Goal: Task Accomplishment & Management: Manage account settings

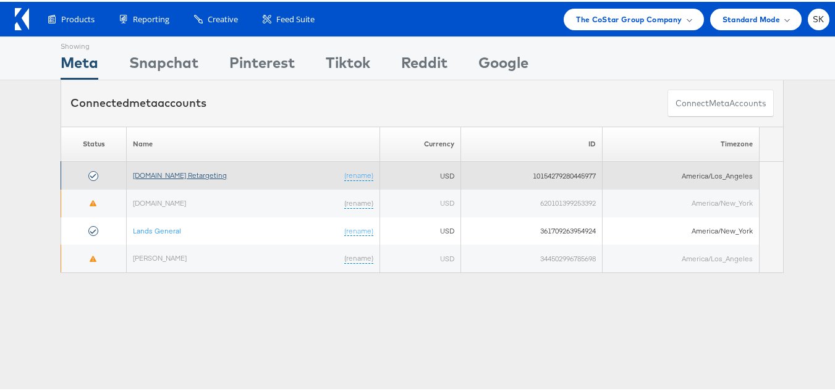
click at [177, 176] on link "Apartments.com Retargeting" at bounding box center [180, 173] width 94 height 9
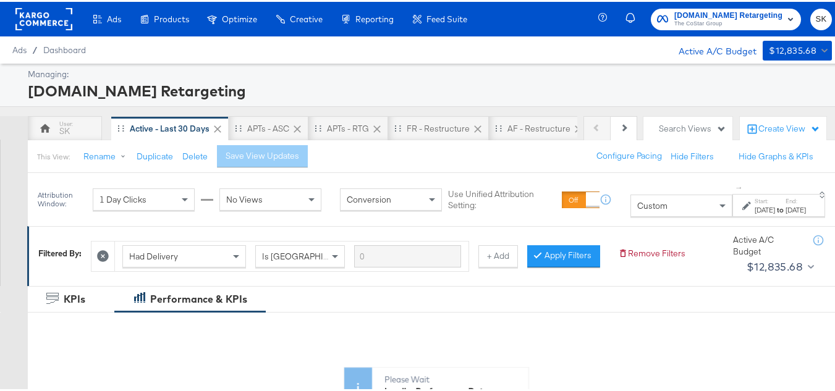
click at [631, 210] on div "Custom" at bounding box center [681, 204] width 101 height 21
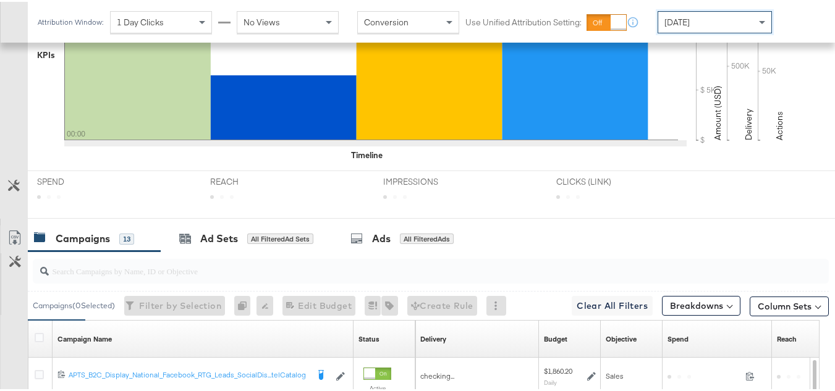
scroll to position [476, 0]
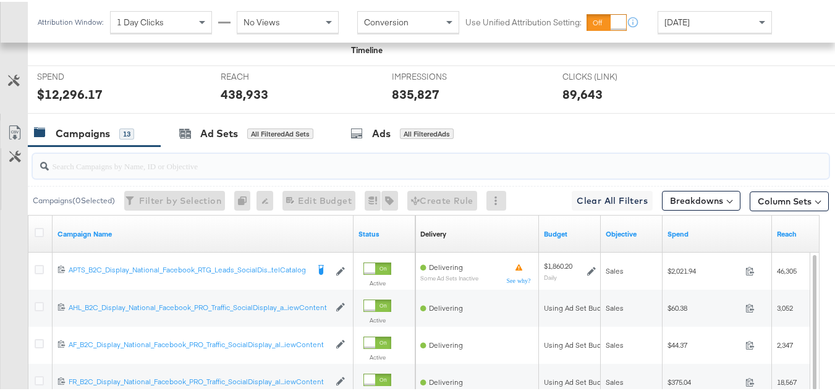
click at [95, 171] on input "search" at bounding box center [404, 159] width 710 height 24
paste input "APTS_B2C_Display_National_Facebook_RTG_Leads_SocialDisplay_Retargeting_Diamond_…"
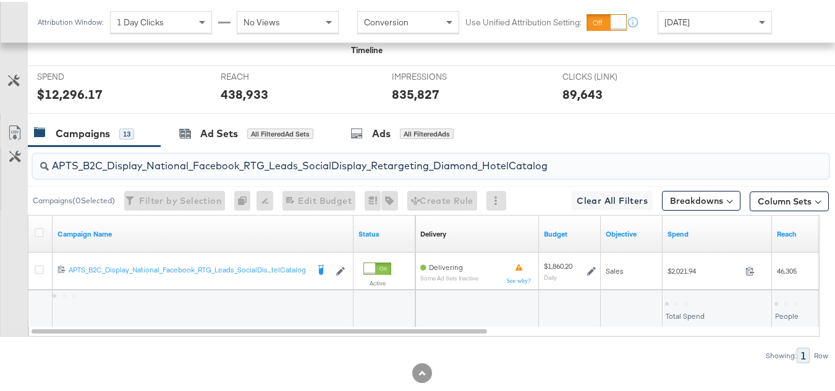
type input "APTS_B2C_Display_National_Facebook_RTG_Leads_SocialDisplay_Retargeting_Diamond_…"
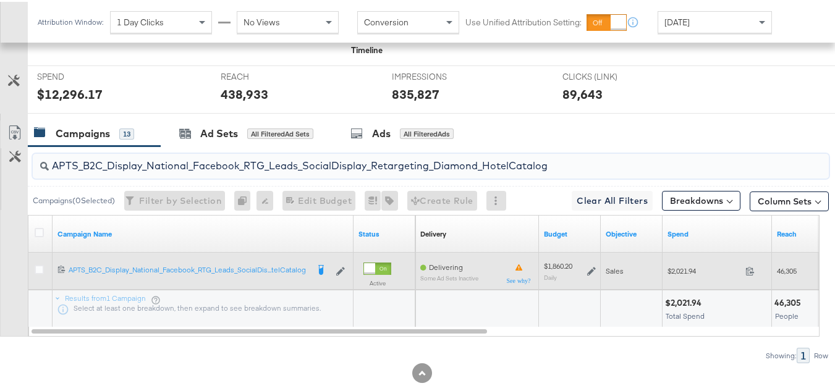
click at [590, 274] on icon at bounding box center [591, 269] width 9 height 9
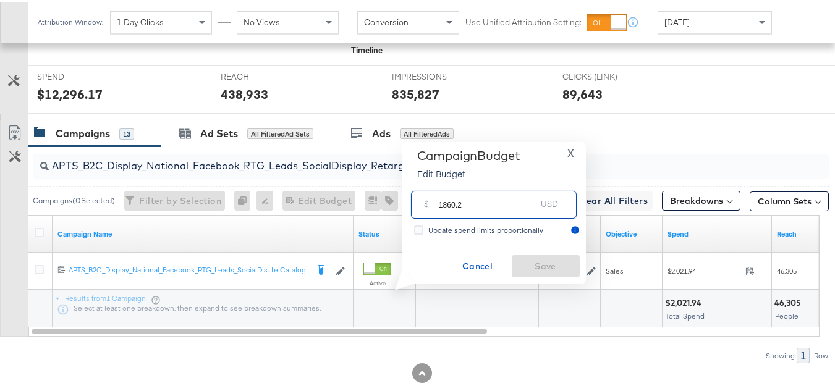
click at [511, 201] on input "1860.2" at bounding box center [488, 198] width 98 height 27
paste input "$1,931.46"
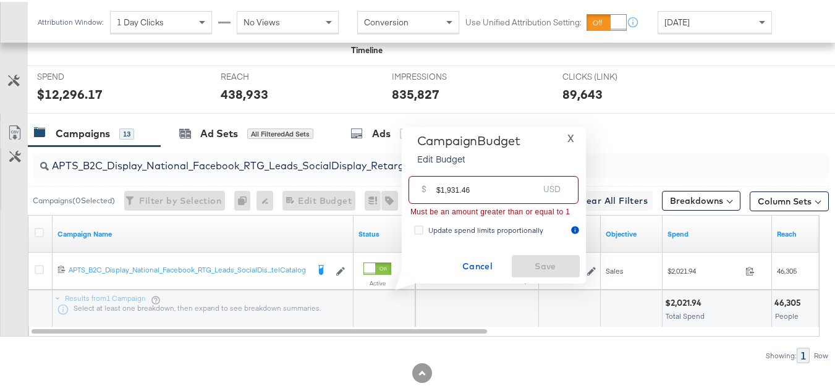
click at [439, 187] on input "$1,931.46" at bounding box center [488, 183] width 102 height 27
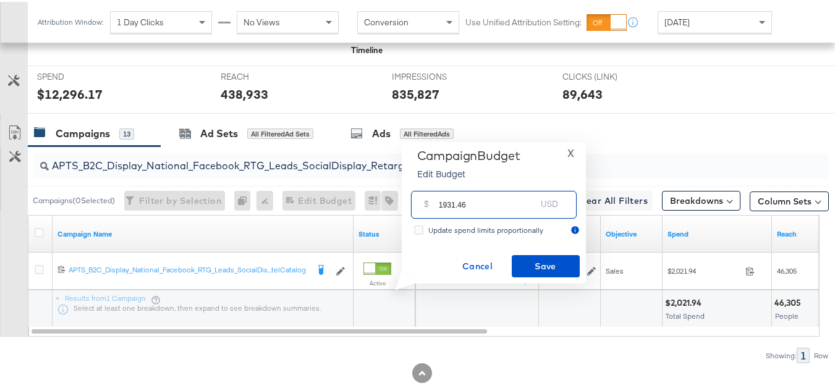
click at [497, 197] on input "1931.46" at bounding box center [488, 198] width 98 height 27
type input "1931.46"
click at [518, 247] on div "Campaign Budget Edit Budget X $ 1931.46 USD Update spend limits proportionally …" at bounding box center [494, 211] width 172 height 129
click at [534, 277] on div "Campaign Budget Edit Budget X $ 1931.46 USD Update spend limits proportionally …" at bounding box center [494, 211] width 184 height 142
click at [537, 263] on span "Save" at bounding box center [546, 264] width 58 height 15
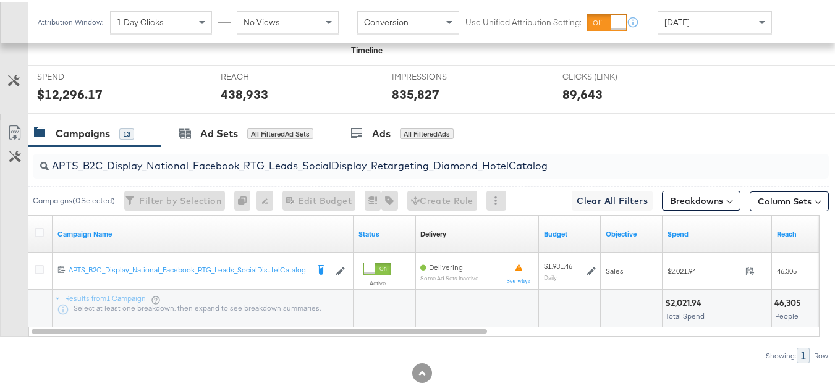
click at [247, 171] on input "APTS_B2C_Display_National_Facebook_RTG_Leads_SocialDisplay_Retargeting_Diamond_…" at bounding box center [404, 159] width 710 height 24
paste input "alwayson_Retargeting_DARE24_DiamondPlatinum"
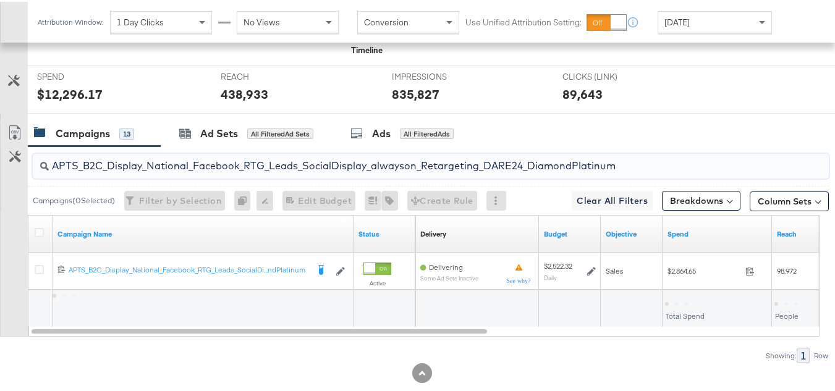
type input "APTS_B2C_Display_National_Facebook_RTG_Leads_SocialDisplay_alwayson_Retargeting…"
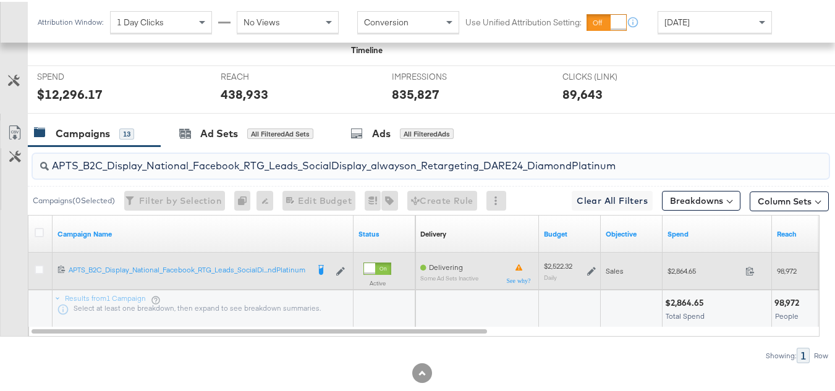
click at [591, 279] on div "$2,522.32 Daily" at bounding box center [570, 269] width 52 height 19
click at [590, 274] on icon at bounding box center [591, 269] width 9 height 9
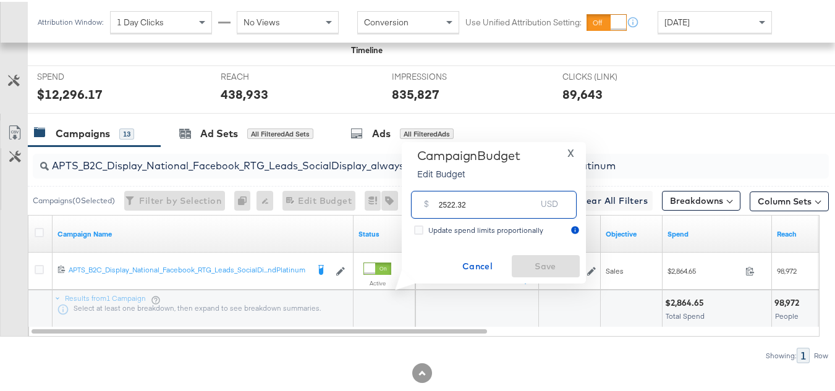
click at [509, 203] on input "2522.32" at bounding box center [488, 198] width 98 height 27
paste input "$2,922.67"
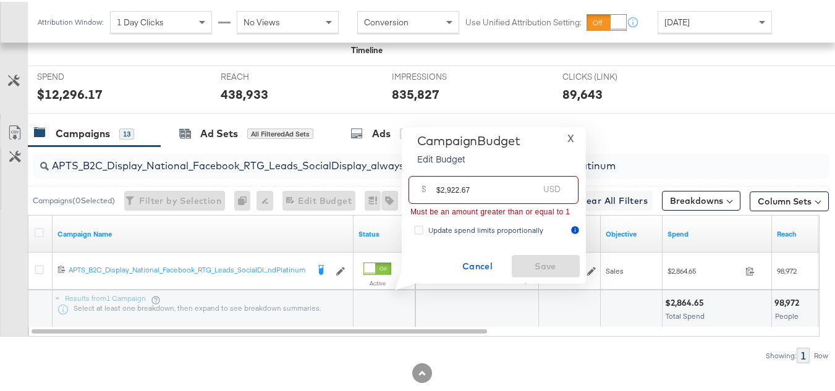
click at [438, 185] on input "$2,922.67" at bounding box center [488, 183] width 102 height 27
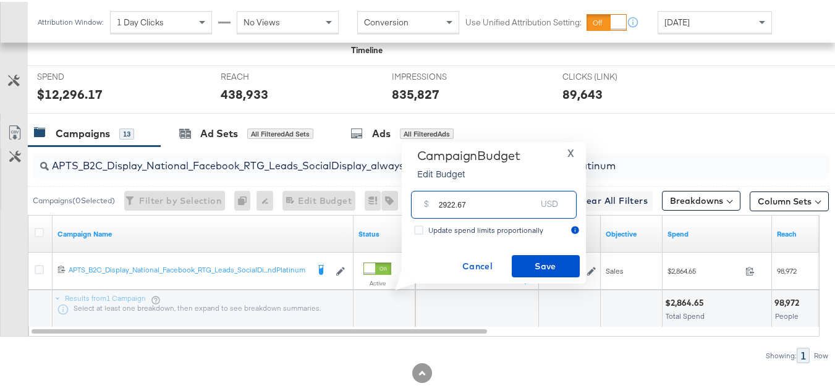
click at [488, 197] on input "2922.67" at bounding box center [488, 198] width 98 height 27
type input "2922.67"
click at [521, 249] on div "Campaign Budget Edit Budget X $ 2922.67 USD Update spend limits proportionally …" at bounding box center [494, 211] width 172 height 129
click at [530, 273] on button "Save" at bounding box center [546, 265] width 68 height 22
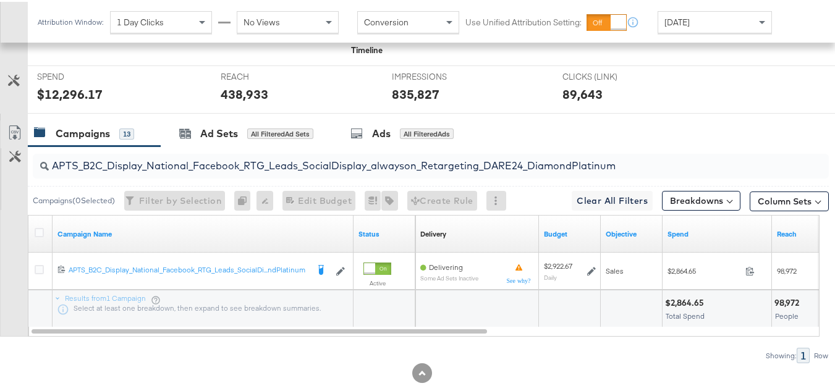
click at [288, 171] on input "APTS_B2C_Display_National_Facebook_RTG_Leads_SocialDisplay_alwayson_Retargeting…" at bounding box center [404, 159] width 710 height 24
paste input "FR_B2C_Display_National_Facebook_RTG_Leads_SocialDisplay_alwayson_Retargeting_FR"
type input "FR_B2C_Display_National_Facebook_RTG_Leads_SocialDisplay_alwayson_Retargeting_F…"
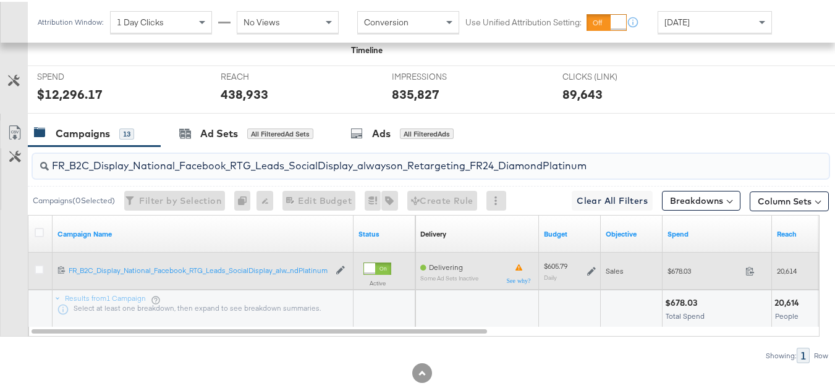
click at [590, 274] on icon at bounding box center [591, 269] width 9 height 9
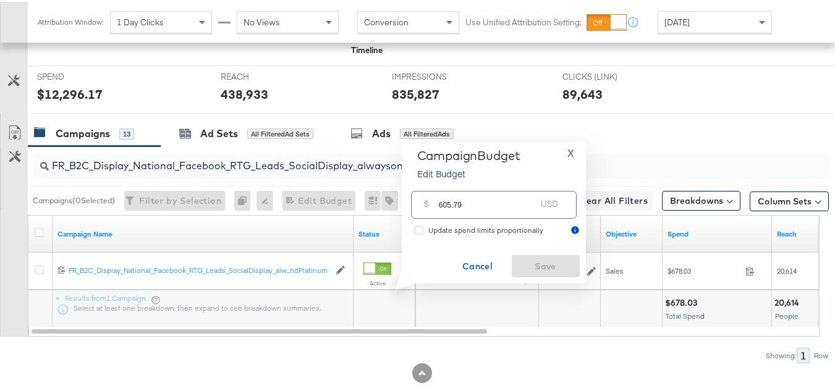
click at [493, 211] on div "$ 605.79 USD" at bounding box center [494, 203] width 166 height 28
paste input "$612.1"
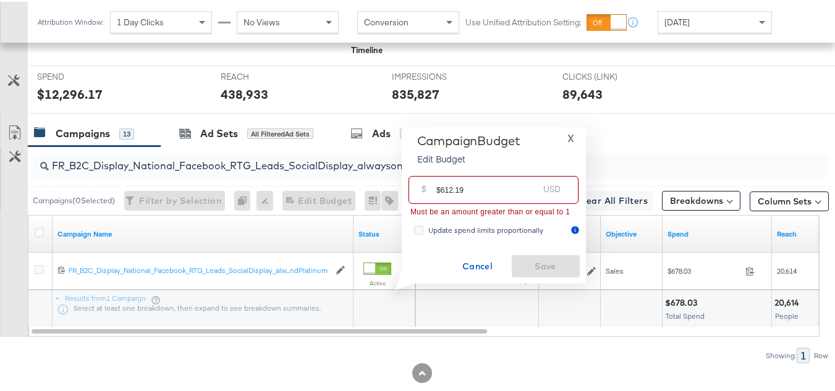
click at [441, 183] on input "$612.19" at bounding box center [488, 183] width 102 height 27
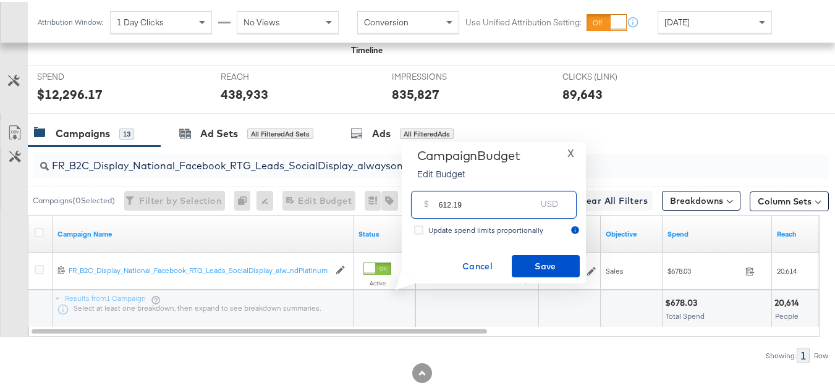
click at [492, 208] on input "612.19" at bounding box center [488, 198] width 98 height 27
type input "612.19"
click at [522, 257] on span "Save" at bounding box center [546, 264] width 58 height 15
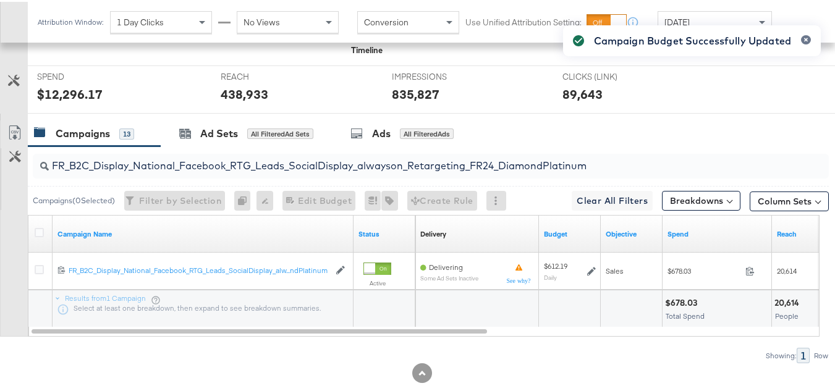
click at [170, 171] on input "FR_B2C_Display_National_Facebook_RTG_Leads_SocialDisplay_alwayson_Retargeting_F…" at bounding box center [404, 159] width 710 height 24
paste input "AF_B2C_Display_National_Facebook_RTG_Leads_SocialDisplay_alwayson_Retargeting_AF"
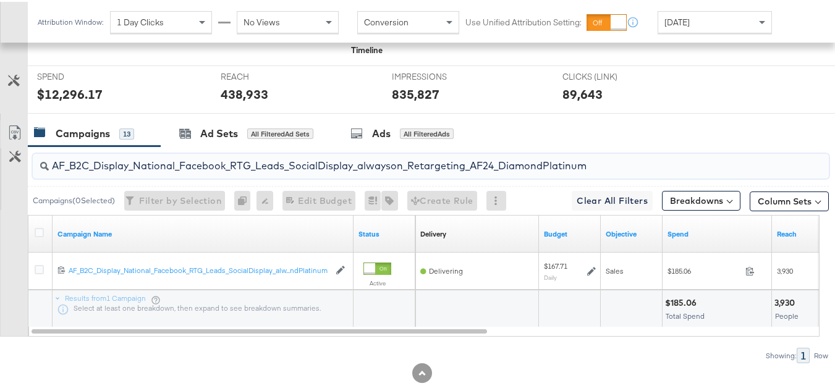
type input "AF_B2C_Display_National_Facebook_RTG_Leads_SocialDisplay_alwayson_Retargeting_A…"
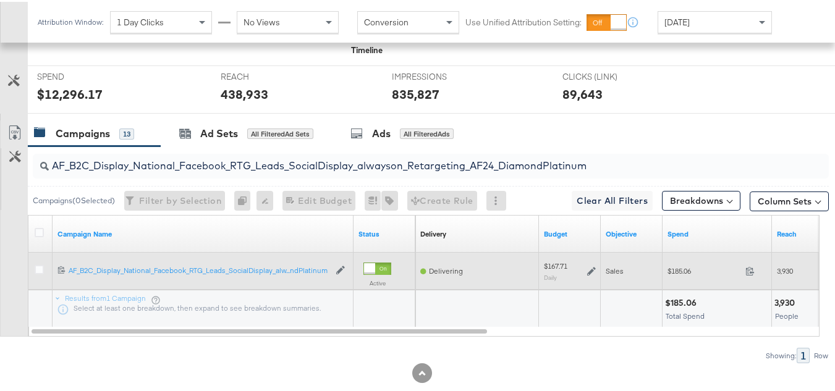
click at [591, 279] on div "$167.71 Daily" at bounding box center [570, 269] width 52 height 19
click at [590, 274] on icon at bounding box center [591, 269] width 9 height 9
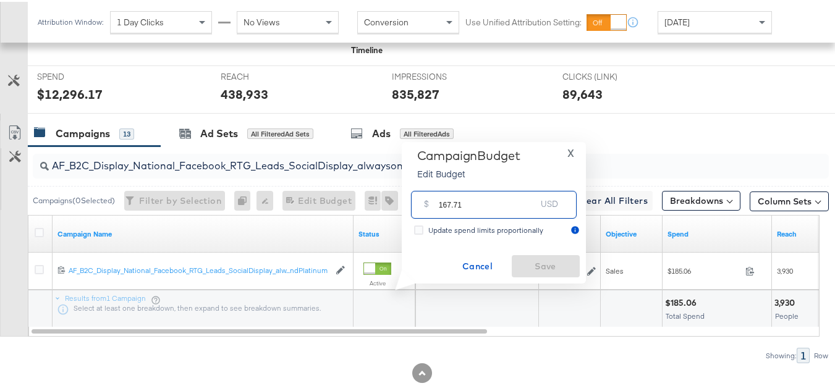
click at [516, 205] on input "167.71" at bounding box center [488, 198] width 98 height 27
paste input "$183.84"
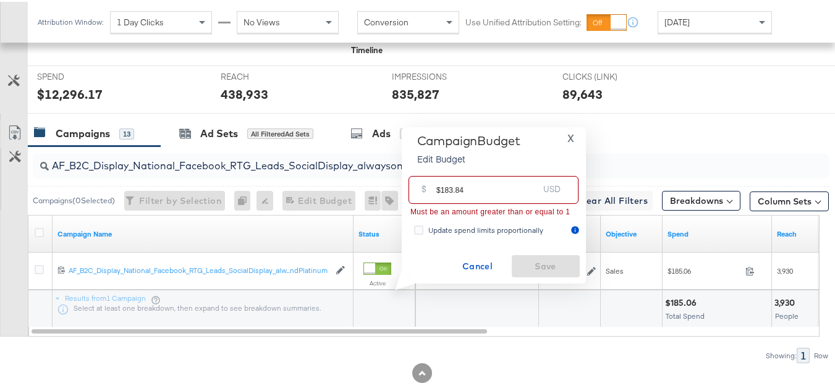
click at [440, 184] on input "$183.84" at bounding box center [488, 183] width 102 height 27
click at [485, 190] on input "$183.84" at bounding box center [488, 183] width 102 height 27
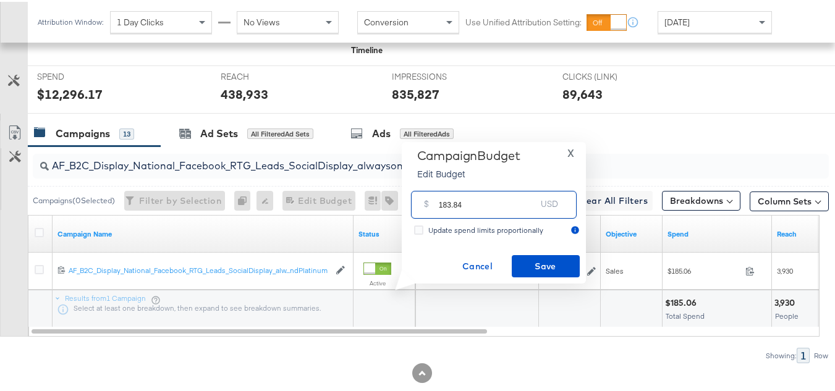
click at [495, 192] on input "183.84" at bounding box center [488, 198] width 98 height 27
type input "183.84"
click at [531, 249] on div "Campaign Budget Edit Budget X $ 183.84 USD Update spend limits proportionally C…" at bounding box center [494, 211] width 172 height 129
click at [531, 262] on span "Save" at bounding box center [546, 264] width 58 height 15
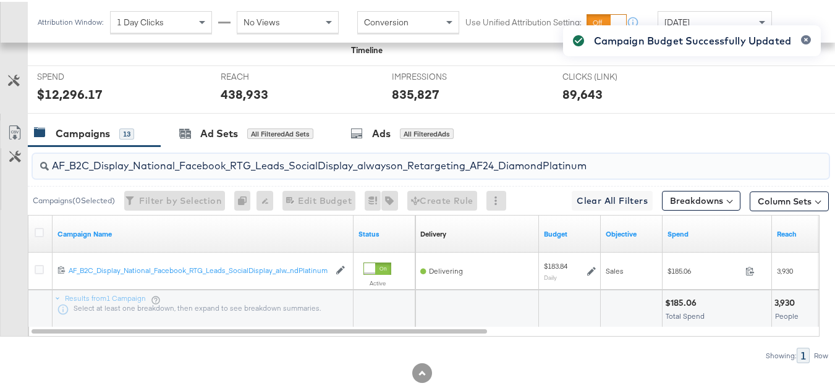
click at [239, 171] on input "AF_B2C_Display_National_Facebook_RTG_Leads_SocialDisplay_alwayson_Retargeting_A…" at bounding box center [404, 159] width 710 height 24
paste input "HL_B2C_Display_National_Facebook_RTG_Leads_SocialDisplay_alwayson_Retargeting_A…"
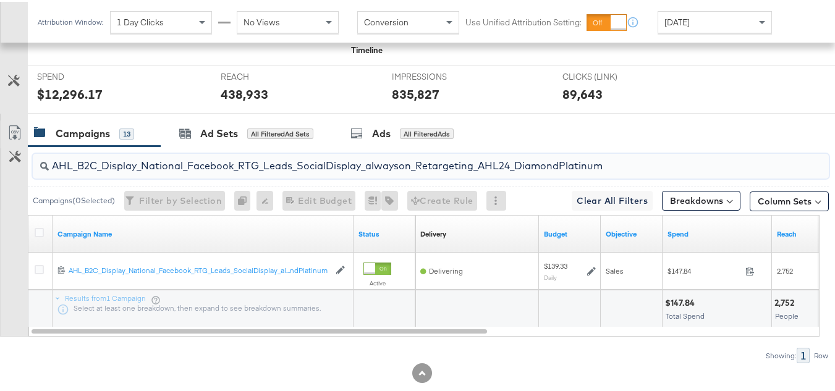
type input "AHL_B2C_Display_National_Facebook_RTG_Leads_SocialDisplay_alwayson_Retargeting_…"
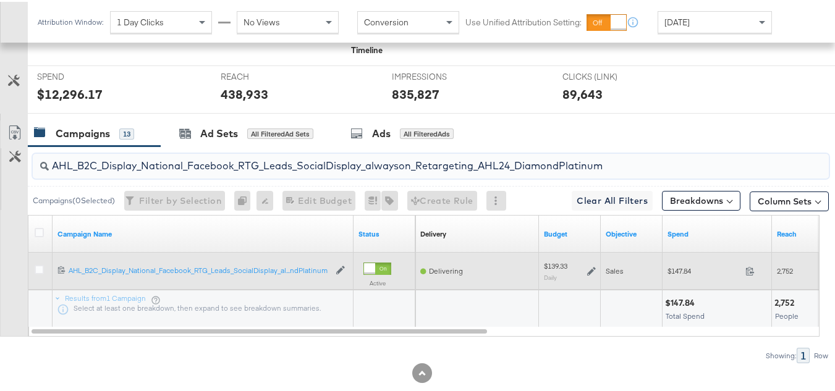
click at [590, 274] on icon at bounding box center [591, 269] width 9 height 9
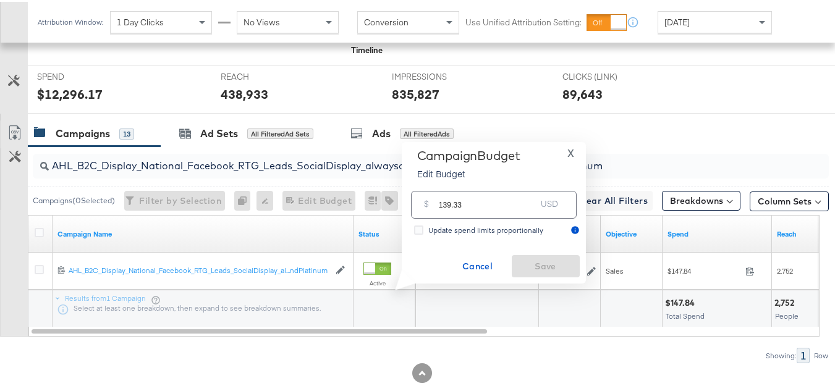
click at [506, 189] on input "139.33" at bounding box center [488, 198] width 98 height 27
paste input "$152.96"
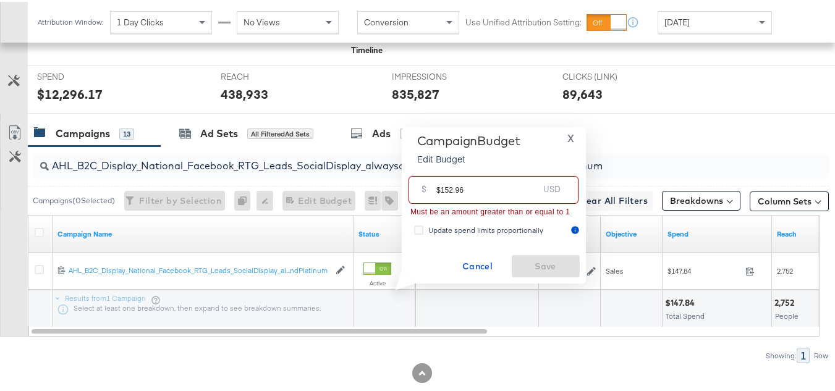
click at [444, 183] on input "$152.96" at bounding box center [488, 183] width 102 height 27
click at [440, 185] on input "$152.96" at bounding box center [488, 183] width 102 height 27
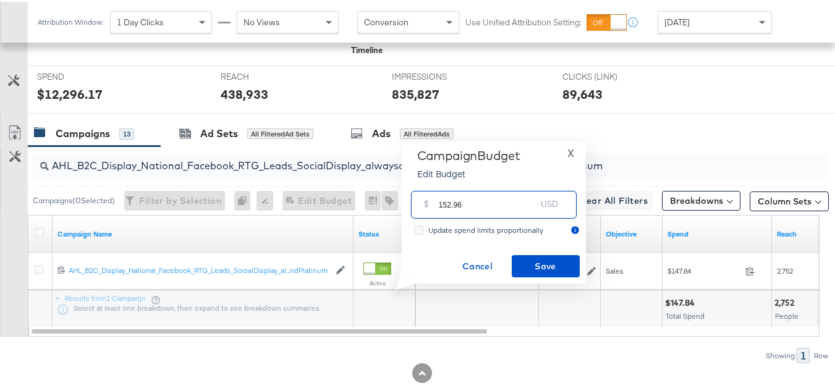
click at [513, 208] on input "152.96" at bounding box center [488, 198] width 98 height 27
type input "152.96"
click at [536, 270] on span "Save" at bounding box center [546, 264] width 58 height 15
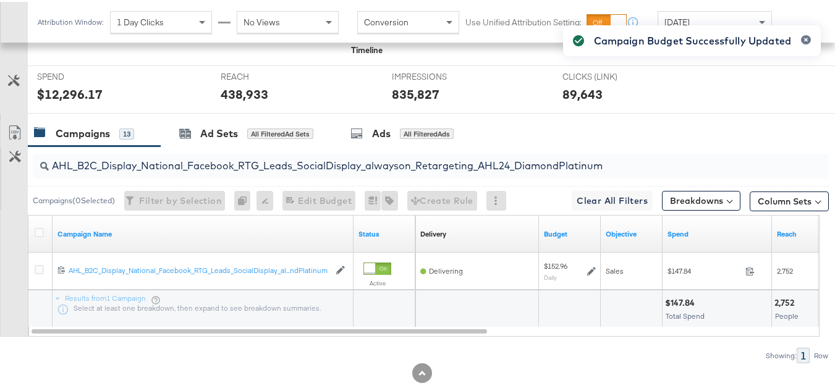
click at [189, 171] on input "AHL_B2C_Display_National_Facebook_RTG_Leads_SocialDisplay_alwayson_Retargeting_…" at bounding box center [404, 159] width 710 height 24
paste input "PTS_B2C_Display_National_Facebook_PRO_Traffic_SocialDisplay_alwayson_ASC_DARE24…"
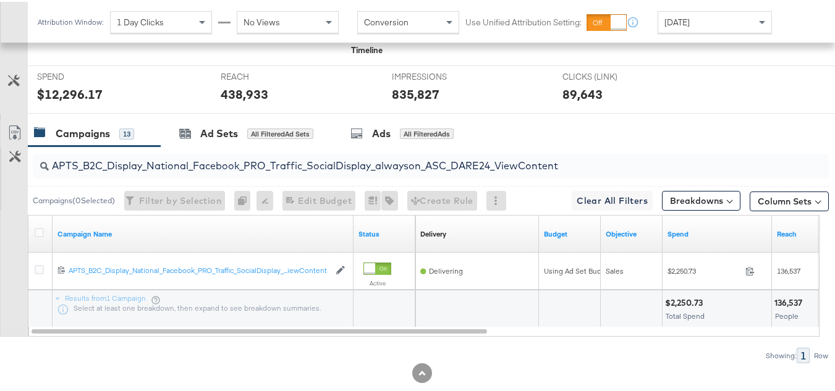
click at [104, 145] on div "Campaigns 13" at bounding box center [94, 132] width 133 height 27
click at [91, 139] on div "Campaigns" at bounding box center [83, 132] width 54 height 14
click at [110, 171] on input "APTS_B2C_Display_National_Facebook_PRO_Traffic_SocialDisplay_alwayson_ASC_DARE2…" at bounding box center [404, 159] width 710 height 24
paste input "HL_B2C_Display_National_Facebook_RTG_Leads_SocialDisplay_alwayson_Retargeting_A…"
click at [105, 171] on input "AHL_B2C_Display_National_Facebook_RTG_Leads_SocialDisplay_alwayson_Retargeting_…" at bounding box center [404, 159] width 710 height 24
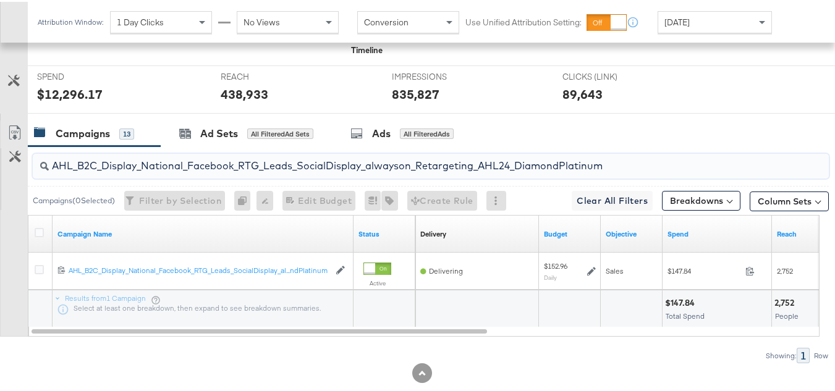
paste input "PTS_B2C_Display_National_Facebook_PRO_Traffic_SocialDisplay_alwayson_ASC_DARE24…"
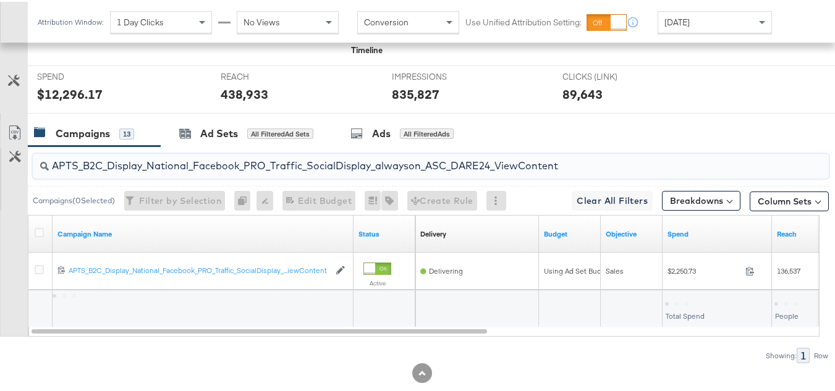
type input "APTS_B2C_Display_National_Facebook_PRO_Traffic_SocialDisplay_alwayson_ASC_DARE2…"
click at [38, 236] on icon at bounding box center [39, 230] width 9 height 9
click at [0, 0] on input "checkbox" at bounding box center [0, 0] width 0 height 0
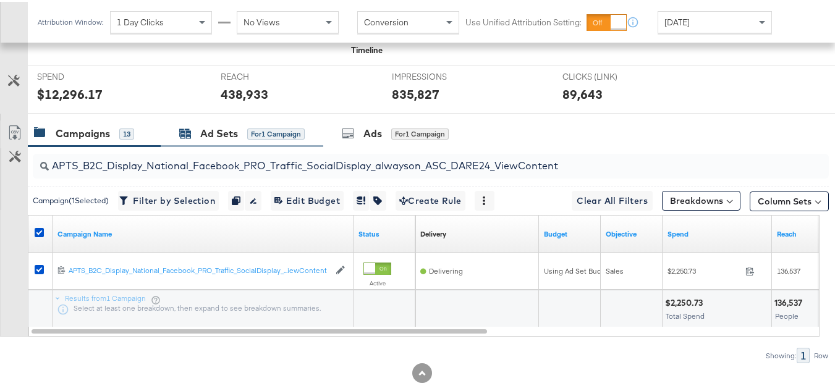
click at [190, 139] on div "Ad Sets for 1 Campaign" at bounding box center [242, 132] width 126 height 14
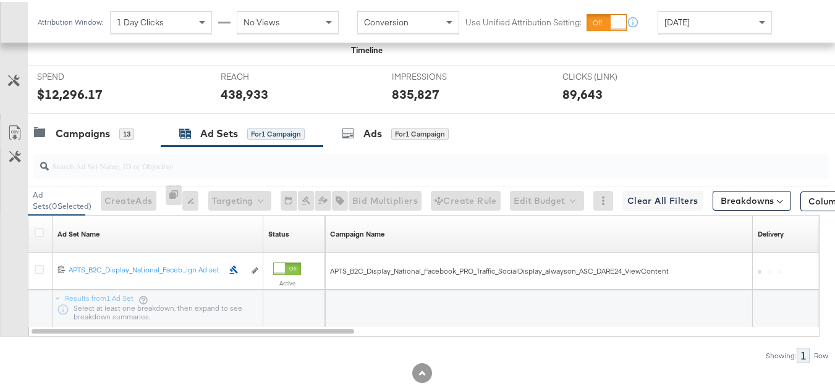
scroll to position [519, 0]
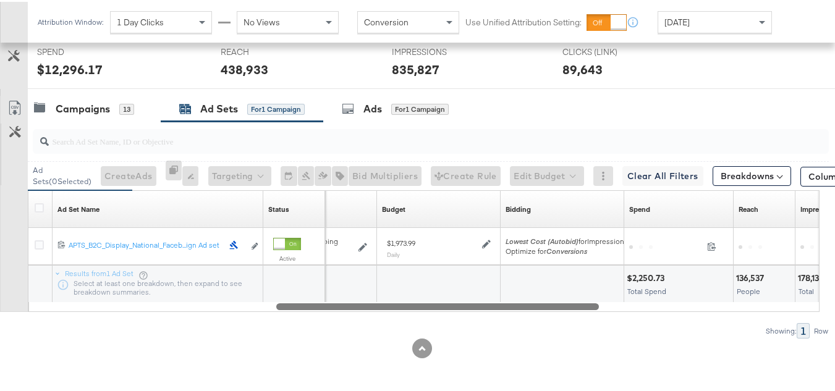
drag, startPoint x: 304, startPoint y: 302, endPoint x: 543, endPoint y: 279, distance: 241.0
click at [545, 286] on div "Ad Set Name Sorting Unavailable Status Sorting Unavailable Schedule Sorting Una…" at bounding box center [424, 250] width 792 height 122
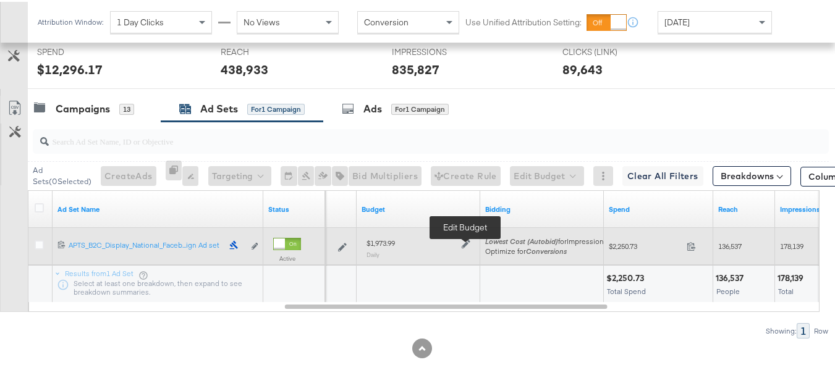
click at [467, 244] on icon at bounding box center [466, 242] width 9 height 9
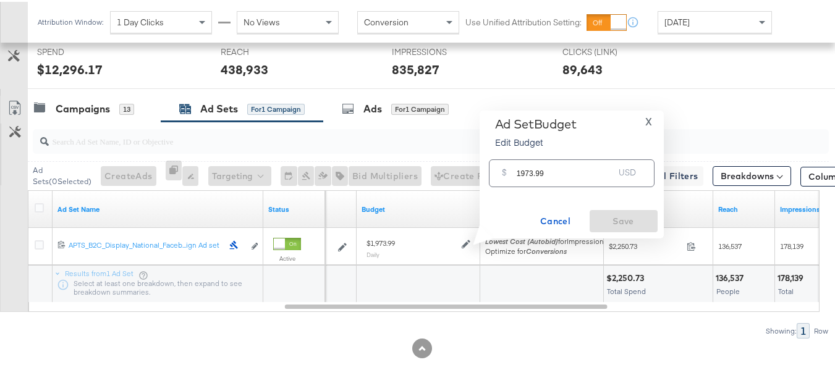
click at [600, 173] on input "1973.99" at bounding box center [566, 166] width 98 height 27
paste input "$2,128.93"
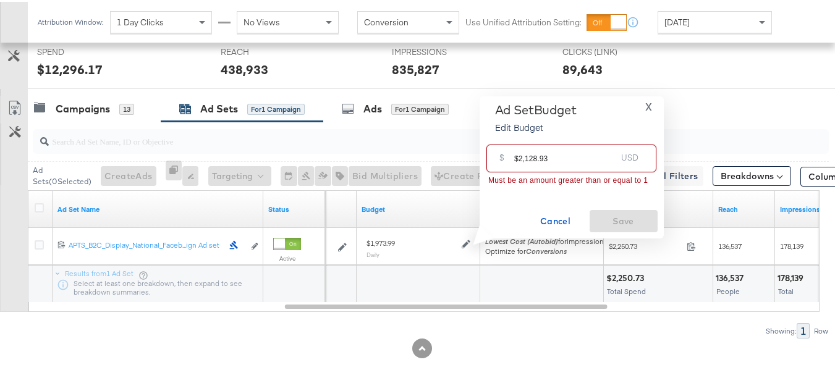
click at [514, 153] on input "$2,128.93" at bounding box center [565, 151] width 102 height 27
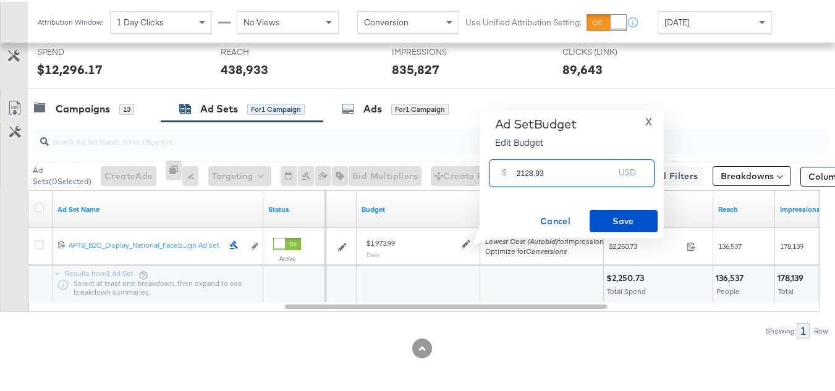
click at [577, 166] on input "2128.93" at bounding box center [566, 166] width 98 height 27
type input "2128.93"
click at [615, 225] on span "Save" at bounding box center [624, 219] width 58 height 15
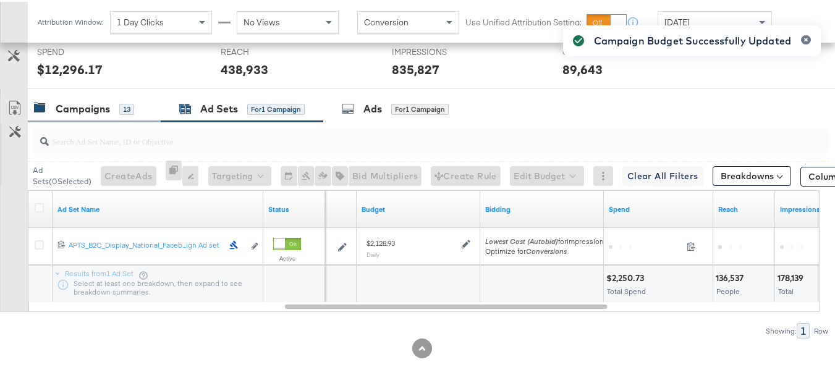
click at [79, 104] on div "Campaigns" at bounding box center [83, 107] width 54 height 14
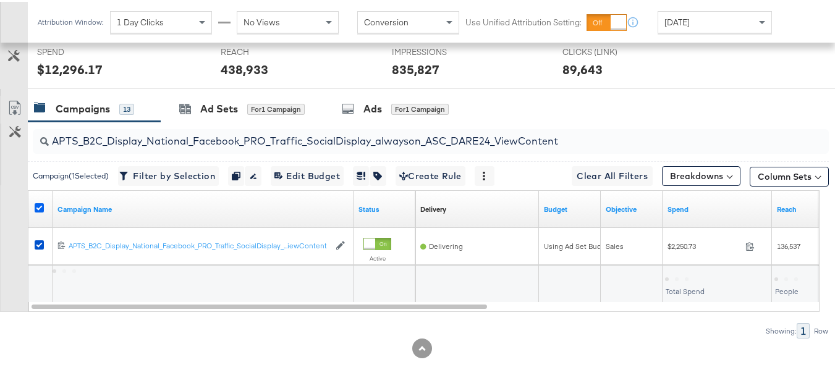
click at [39, 204] on icon at bounding box center [39, 206] width 9 height 9
click at [0, 0] on input "checkbox" at bounding box center [0, 0] width 0 height 0
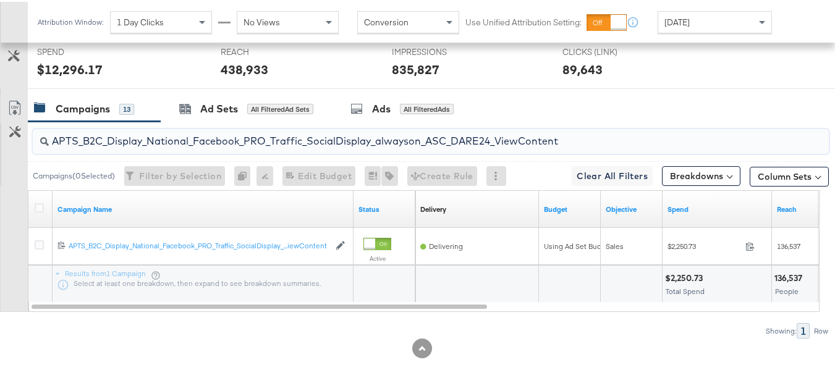
click at [148, 133] on input "APTS_B2C_Display_National_Facebook_PRO_Traffic_SocialDisplay_alwayson_ASC_DARE2…" at bounding box center [404, 134] width 710 height 24
paste input "Leads_SocialDisplay_alwayson_ASC_DARE24_Purchase"
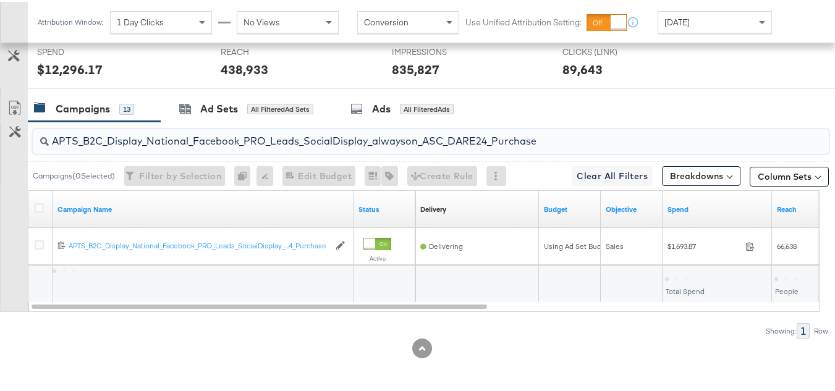
type input "APTS_B2C_Display_National_Facebook_PRO_Leads_SocialDisplay_alwayson_ASC_DARE24_…"
click at [41, 200] on div at bounding box center [41, 208] width 23 height 22
click at [40, 205] on icon at bounding box center [39, 206] width 9 height 9
click at [0, 0] on input "checkbox" at bounding box center [0, 0] width 0 height 0
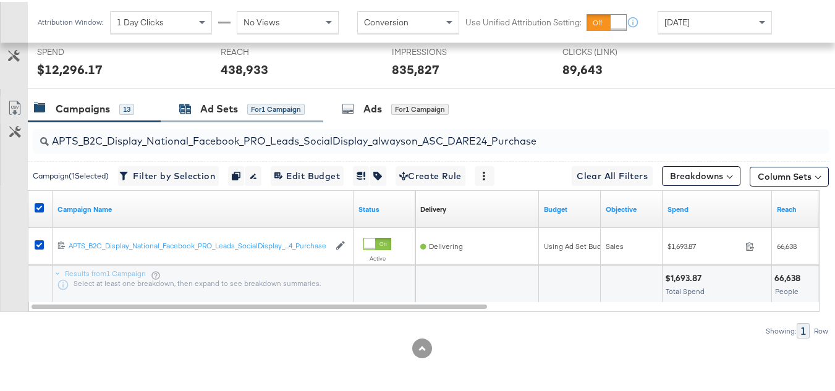
click at [197, 101] on div "Ad Sets for 1 Campaign" at bounding box center [242, 107] width 126 height 14
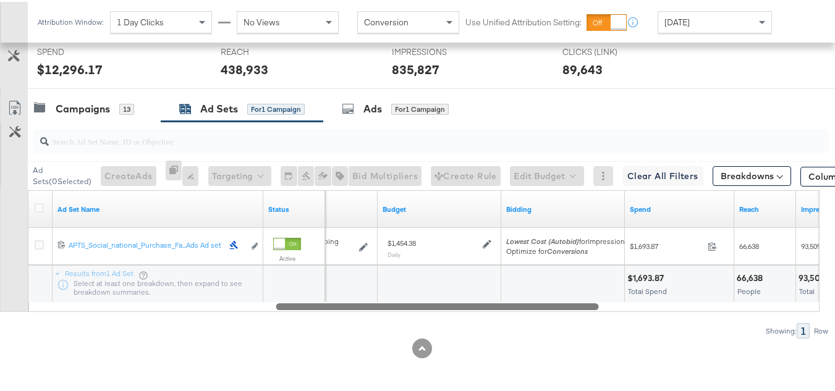
drag, startPoint x: 227, startPoint y: 302, endPoint x: 485, endPoint y: 298, distance: 258.5
click at [488, 294] on div "Ad Set Name Status Schedule Budget Bidding Spend Reach Impressions 120211987171…" at bounding box center [424, 250] width 792 height 122
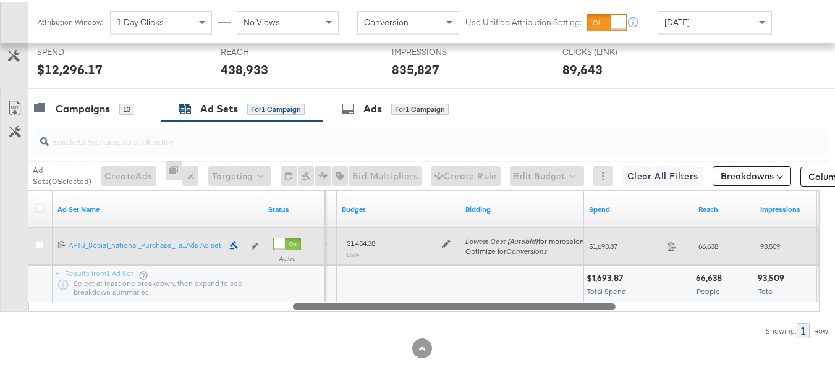
click at [440, 241] on div at bounding box center [445, 241] width 12 height 11
click at [445, 242] on icon at bounding box center [446, 242] width 9 height 9
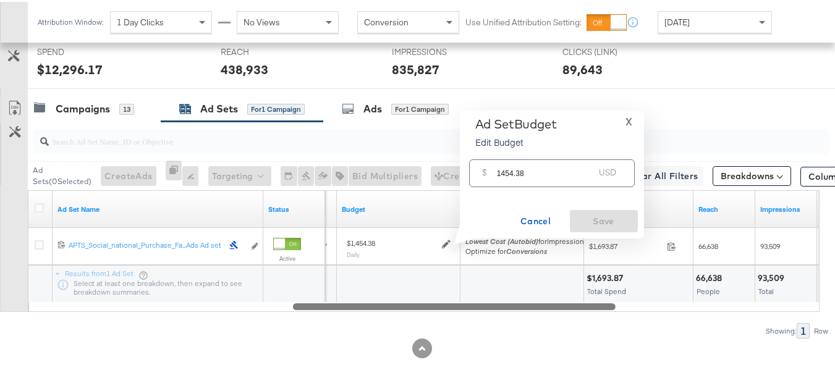
click at [577, 149] on div "Ad Set Budget Edit Budget X" at bounding box center [552, 133] width 172 height 37
click at [555, 170] on input "1454.38" at bounding box center [546, 166] width 98 height 27
paste input "$1,553.57"
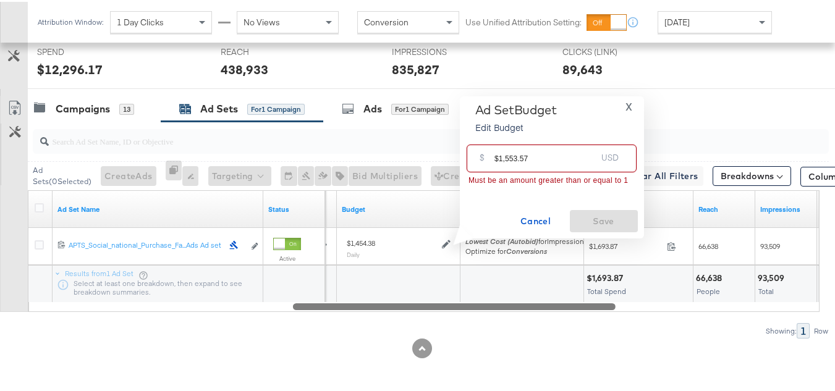
click at [496, 155] on input "$1,553.57" at bounding box center [546, 151] width 102 height 27
click at [556, 156] on input "$1,553.5" at bounding box center [546, 151] width 102 height 27
paste input "7"
click at [498, 155] on input "$1,553.57" at bounding box center [546, 151] width 102 height 27
click at [496, 156] on input "$1,553.57" at bounding box center [546, 151] width 102 height 27
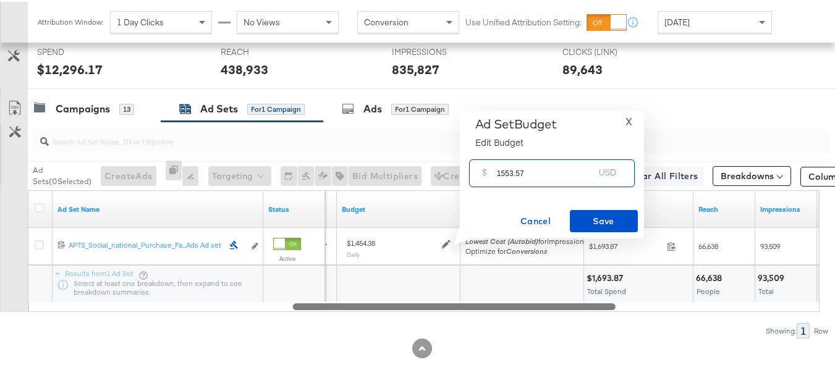
click at [550, 164] on input "1553.57" at bounding box center [546, 166] width 98 height 27
type input "1553.57"
click at [589, 208] on div "Ad Set Budget Edit Budget X $ 1553.57 USD Cancel Save" at bounding box center [552, 173] width 172 height 116
click at [589, 213] on span "Save" at bounding box center [604, 219] width 58 height 15
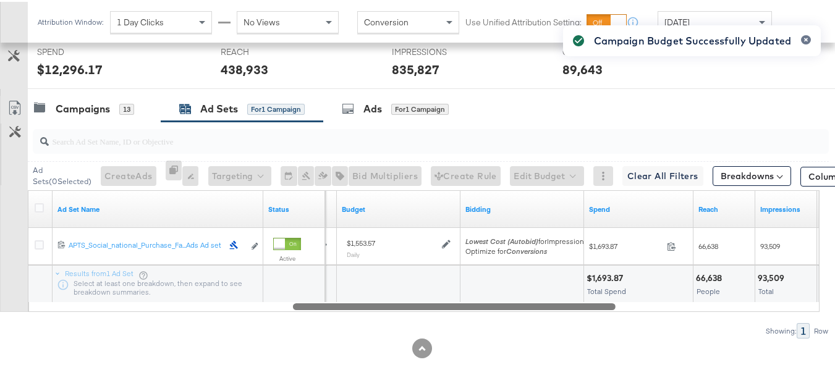
click at [391, 276] on div at bounding box center [400, 281] width 114 height 12
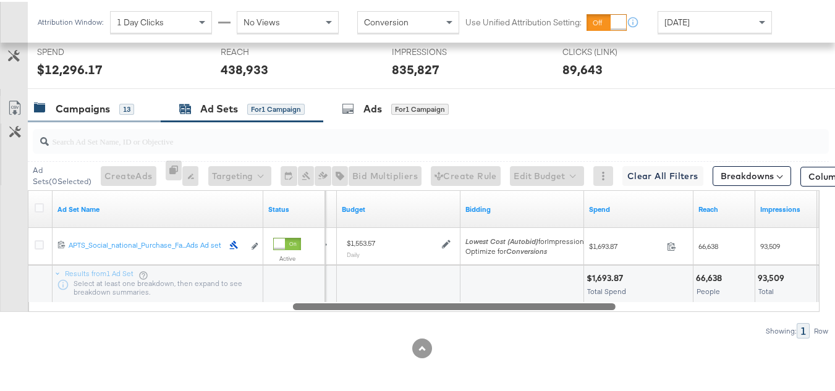
click at [92, 102] on div "Campaigns" at bounding box center [83, 107] width 54 height 14
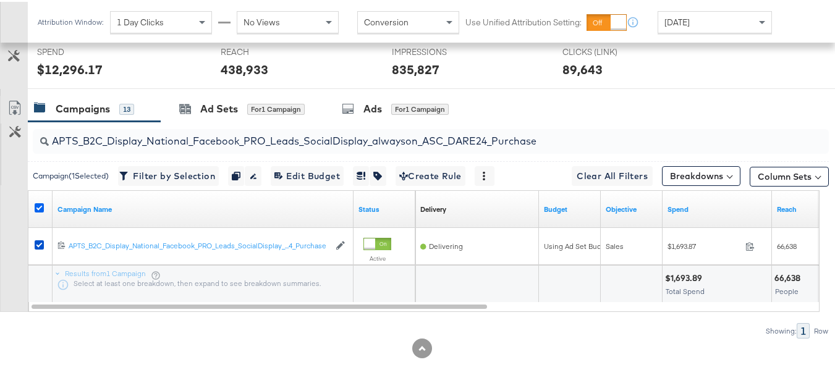
click at [41, 207] on div at bounding box center [41, 208] width 13 height 12
click at [39, 206] on icon at bounding box center [39, 206] width 9 height 9
click at [0, 0] on input "checkbox" at bounding box center [0, 0] width 0 height 0
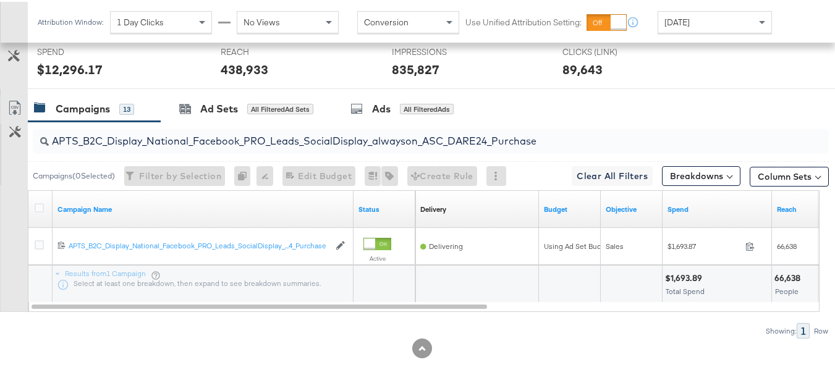
click at [133, 143] on input "APTS_B2C_Display_National_Facebook_PRO_Leads_SocialDisplay_alwayson_ASC_DARE24_…" at bounding box center [404, 134] width 710 height 24
paste input "F_B2C_Display_National_Facebook_PRO_Traffic_SocialDisplay_alwayson_ASC_AF24_Vie…"
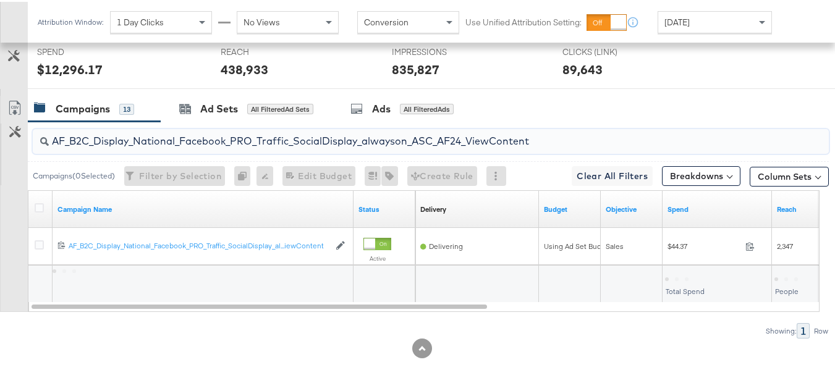
type input "AF_B2C_Display_National_Facebook_PRO_Traffic_SocialDisplay_alwayson_ASC_AF24_Vi…"
click at [37, 202] on icon at bounding box center [39, 206] width 9 height 9
click at [0, 0] on input "checkbox" at bounding box center [0, 0] width 0 height 0
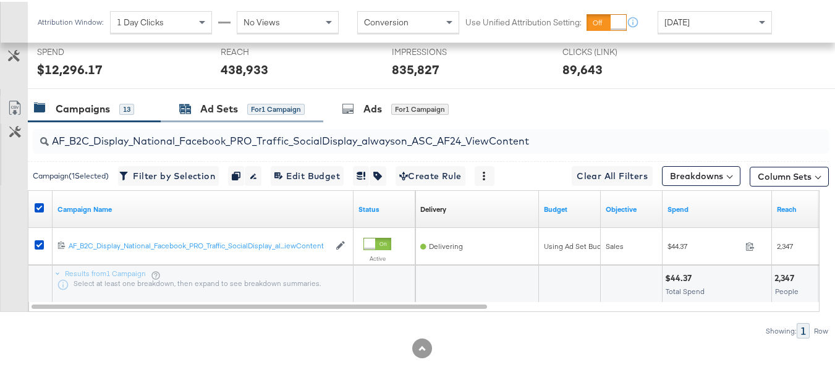
click at [211, 106] on div "Ad Sets" at bounding box center [219, 107] width 38 height 14
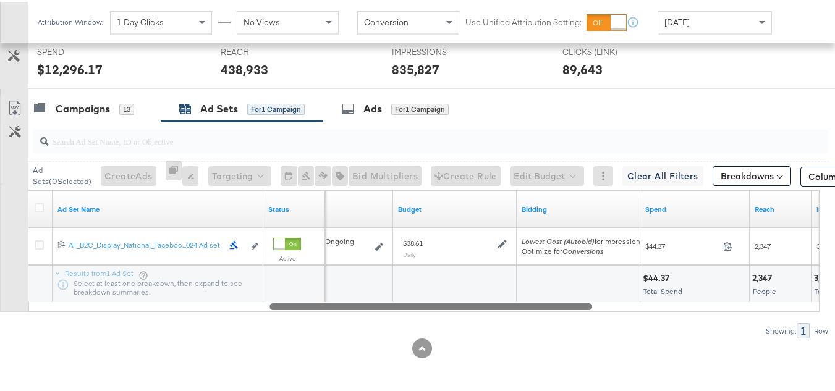
drag, startPoint x: 299, startPoint y: 305, endPoint x: 538, endPoint y: 312, distance: 239.4
click at [537, 317] on div "Ad Sets ( 0 Selected) Create Ads At least one ad set must be selected 0 Rename …" at bounding box center [414, 228] width 829 height 217
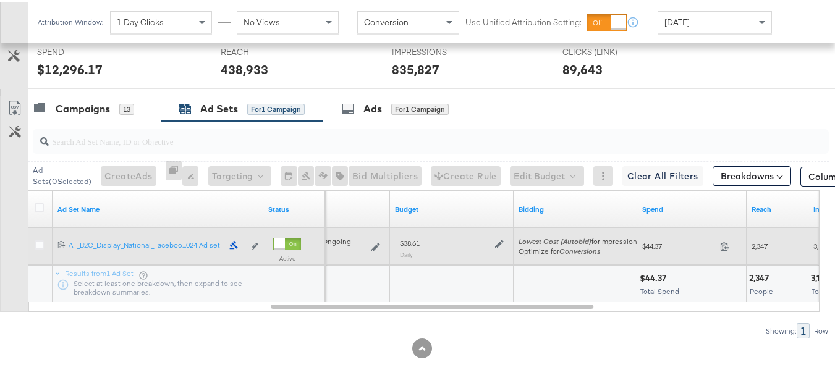
click at [507, 239] on div "$38.61 Daily" at bounding box center [452, 246] width 114 height 30
click at [500, 239] on icon at bounding box center [499, 242] width 9 height 9
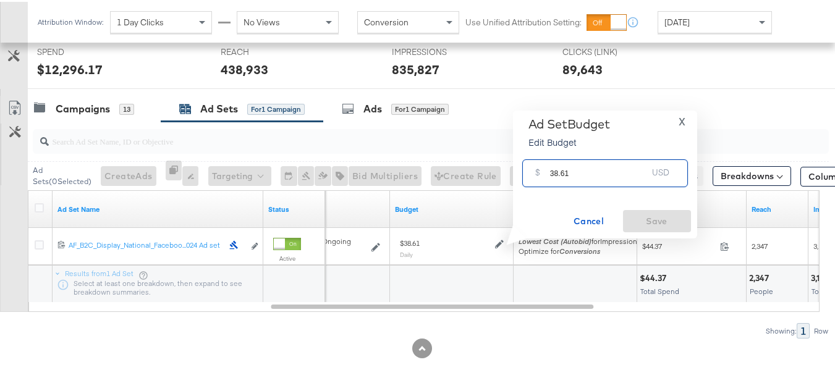
click at [592, 177] on input "38.61" at bounding box center [599, 166] width 98 height 27
paste input "$55.55"
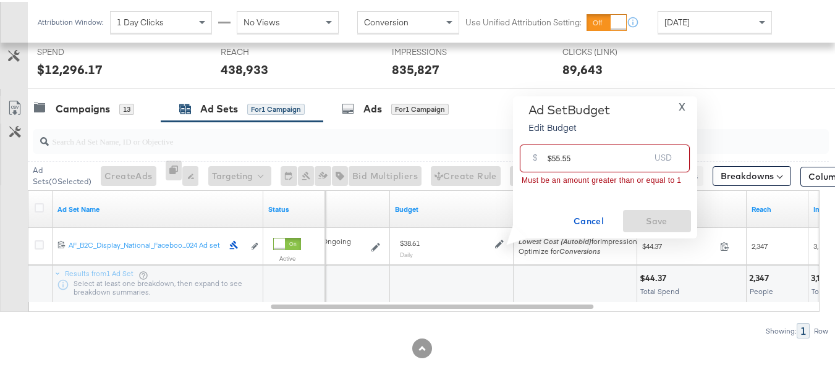
click at [550, 156] on input "$55.55" at bounding box center [599, 151] width 102 height 27
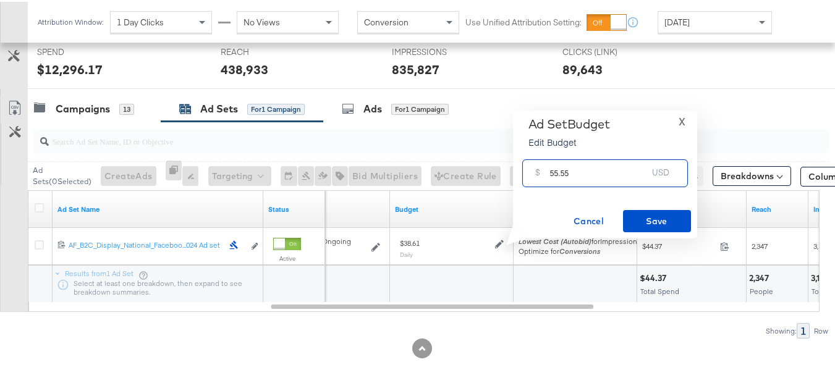
type input "55.55"
drag, startPoint x: 587, startPoint y: 219, endPoint x: 572, endPoint y: 227, distance: 17.1
click at [586, 219] on span "Cancel" at bounding box center [589, 219] width 58 height 15
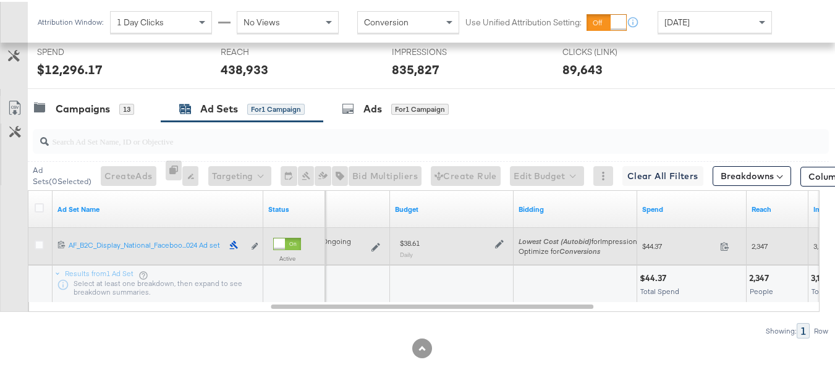
click at [407, 235] on div "$38.61 Daily" at bounding box center [452, 246] width 114 height 30
copy div "$38.61"
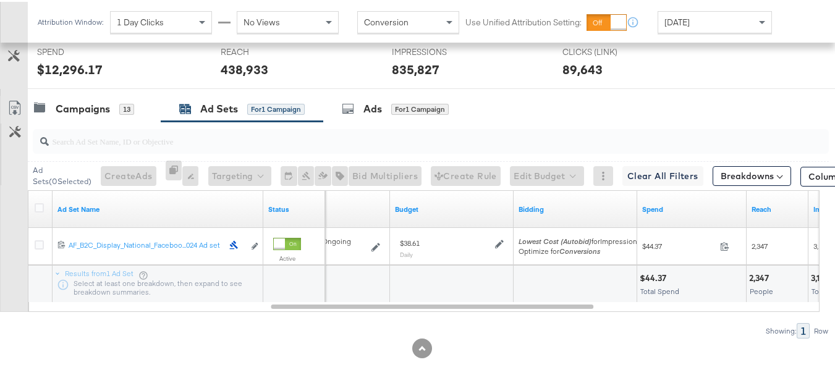
click at [498, 270] on div at bounding box center [451, 282] width 123 height 37
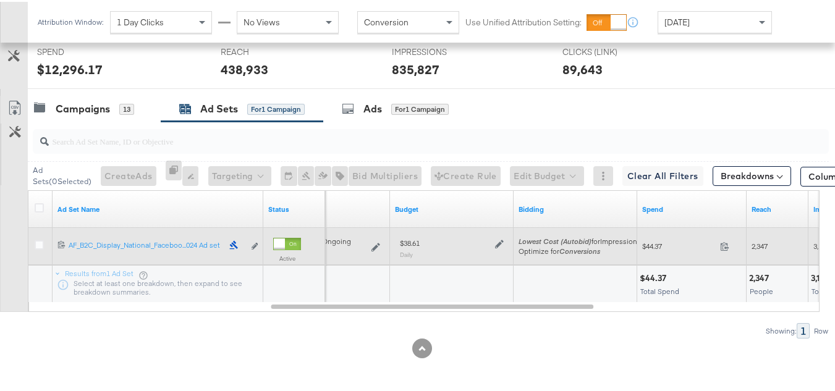
click at [500, 248] on div "$38.61 Daily" at bounding box center [452, 246] width 104 height 20
click at [500, 242] on icon at bounding box center [499, 242] width 9 height 9
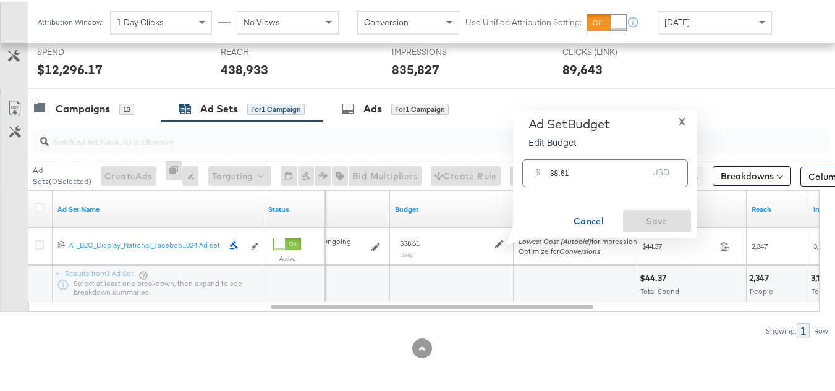
click at [615, 181] on div "$ 38.61 USD" at bounding box center [605, 172] width 166 height 28
paste input "$46.33"
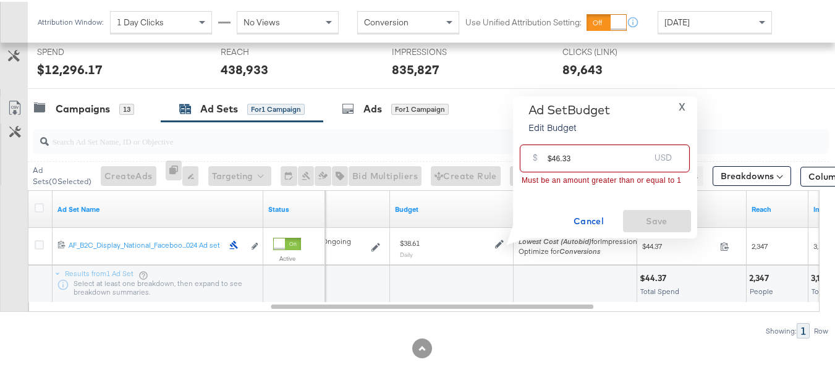
click at [550, 156] on input "$46.33" at bounding box center [599, 151] width 102 height 27
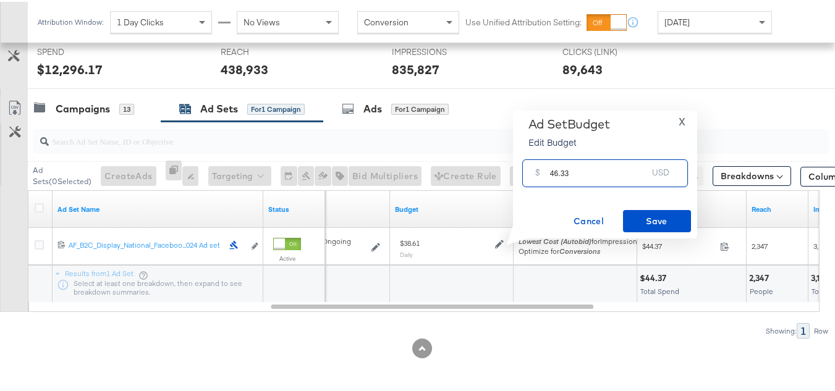
click at [608, 166] on input "46.33" at bounding box center [599, 166] width 98 height 27
type input "46.33"
click at [650, 221] on span "Save" at bounding box center [657, 219] width 58 height 15
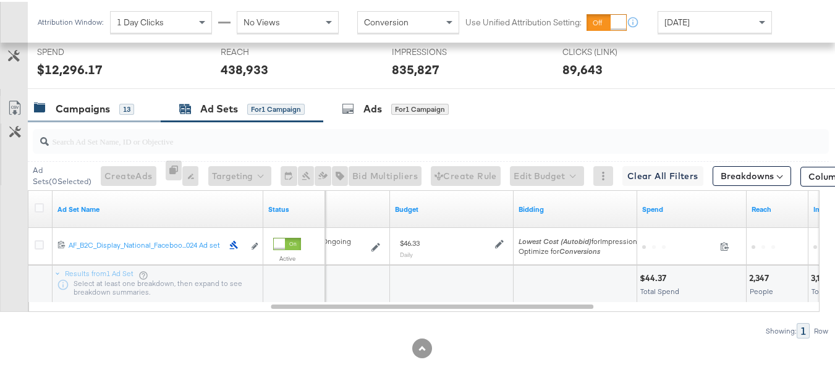
click at [88, 109] on div "Campaigns" at bounding box center [83, 107] width 54 height 14
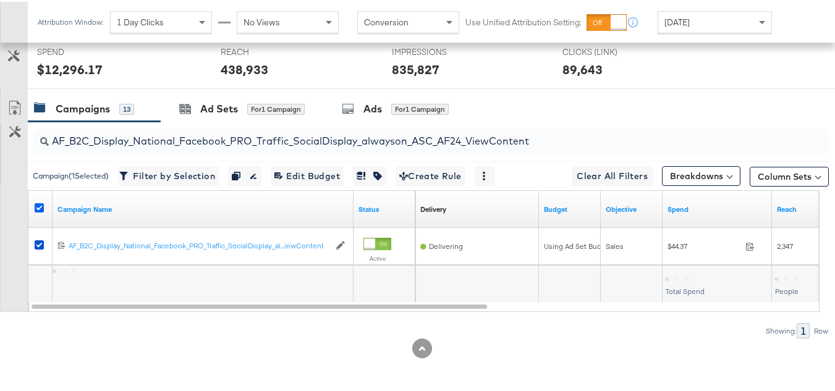
click at [36, 208] on icon at bounding box center [39, 206] width 9 height 9
click at [0, 0] on input "checkbox" at bounding box center [0, 0] width 0 height 0
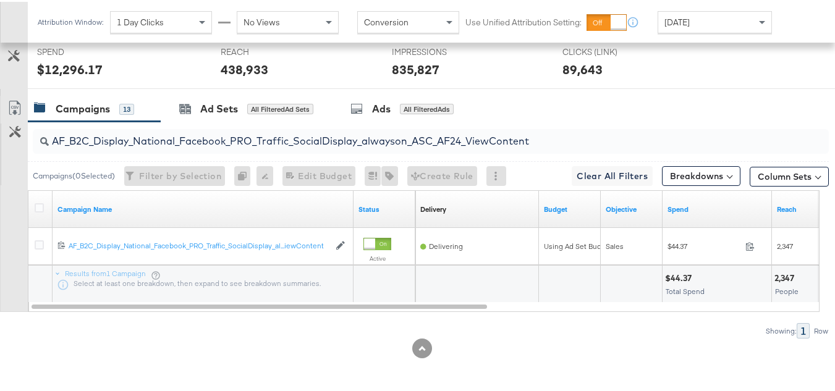
click at [166, 152] on div "AF_B2C_Display_National_Facebook_PRO_Traffic_SocialDisplay_alwayson_ASC_AF24_Vi…" at bounding box center [431, 139] width 796 height 25
click at [166, 134] on input "AF_B2C_Display_National_Facebook_PRO_Traffic_SocialDisplay_alwayson_ASC_AF24_Vi…" at bounding box center [404, 134] width 710 height 24
paste input "FR_B2C_Display_National_Facebook_PRO_Traffic_SocialDisplay_alwayson_ASC_FR"
type input "FR_B2C_Display_National_Facebook_PRO_Traffic_SocialDisplay_alwayson_ASC_FR24_Vi…"
click at [46, 215] on div at bounding box center [41, 208] width 23 height 22
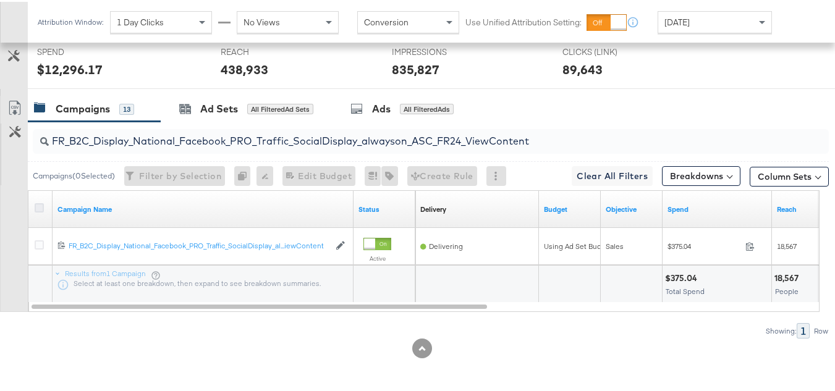
click at [38, 210] on icon at bounding box center [39, 206] width 9 height 9
click at [0, 0] on input "checkbox" at bounding box center [0, 0] width 0 height 0
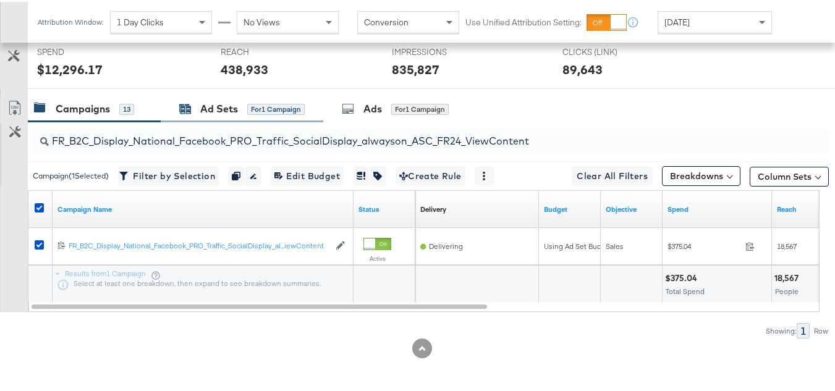
click at [222, 108] on div "Ad Sets" at bounding box center [219, 107] width 38 height 14
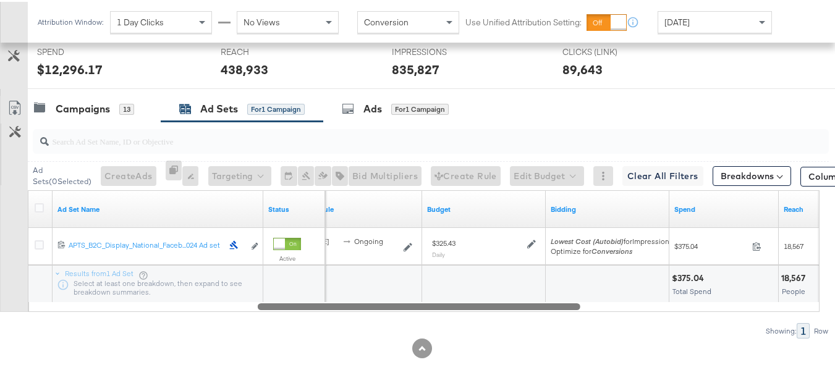
drag, startPoint x: 323, startPoint y: 306, endPoint x: 563, endPoint y: 330, distance: 241.7
click at [562, 330] on div "Ad Sets ( 0 Selected) Create Ads At least one ad set must be selected 0 Rename …" at bounding box center [414, 228] width 829 height 217
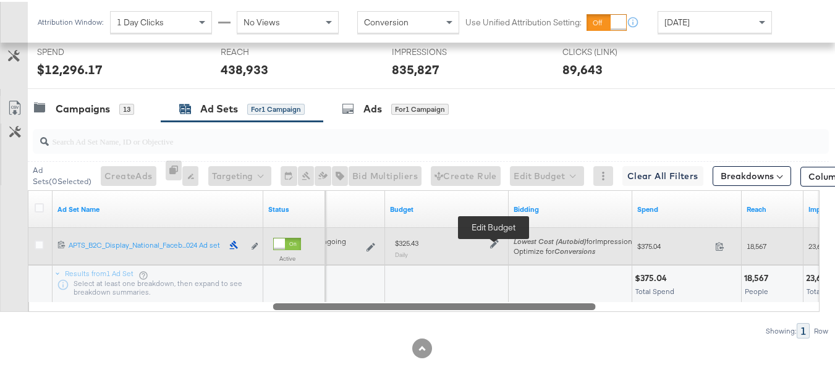
click at [493, 241] on icon at bounding box center [494, 242] width 9 height 9
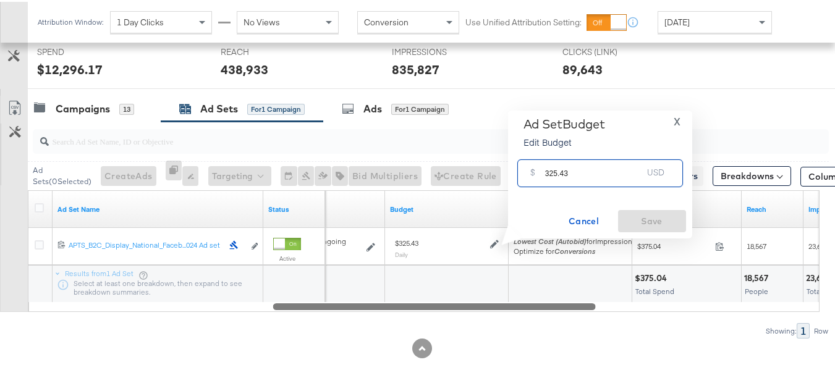
click at [620, 172] on input "325.43" at bounding box center [594, 166] width 98 height 27
paste input "$378.40"
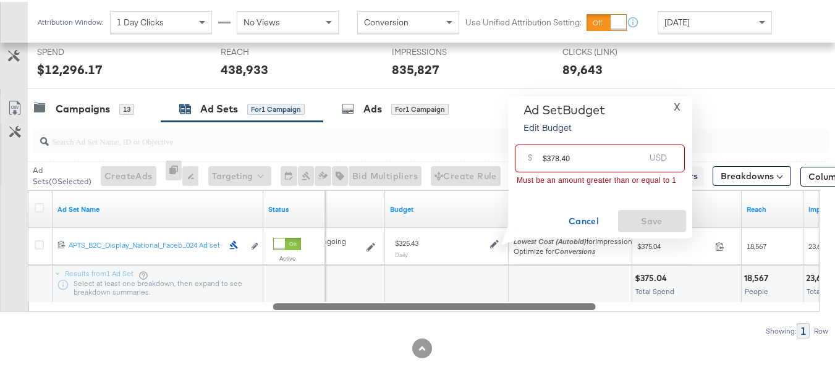
click at [547, 156] on input "$378.40" at bounding box center [594, 151] width 102 height 27
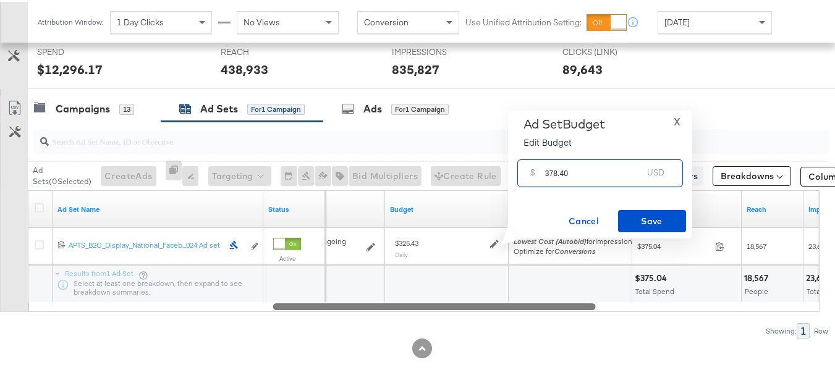
click at [595, 169] on input "378.40" at bounding box center [594, 166] width 98 height 27
type input "378.40"
click at [641, 228] on button "Save" at bounding box center [652, 219] width 68 height 22
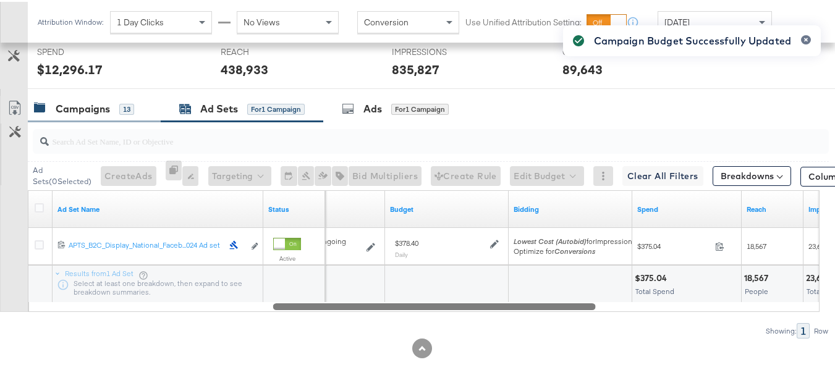
click at [84, 117] on div "Campaigns 13" at bounding box center [94, 107] width 133 height 27
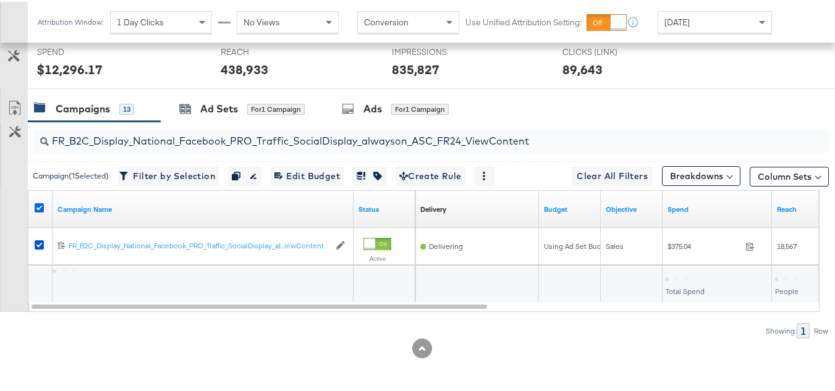
click at [40, 205] on icon at bounding box center [39, 206] width 9 height 9
click at [0, 0] on input "checkbox" at bounding box center [0, 0] width 0 height 0
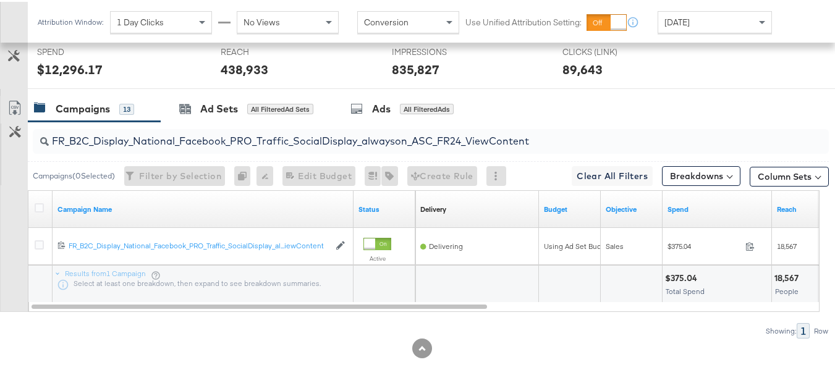
click at [205, 137] on input "FR_B2C_Display_National_Facebook_PRO_Traffic_SocialDisplay_alwayson_ASC_FR24_Vi…" at bounding box center [404, 134] width 710 height 24
paste input "AHL_B2C_Display_National_Facebook_PRO_Traffic_SocialDisplay_alwayson_ASC_AHL"
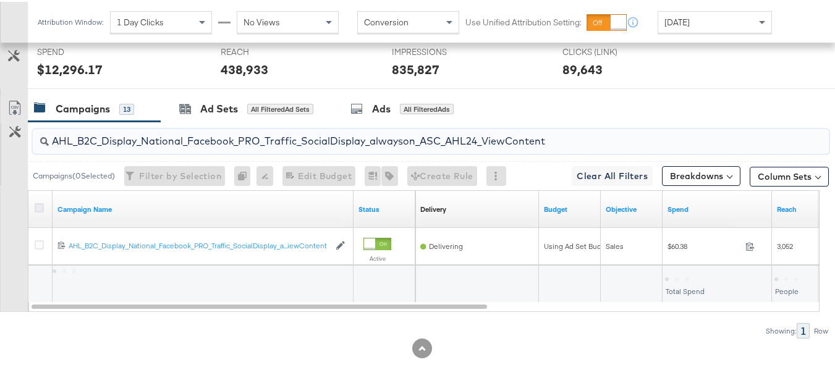
type input "AHL_B2C_Display_National_Facebook_PRO_Traffic_SocialDisplay_alwayson_ASC_AHL24_…"
click at [39, 210] on icon at bounding box center [39, 206] width 9 height 9
click at [0, 0] on input "checkbox" at bounding box center [0, 0] width 0 height 0
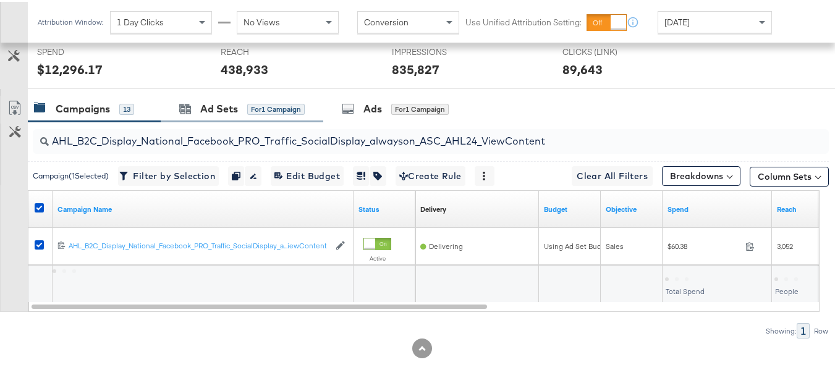
click at [255, 116] on div "Ad Sets for 1 Campaign" at bounding box center [242, 107] width 163 height 27
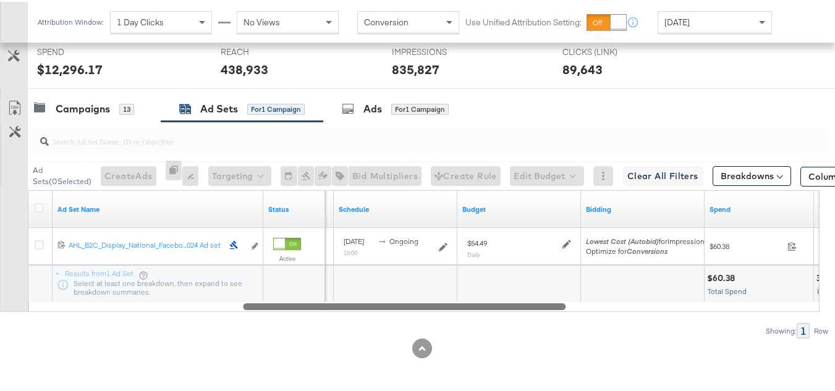
drag, startPoint x: 349, startPoint y: 305, endPoint x: 566, endPoint y: 310, distance: 217.1
click at [566, 322] on div "Ad Sets ( 0 Selected) Create Ads At least one ad set must be selected 0 Rename …" at bounding box center [414, 228] width 829 height 217
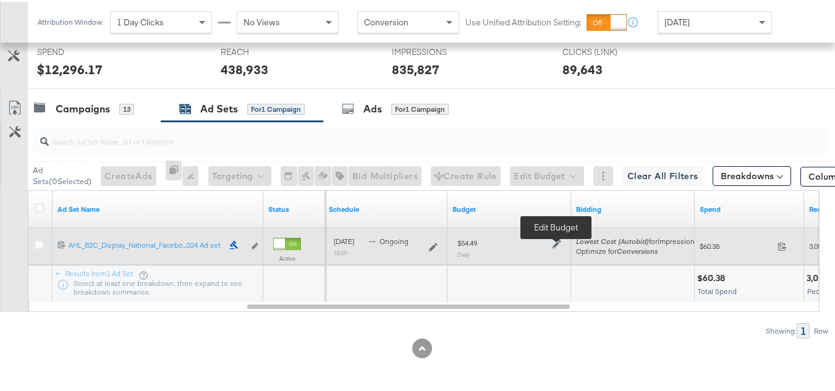
click at [559, 241] on icon at bounding box center [557, 242] width 9 height 9
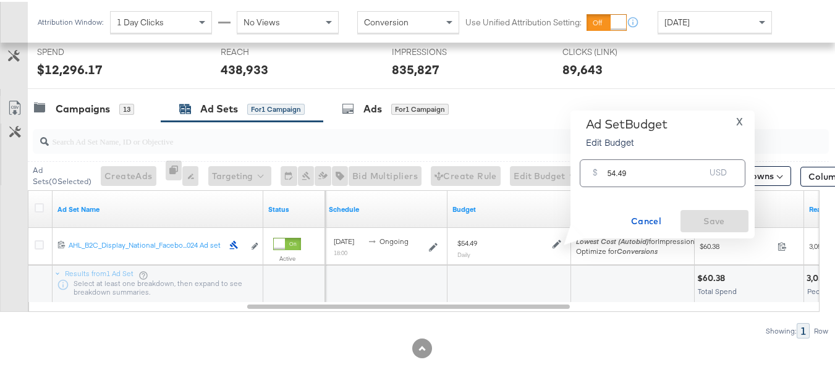
click at [650, 163] on input "54.49" at bounding box center [657, 166] width 98 height 27
paste input "$51.77"
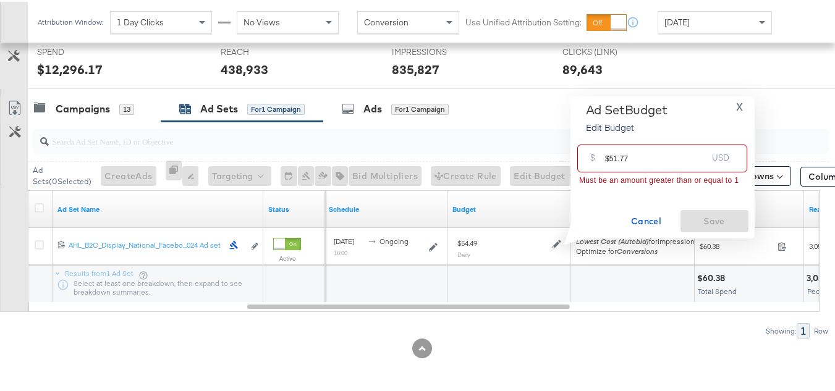
click at [605, 155] on input "$51.77" at bounding box center [656, 151] width 102 height 27
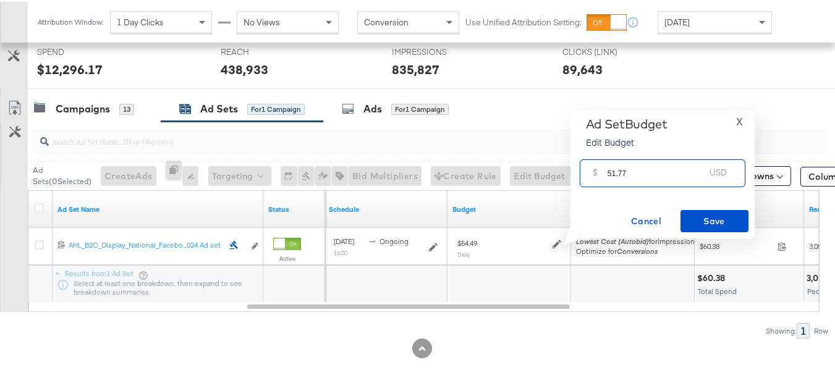
click at [642, 162] on input "51.77" at bounding box center [657, 166] width 98 height 27
type input "51.77"
click at [681, 211] on button "Save" at bounding box center [715, 219] width 68 height 22
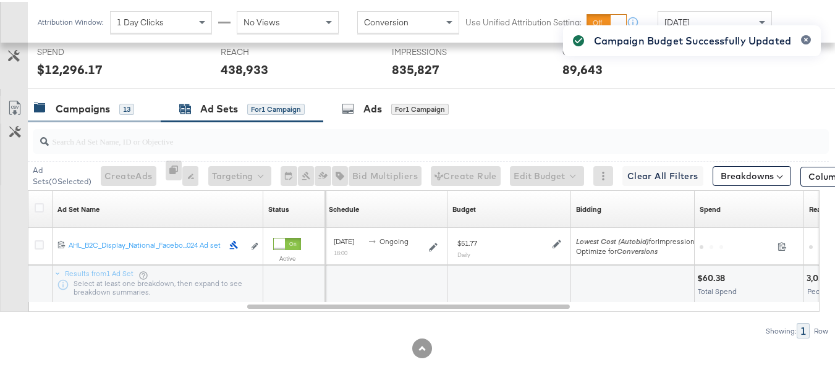
click at [87, 107] on div "Campaigns" at bounding box center [83, 107] width 54 height 14
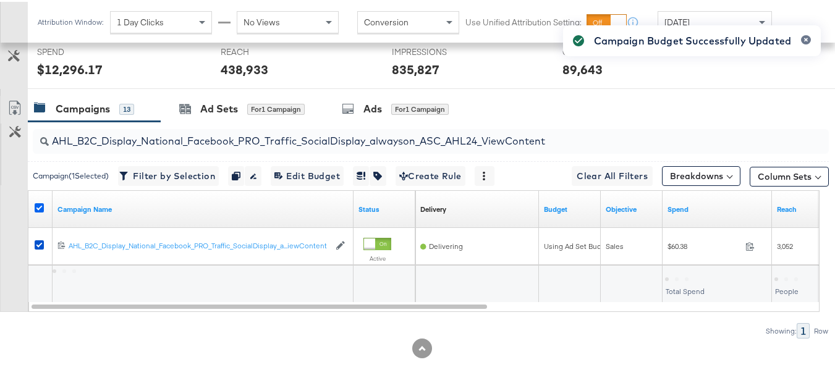
click at [38, 205] on icon at bounding box center [39, 206] width 9 height 9
click at [0, 0] on input "checkbox" at bounding box center [0, 0] width 0 height 0
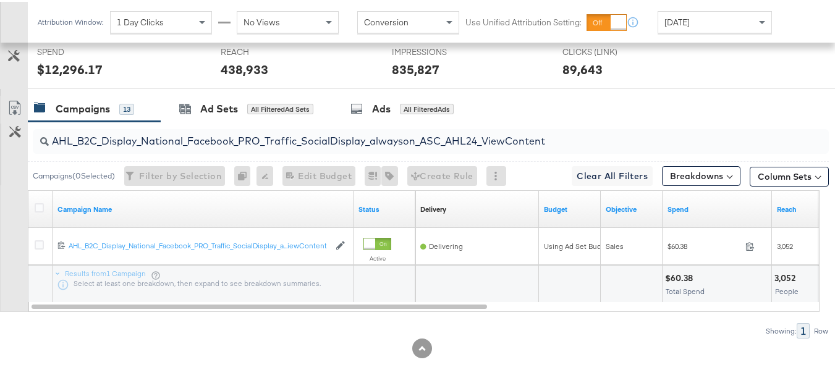
scroll to position [0, 0]
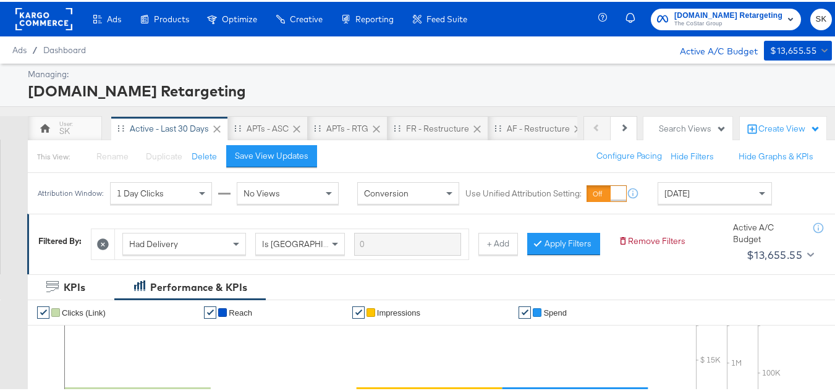
click at [707, 17] on span "Apartments.com Retargeting" at bounding box center [729, 13] width 108 height 13
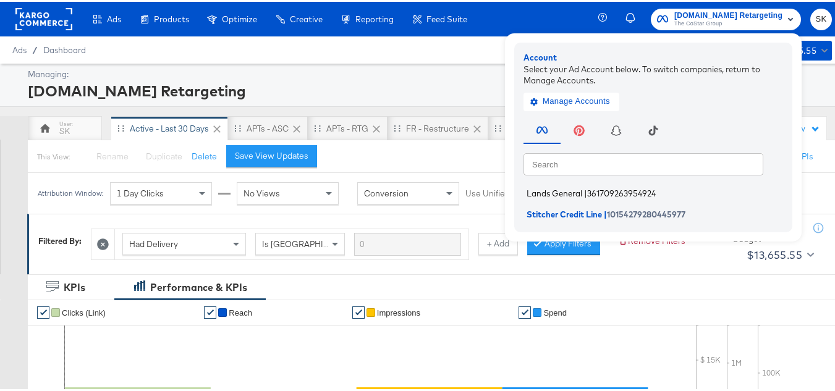
click at [565, 192] on span "Lands General" at bounding box center [555, 192] width 56 height 10
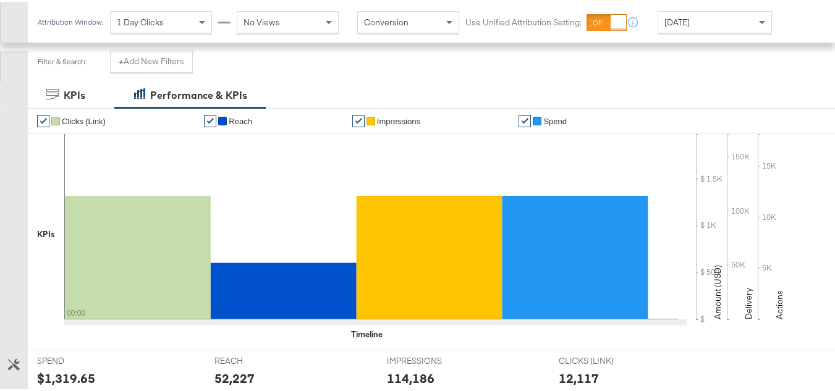
scroll to position [185, 0]
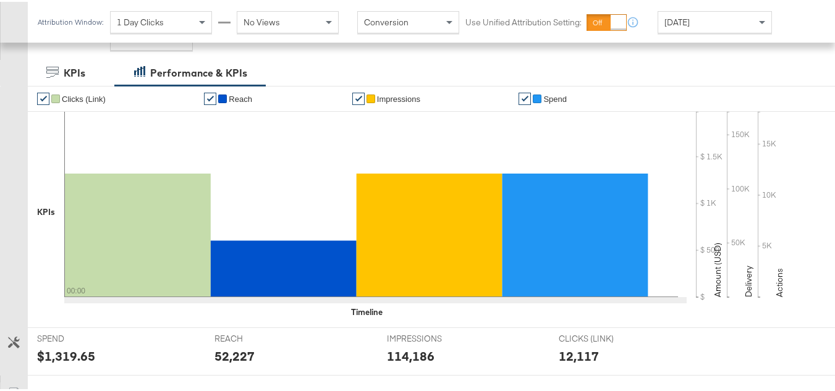
click at [720, 35] on div "Attribution Window: 1 Day Clicks No Views Conversion Use Unified Attribution Se…" at bounding box center [408, 20] width 760 height 41
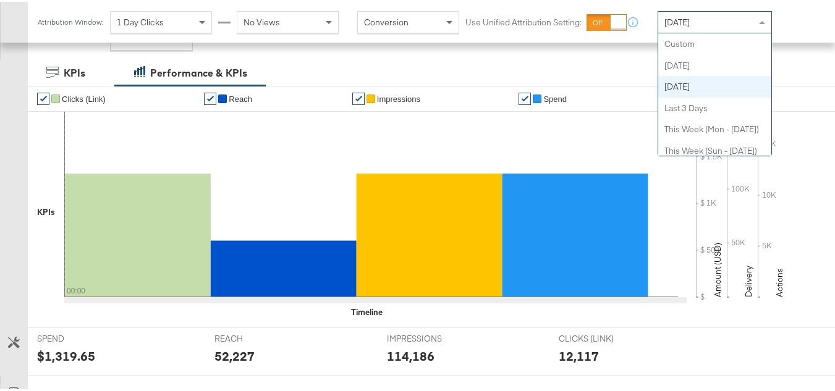
click at [714, 23] on div "Yesterday" at bounding box center [714, 20] width 113 height 21
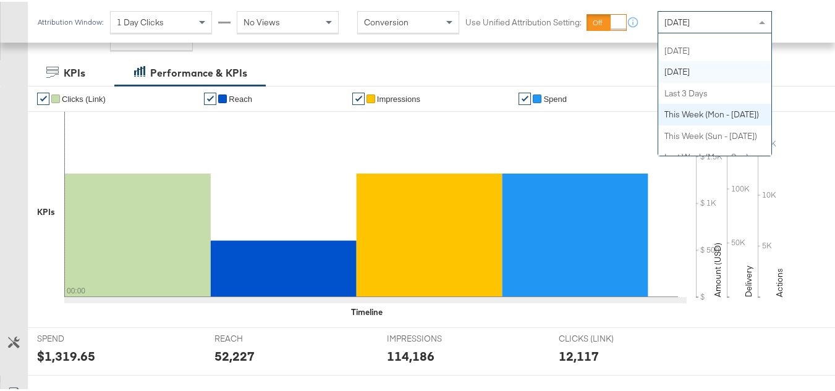
scroll to position [0, 0]
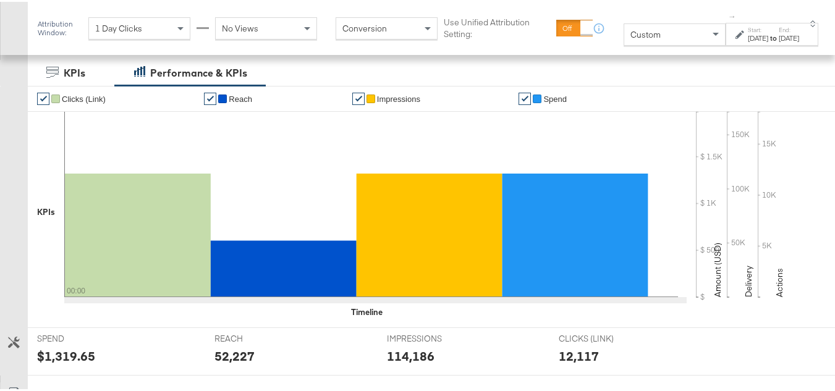
click at [752, 41] on div "[DATE]" at bounding box center [758, 37] width 20 height 10
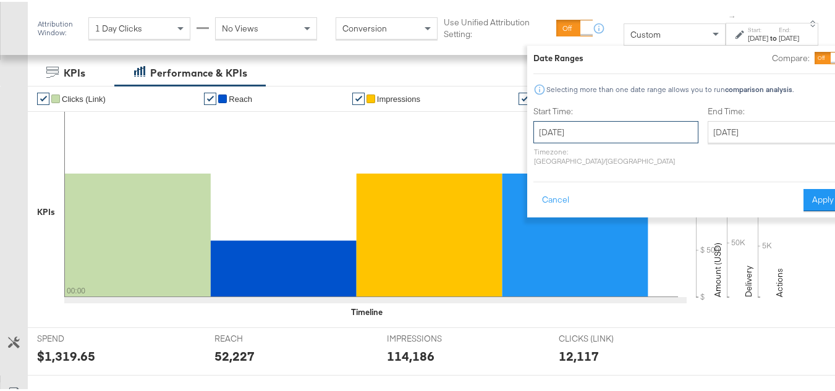
drag, startPoint x: 590, startPoint y: 135, endPoint x: 588, endPoint y: 161, distance: 26.1
click at [589, 137] on input "October 6th 2025" at bounding box center [616, 130] width 165 height 22
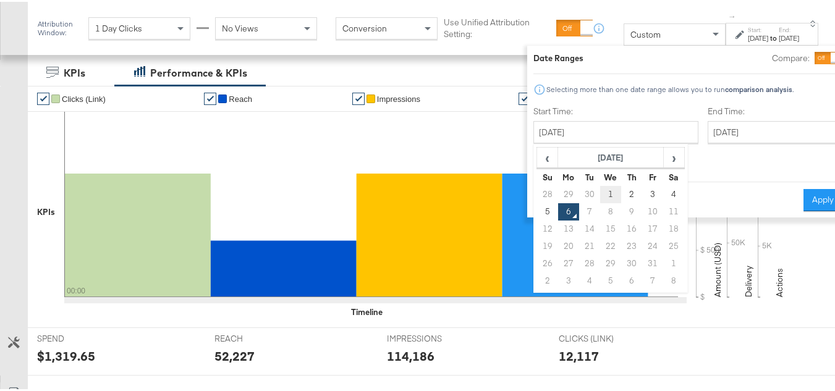
click at [600, 195] on td "1" at bounding box center [610, 192] width 21 height 17
type input "October 1st 2025"
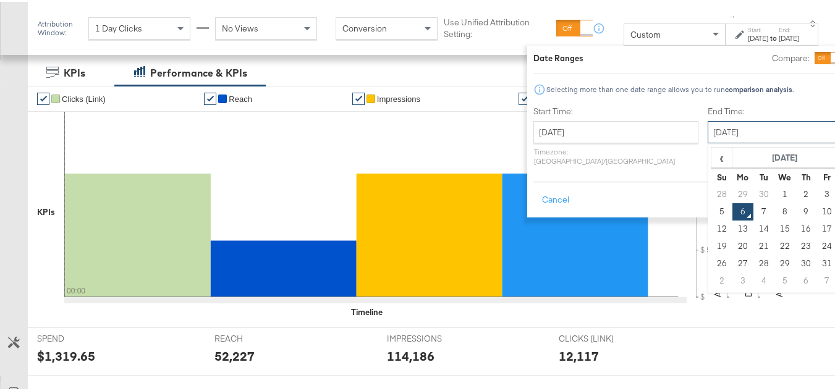
click at [708, 124] on input "October 6th 2025" at bounding box center [773, 130] width 130 height 22
click at [712, 213] on td "5" at bounding box center [722, 210] width 21 height 17
type input "October 5th 2025"
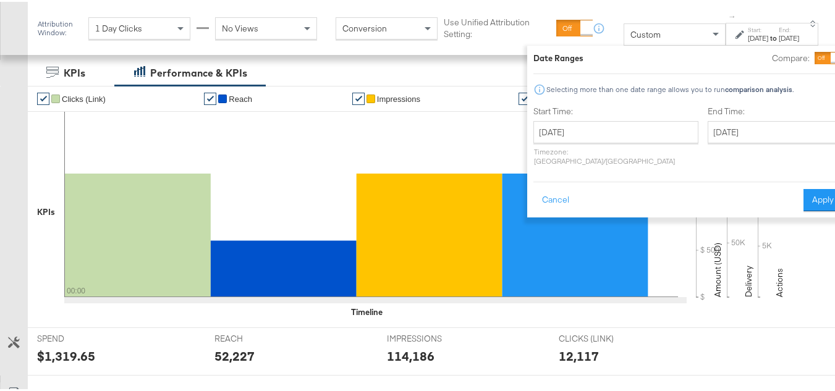
click at [753, 190] on div "Cancel Apply" at bounding box center [688, 194] width 309 height 30
click at [804, 196] on button "Apply" at bounding box center [823, 198] width 39 height 22
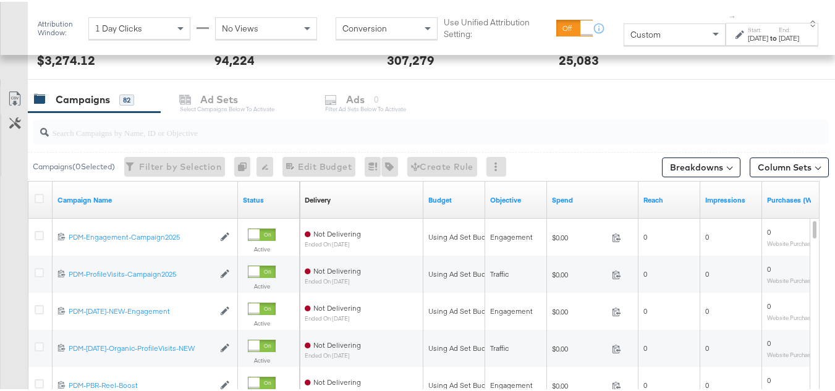
click at [119, 132] on input "search" at bounding box center [404, 126] width 710 height 24
paste input "B2C_LAND_KC_RT_Sig_24"
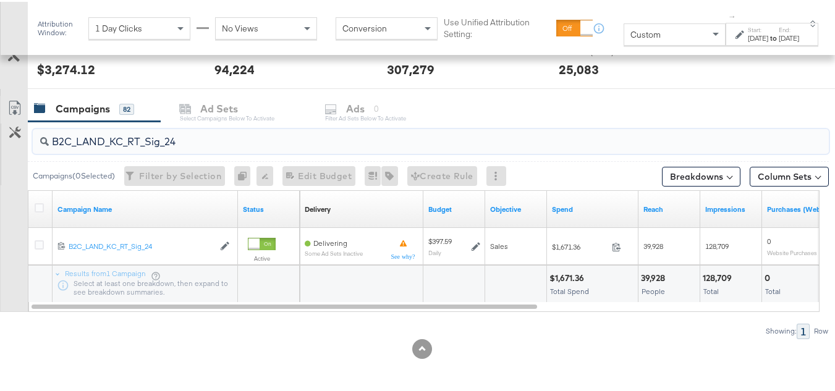
click at [574, 278] on div "$1,671.36" at bounding box center [569, 277] width 38 height 12
copy div "$1,671.36"
click at [129, 142] on input "B2C_LAND_KC_RT_Sig_24" at bounding box center [404, 135] width 710 height 24
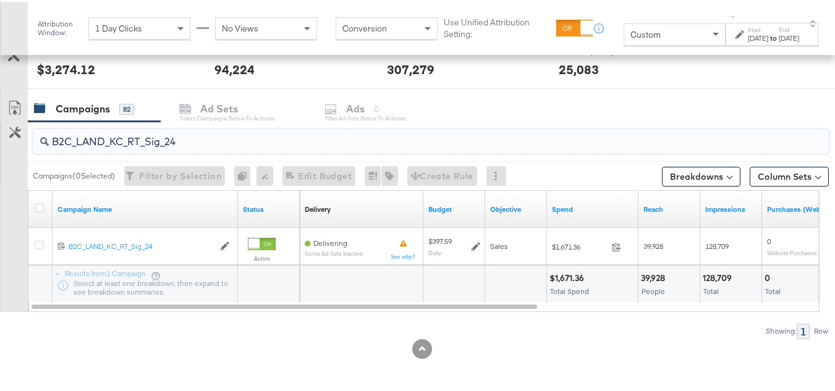
paste input "B_Ecommerce_KC_Retargeting_LW&LOA_Traffic"
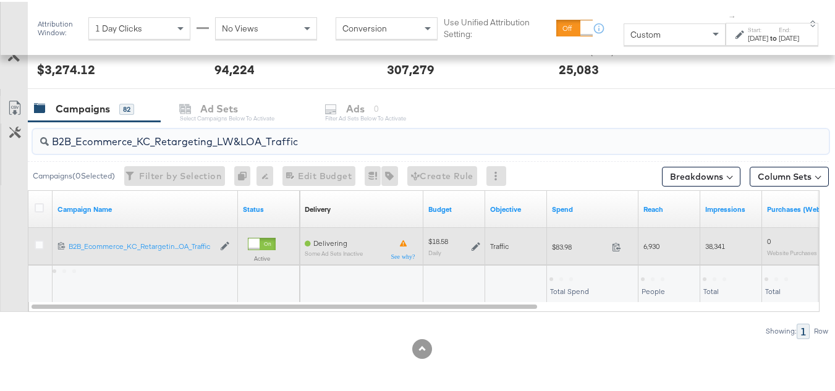
click at [568, 239] on div "$83.98 83.98" at bounding box center [593, 245] width 92 height 19
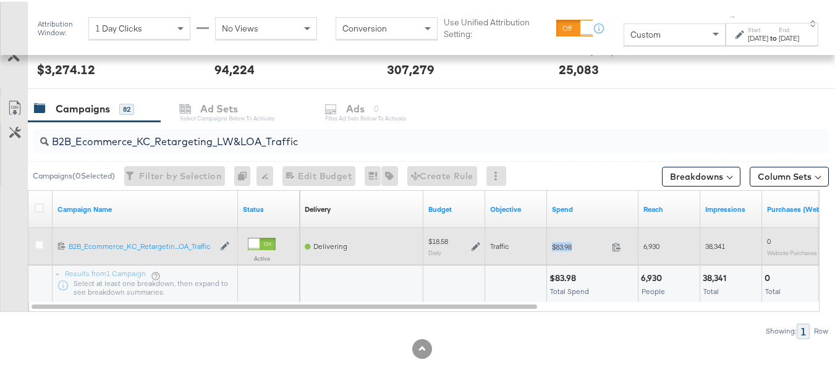
copy div "$83.98"
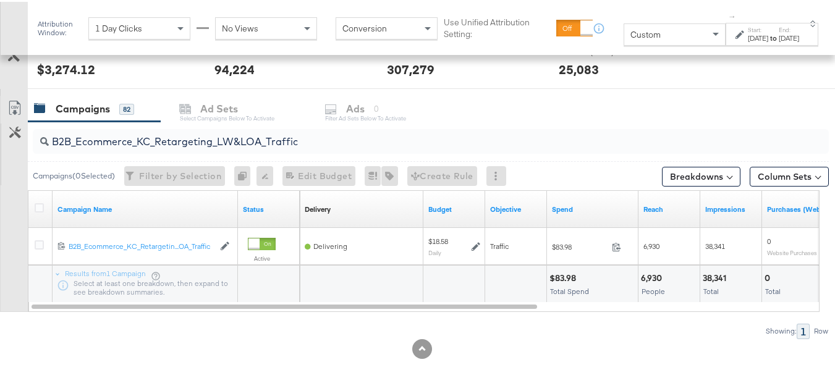
click at [117, 141] on input "B2B_Ecommerce_KC_Retargeting_LW&LOA_Traffic" at bounding box center [404, 135] width 710 height 24
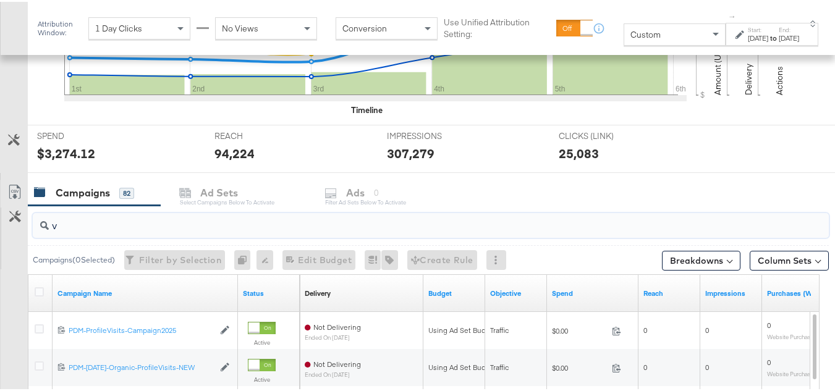
scroll to position [424, 0]
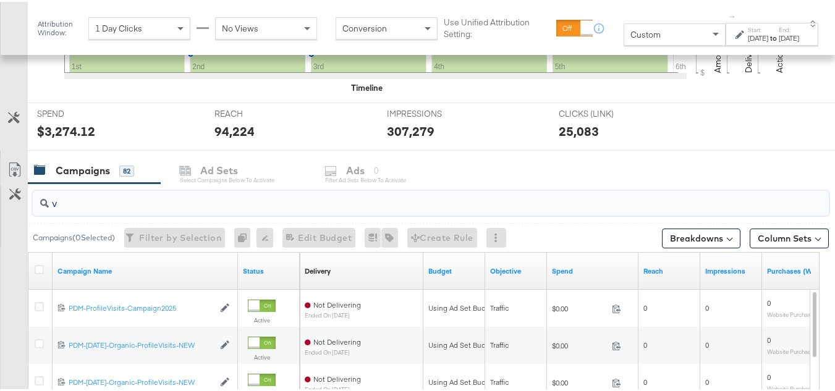
click at [176, 208] on input "v" at bounding box center [404, 197] width 710 height 24
paste input "B2B_KC_Retargeting_Prospects & Clients_Conversions"
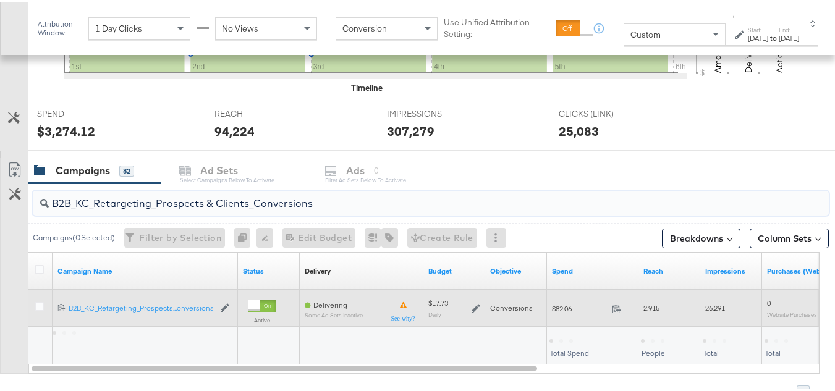
click at [574, 310] on span "$82.06" at bounding box center [579, 306] width 55 height 9
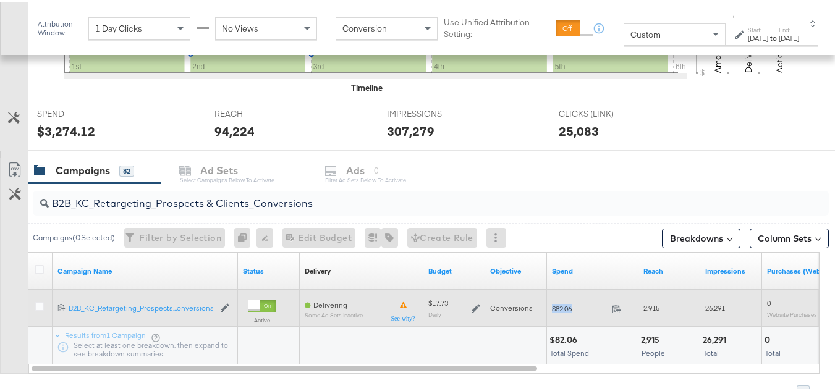
click at [574, 310] on span "$82.06" at bounding box center [579, 306] width 55 height 9
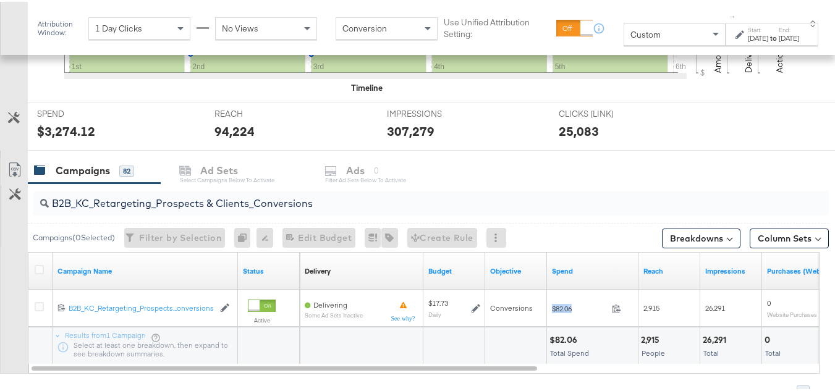
copy div "$82.06"
click at [134, 199] on input "B2B_KC_Retargeting_Prospects & Clients_Conversions" at bounding box center [404, 197] width 710 height 24
paste input "C_LAND_KC_Pros_Sig"
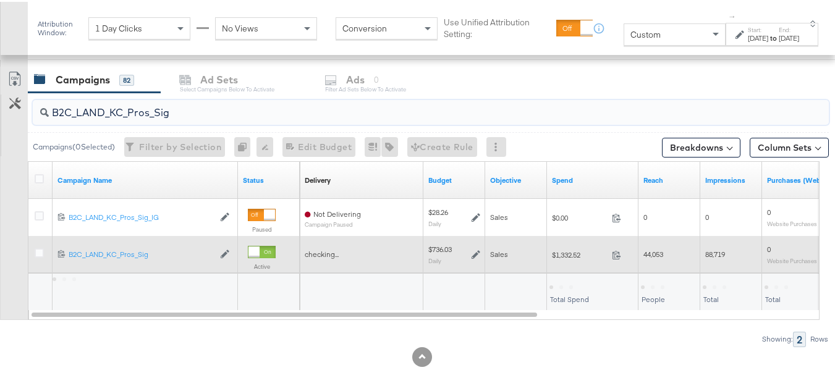
scroll to position [522, 0]
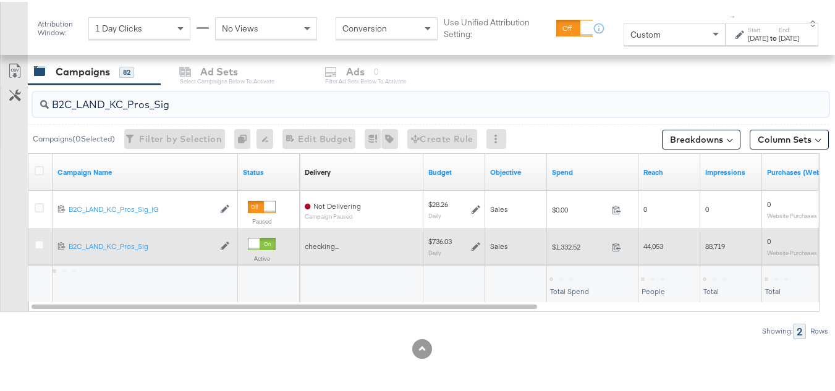
type input "B2C_LAND_KC_Pros_Sig"
click at [565, 237] on div "$1,332.52 1332.52" at bounding box center [593, 245] width 92 height 19
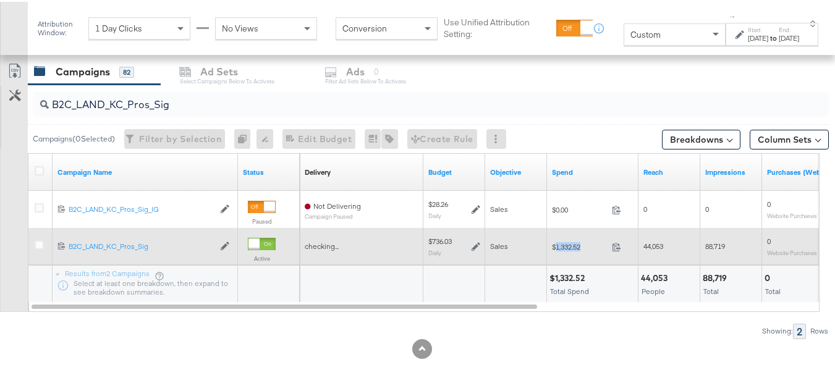
click at [565, 237] on div "$1,332.52 1332.52" at bounding box center [593, 245] width 92 height 19
copy div "$1,332.52"
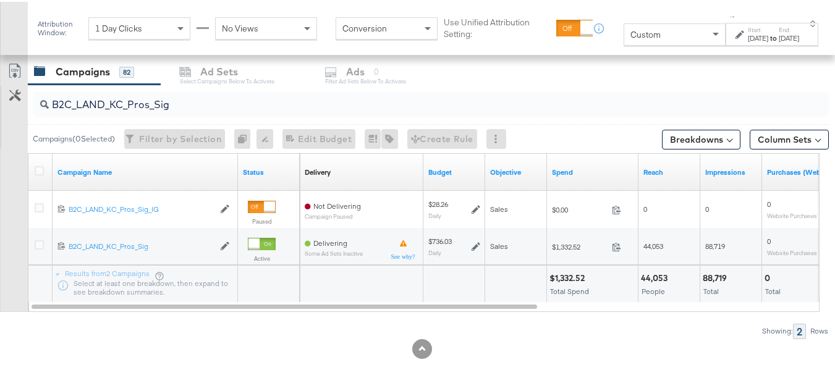
click at [505, 362] on div "KPIs Performance & KPIs Customize KPIs ✔ Clicks (Link) ✔ Reach ✔ Impressions ✔ …" at bounding box center [422, 63] width 845 height 657
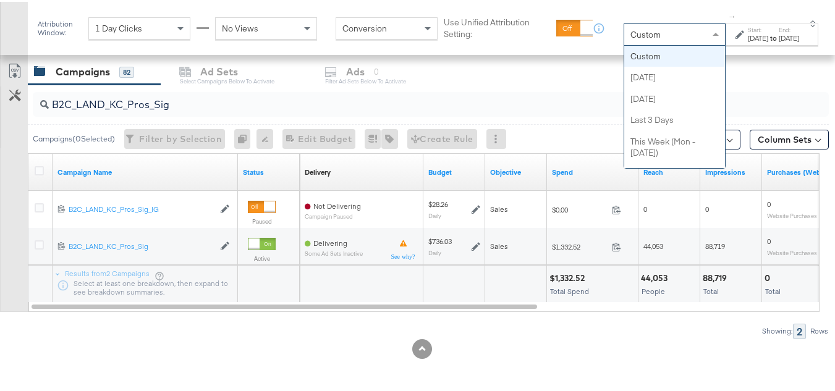
click at [658, 36] on div "Custom" at bounding box center [674, 32] width 101 height 21
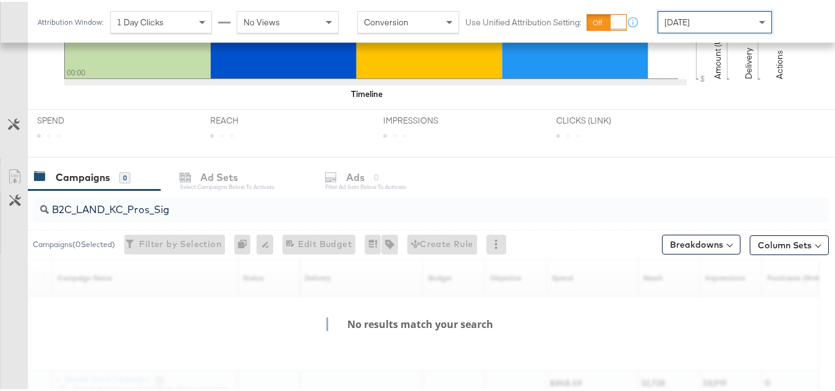
scroll to position [509, 0]
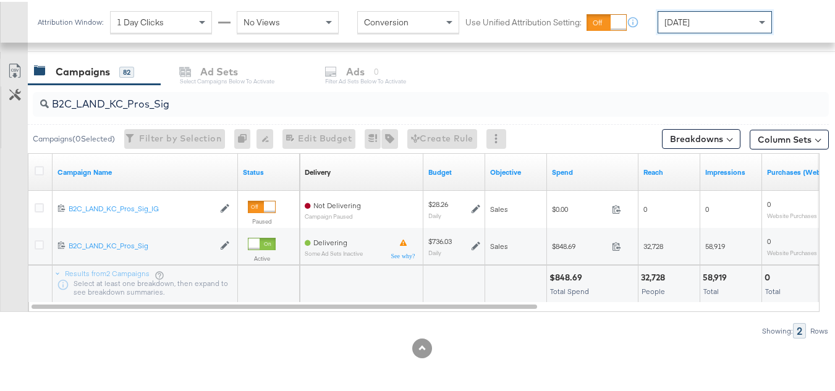
click at [676, 24] on span "Yesterday" at bounding box center [677, 20] width 25 height 11
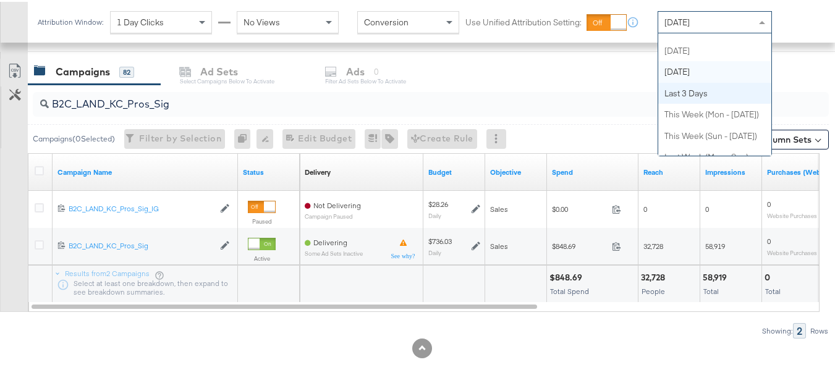
scroll to position [0, 0]
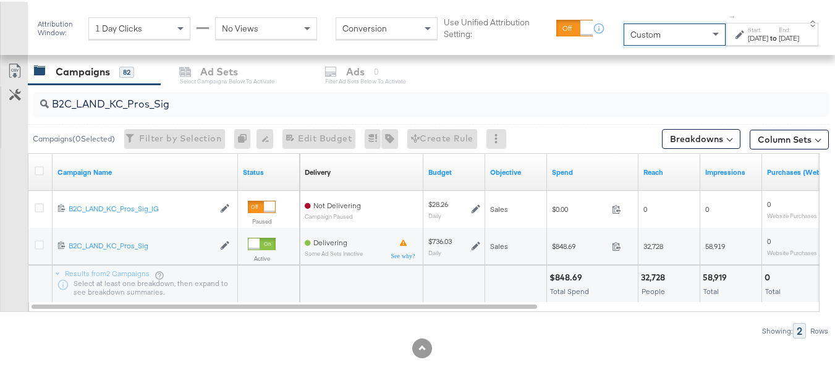
click at [736, 30] on div "Start: Oct 6th 2025 to End: Oct 6th 2025" at bounding box center [767, 33] width 63 height 18
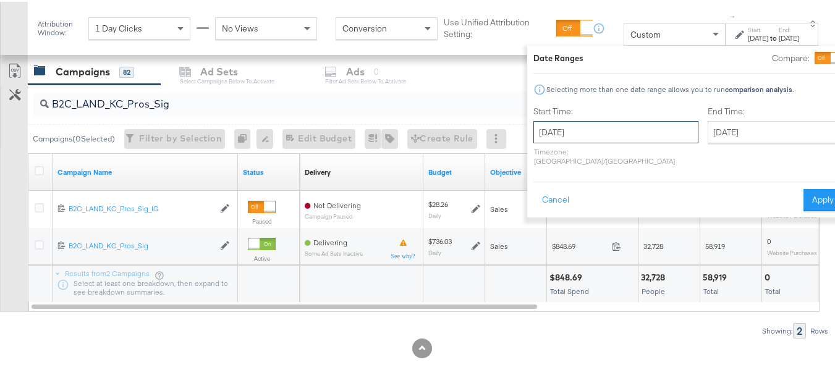
click at [593, 136] on input "October 6th 2025" at bounding box center [616, 130] width 165 height 22
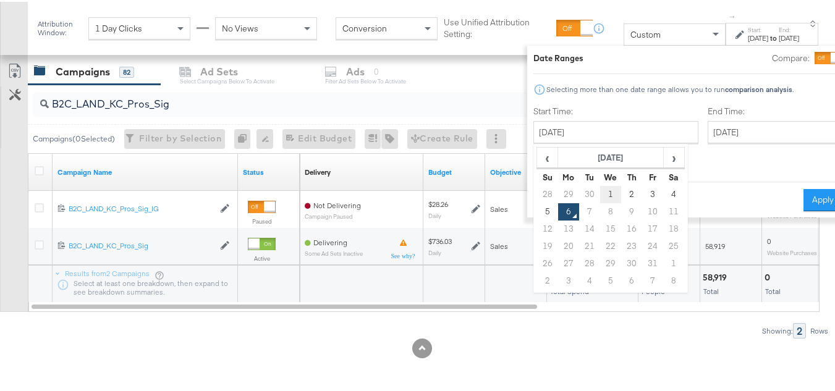
click at [600, 190] on td "1" at bounding box center [610, 192] width 21 height 17
type input "October 1st 2025"
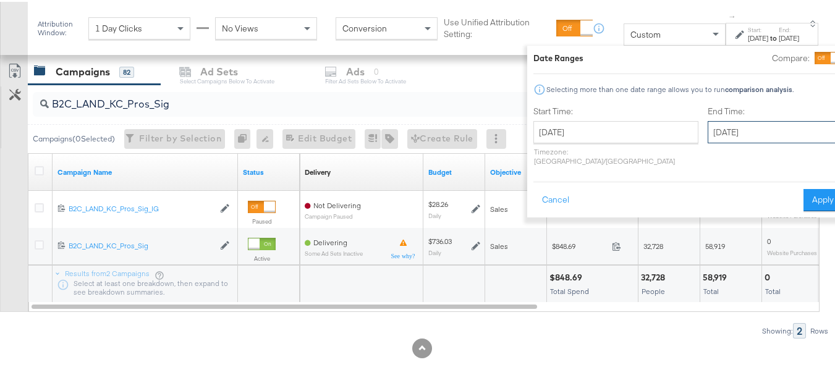
click at [718, 132] on input "October 6th 2025" at bounding box center [773, 130] width 130 height 22
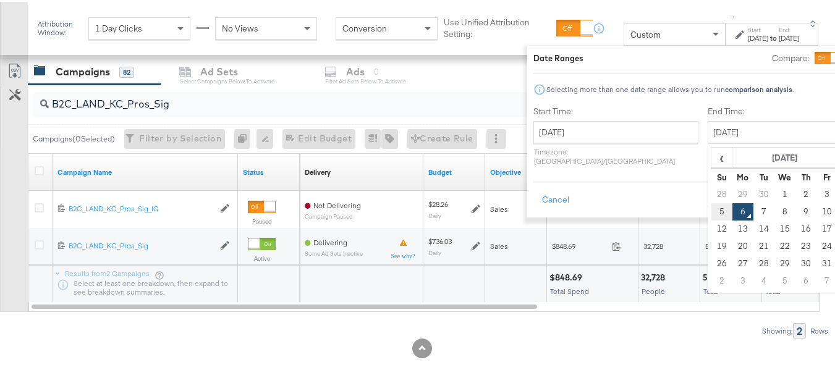
click at [712, 210] on td "5" at bounding box center [722, 210] width 21 height 17
type input "October 5th 2025"
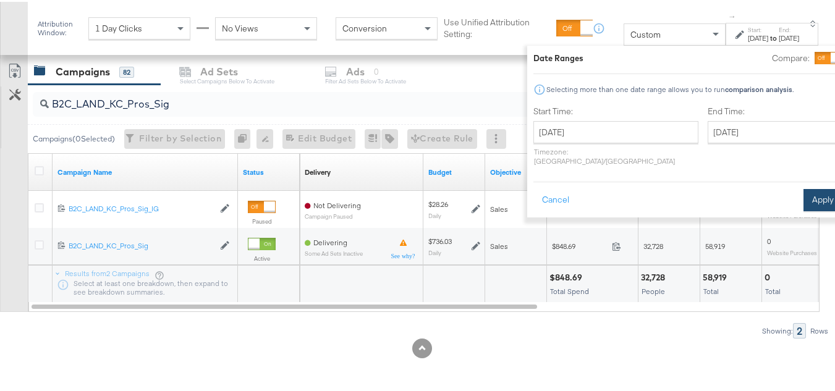
click at [804, 187] on button "Apply" at bounding box center [823, 198] width 39 height 22
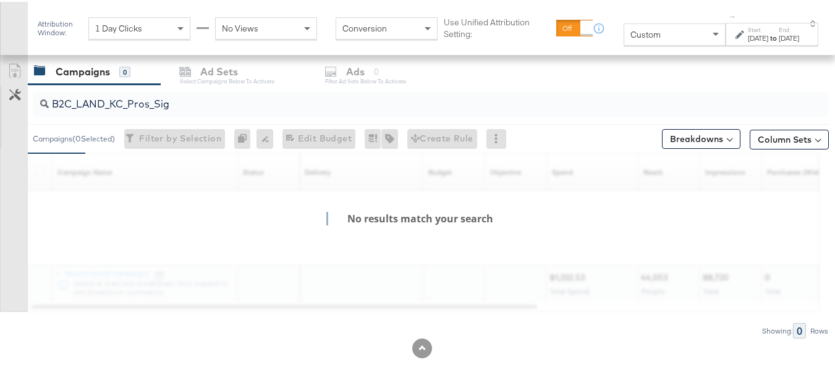
scroll to position [522, 0]
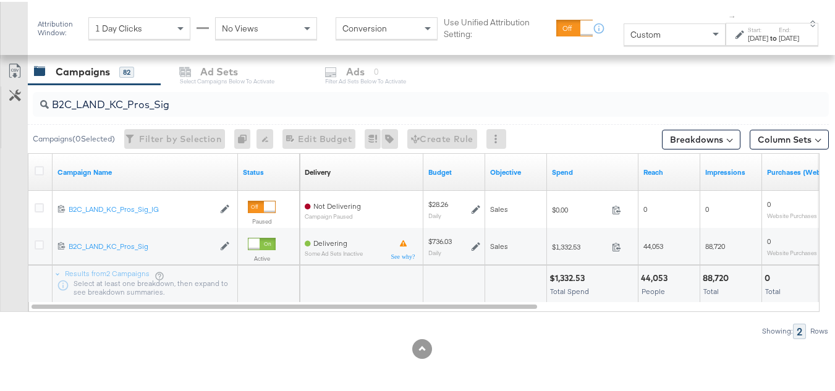
click at [140, 108] on input "B2C_LAND_KC_Pros_Sig" at bounding box center [404, 98] width 710 height 24
paste input "RT_Sig_24"
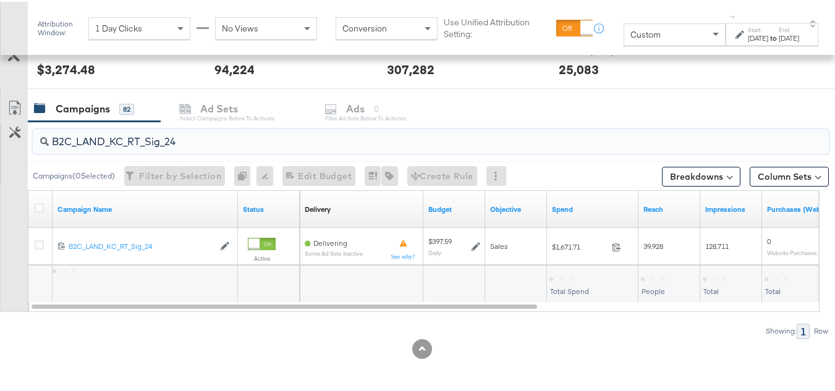
scroll to position [485, 0]
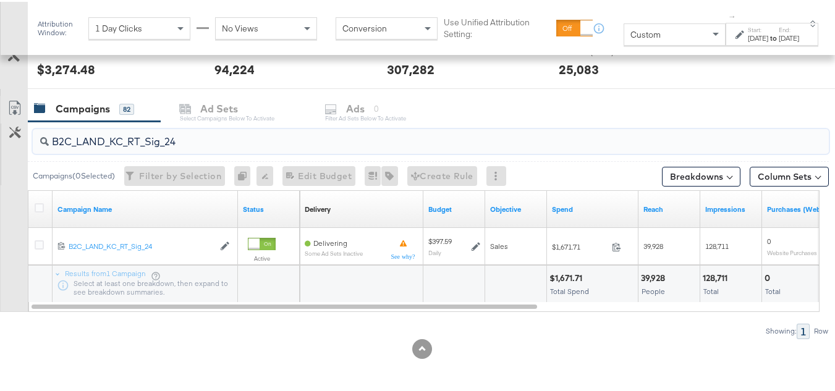
type input "B2C_LAND_KC_RT_Sig_24"
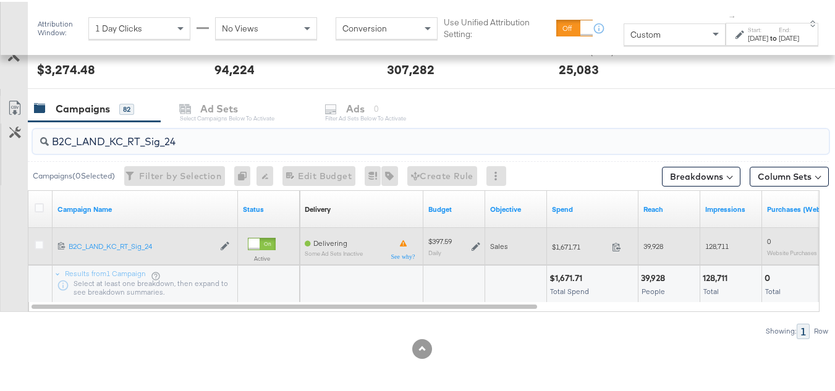
click at [479, 244] on icon at bounding box center [476, 245] width 9 height 9
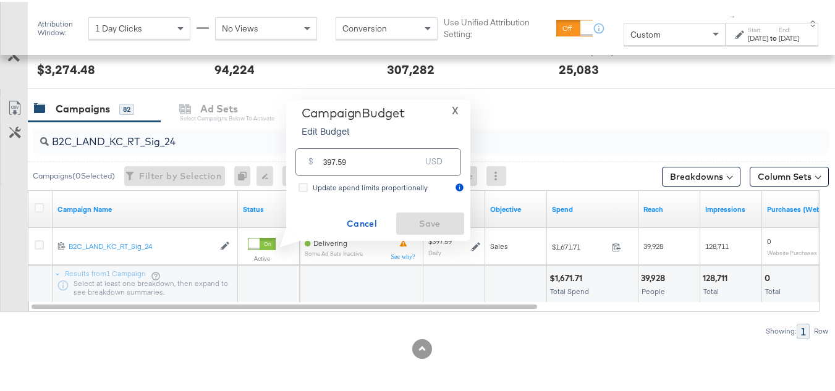
click at [443, 153] on div "USD" at bounding box center [433, 162] width 27 height 22
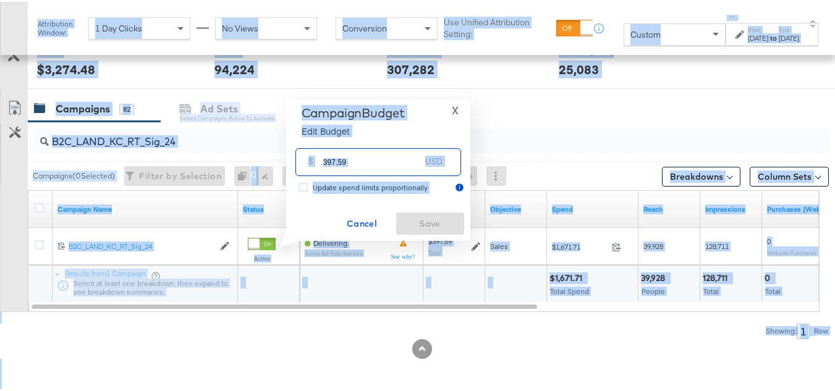
click at [384, 155] on input "397.59" at bounding box center [372, 155] width 98 height 27
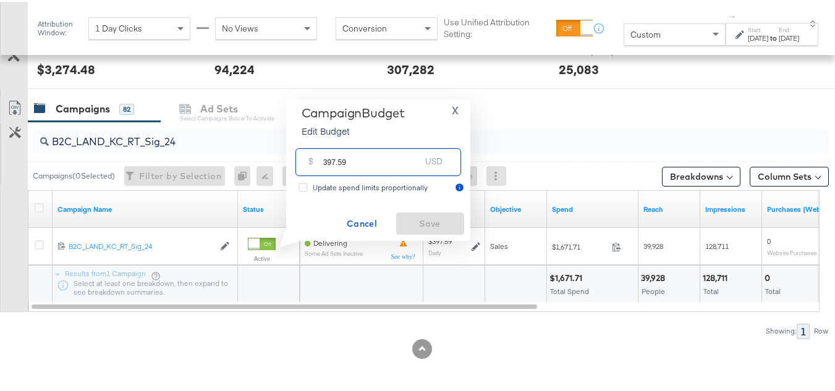
paste input "$"
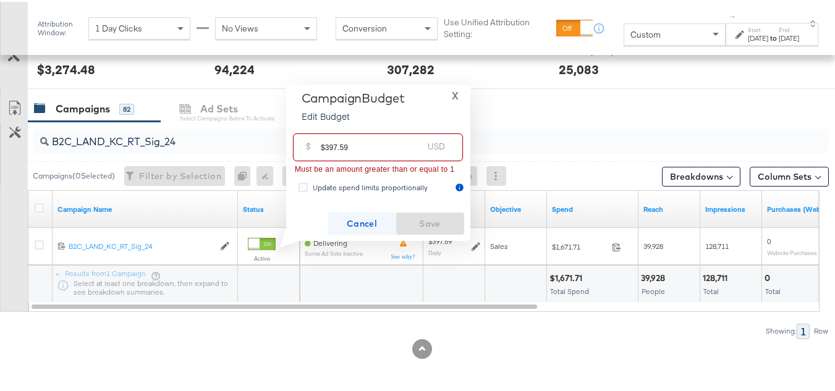
type input "$397.59"
click at [352, 215] on span "Cancel" at bounding box center [362, 222] width 58 height 15
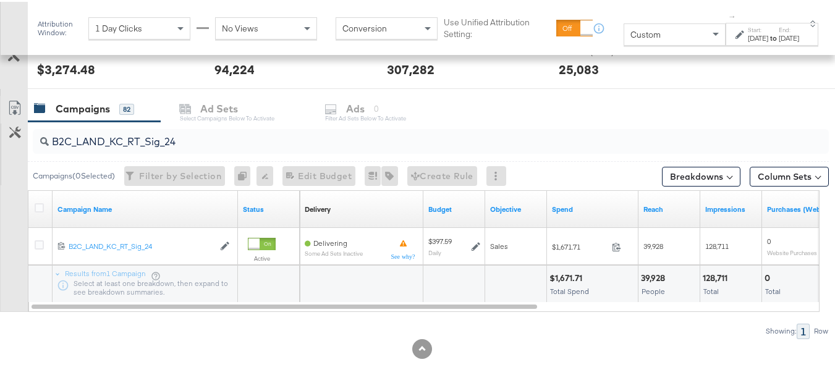
click at [155, 145] on input "B2C_LAND_KC_RT_Sig_24" at bounding box center [404, 135] width 710 height 24
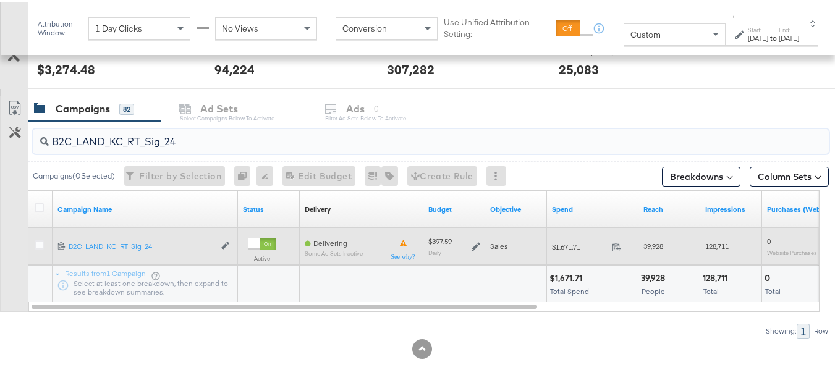
click at [475, 244] on icon at bounding box center [476, 245] width 9 height 9
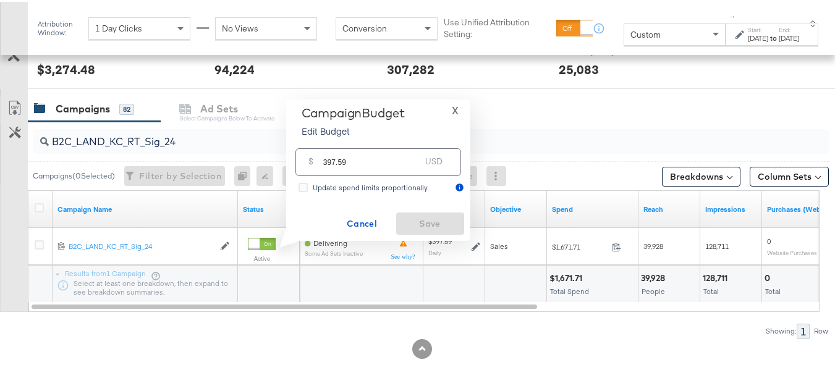
click at [399, 152] on input "397.59" at bounding box center [372, 155] width 98 height 27
paste input "$328.02"
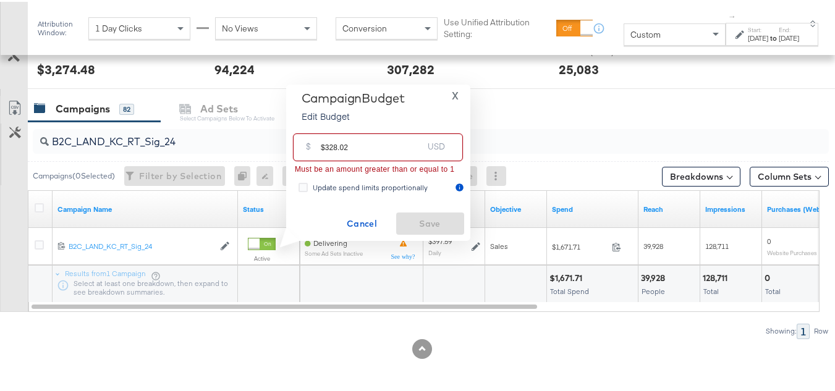
click at [323, 144] on input "$328.02" at bounding box center [372, 140] width 102 height 27
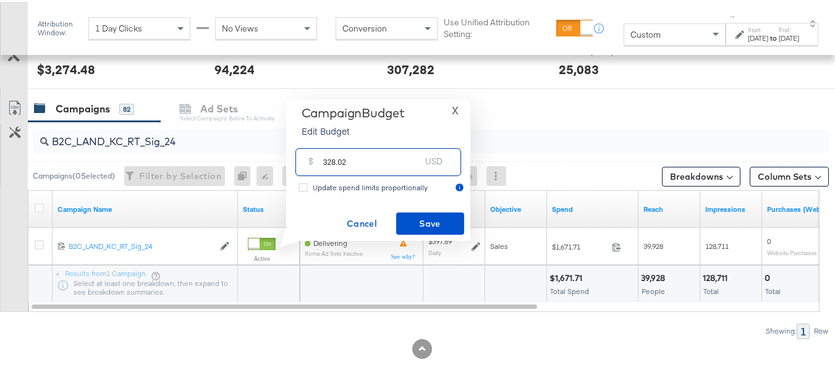
click at [381, 154] on input "328.02" at bounding box center [372, 155] width 98 height 27
type input "328.02"
click at [421, 216] on span "Save" at bounding box center [430, 222] width 58 height 15
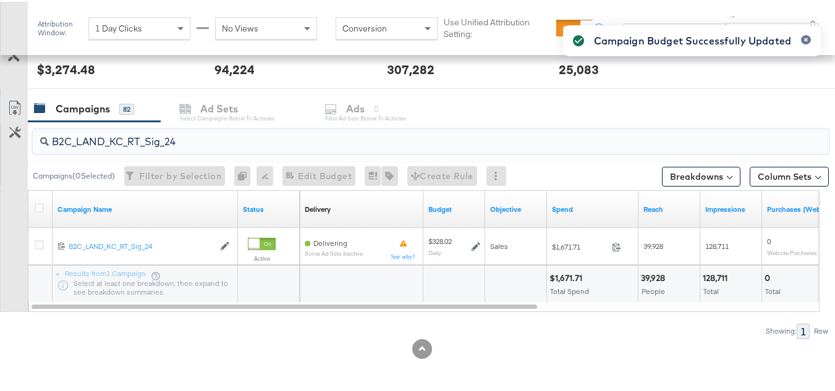
click at [127, 135] on input "B2C_LAND_KC_RT_Sig_24" at bounding box center [404, 135] width 710 height 24
paste input "B_Ecommerce_KC_Retargeting_LW&LOA_Traffic"
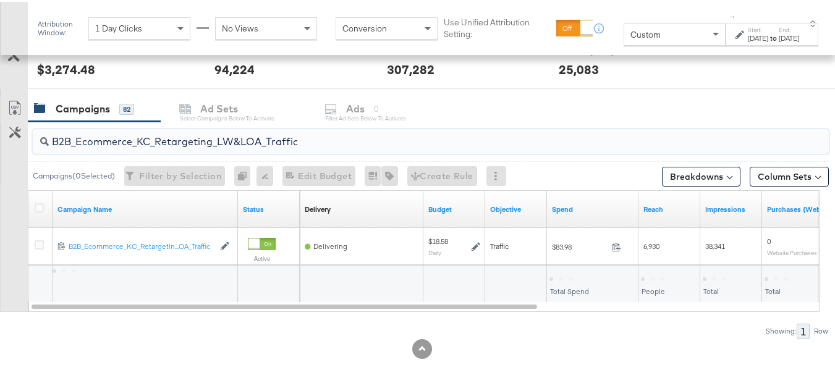
type input "B2B_Ecommerce_KC_Retargeting_LW&LOA_Traffic"
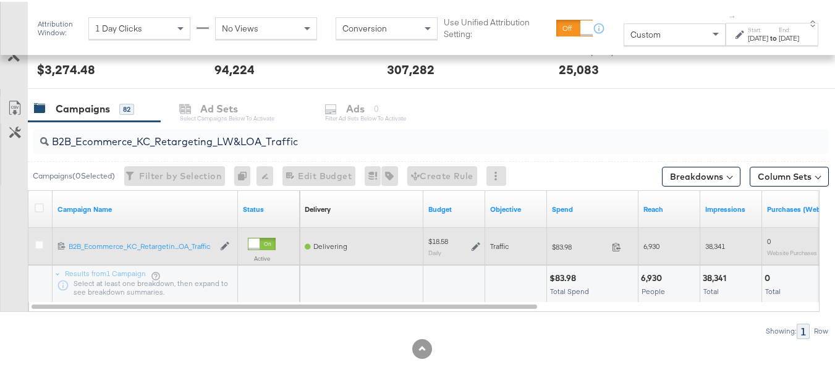
click at [472, 242] on icon at bounding box center [476, 245] width 9 height 9
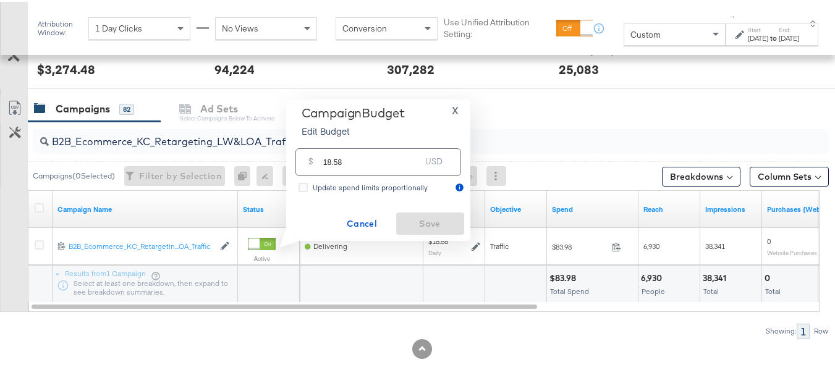
click at [410, 154] on input "18.58" at bounding box center [372, 155] width 98 height 27
paste input "$16.00"
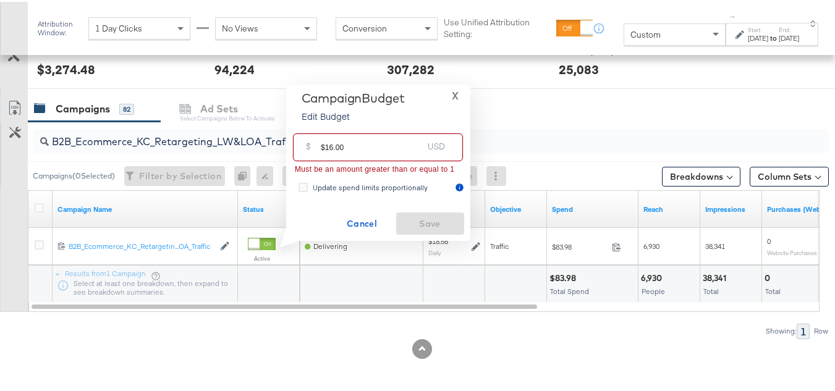
click at [324, 142] on input "$16.00" at bounding box center [372, 140] width 102 height 27
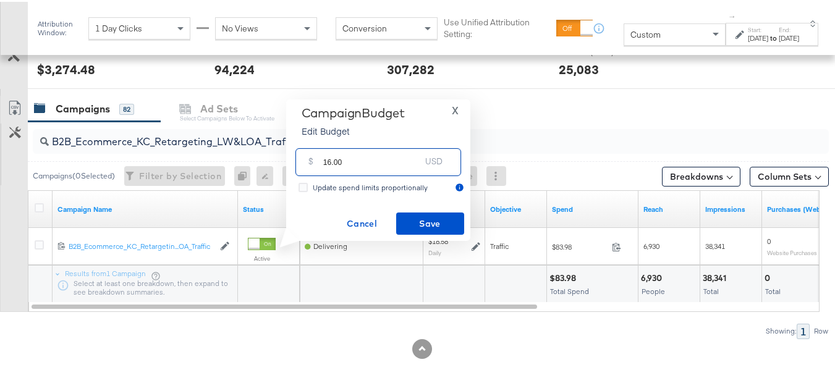
click at [383, 150] on input "16.00" at bounding box center [372, 155] width 98 height 27
type input "16.00"
drag, startPoint x: 420, startPoint y: 209, endPoint x: 427, endPoint y: 220, distance: 12.7
click at [421, 212] on div "Campaign Budget Edit Budget X $ 16.00 USD Update spend limits proportionally Ca…" at bounding box center [378, 168] width 172 height 129
click at [427, 220] on span "Save" at bounding box center [430, 222] width 58 height 15
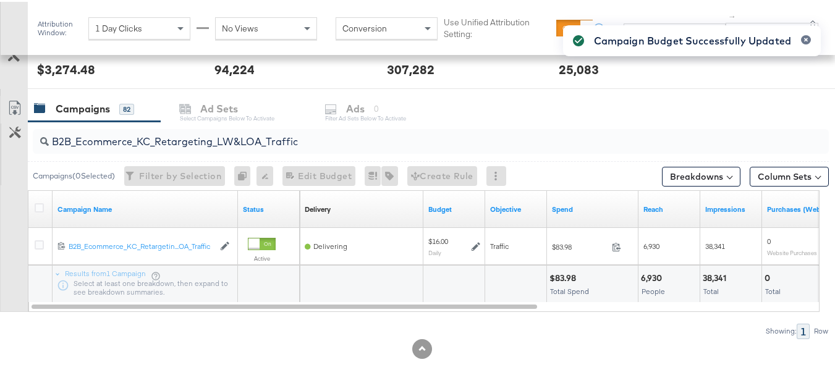
click at [149, 131] on input "B2B_Ecommerce_KC_Retargeting_LW&LOA_Traffic" at bounding box center [404, 135] width 710 height 24
paste input "KC_Retargeting_Prospects & Clients_Conversions"
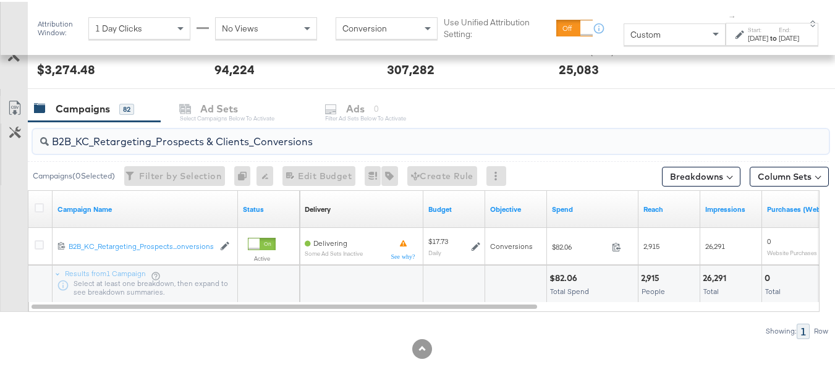
type input "B2B_KC_Retargeting_Prospects & Clients_Conversions"
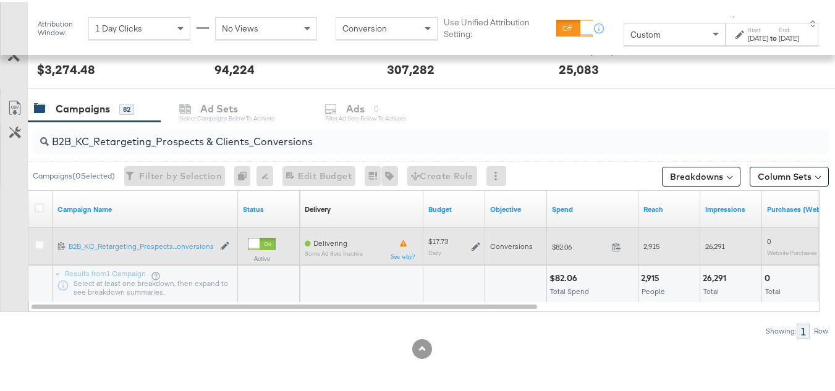
click at [474, 248] on icon at bounding box center [476, 245] width 9 height 9
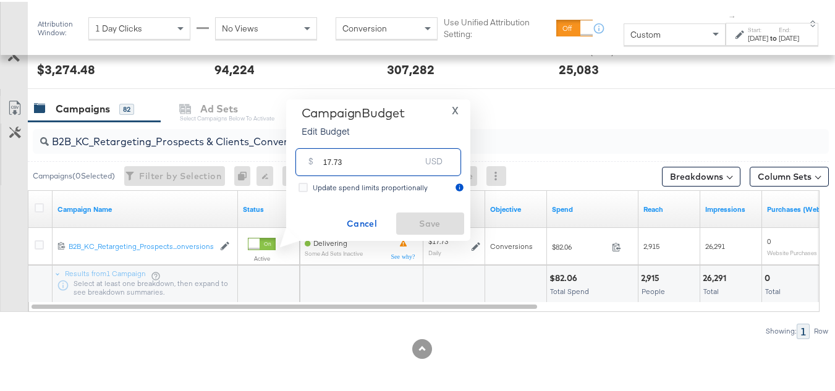
click at [396, 149] on input "17.73" at bounding box center [372, 155] width 98 height 27
paste input "$16.07"
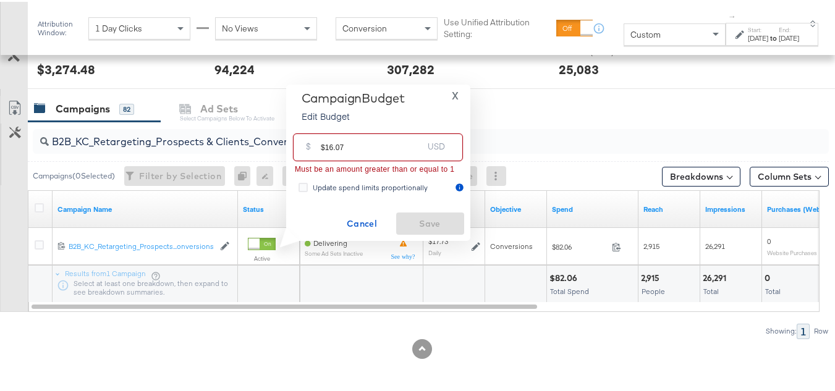
click at [323, 147] on input "$16.07" at bounding box center [372, 140] width 102 height 27
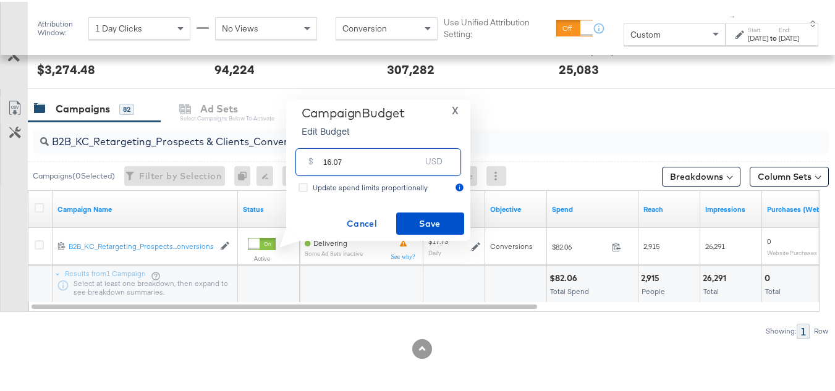
click at [393, 157] on input "16.07" at bounding box center [372, 155] width 98 height 27
type input "16.07"
click at [417, 211] on button "Save" at bounding box center [430, 222] width 68 height 22
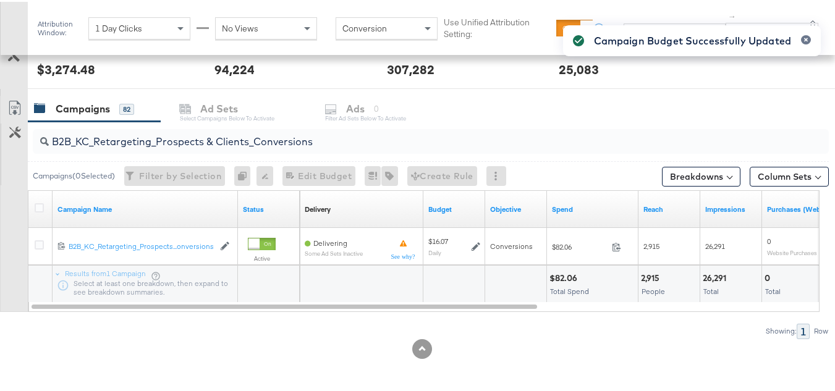
click at [171, 135] on input "B2B_KC_Retargeting_Prospects & Clients_Conversions" at bounding box center [404, 135] width 710 height 24
paste input "C_LAND_KC_Pros_Sig"
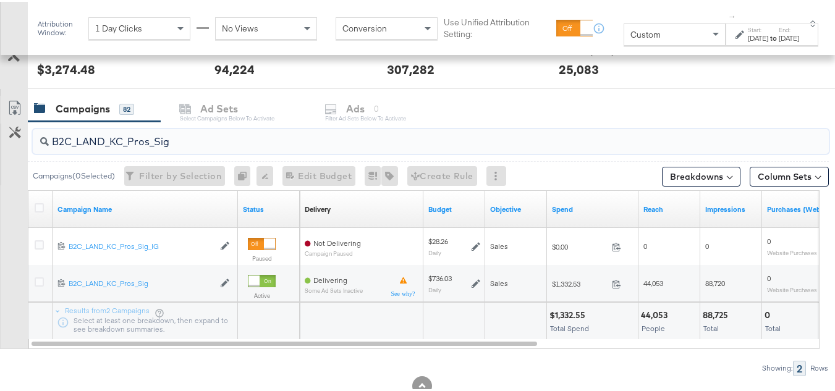
type input "B2C_LAND_KC_Pros_Sig"
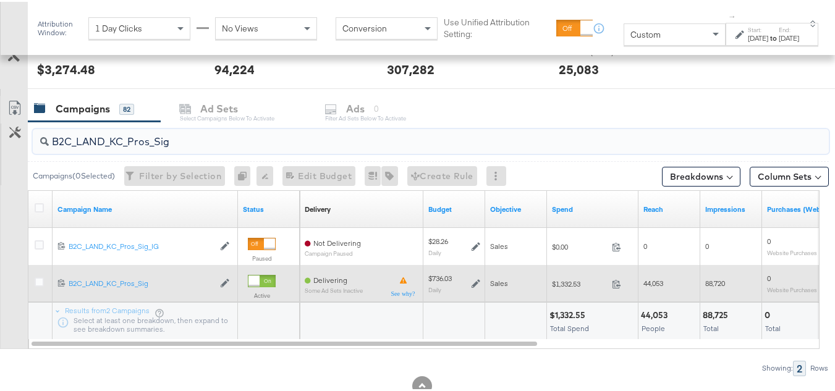
click at [473, 279] on icon at bounding box center [476, 282] width 9 height 9
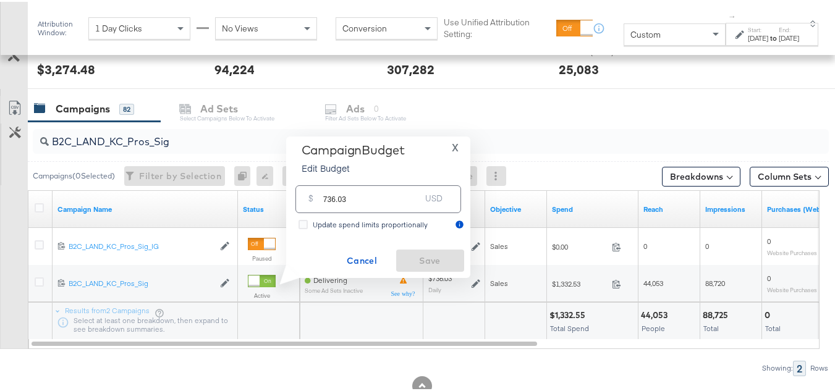
click at [405, 189] on input "736.03" at bounding box center [372, 192] width 98 height 27
paste input "$588.82"
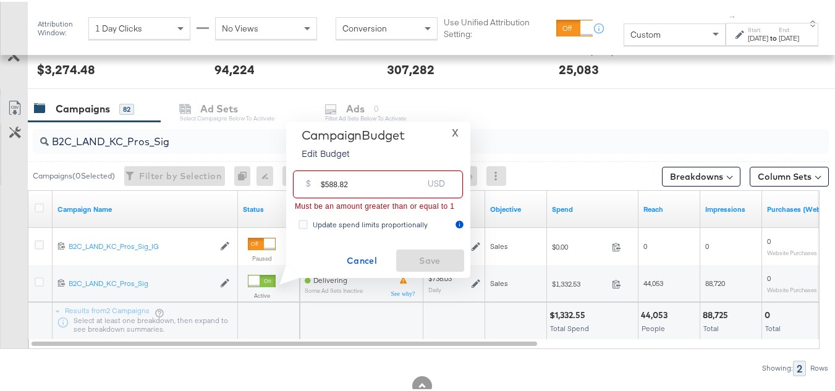
click at [324, 180] on input "$588.82" at bounding box center [372, 177] width 102 height 27
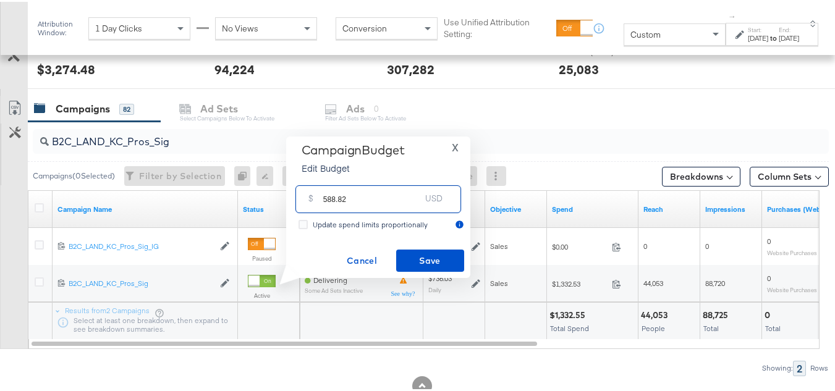
click at [412, 194] on input "588.82" at bounding box center [372, 192] width 98 height 27
type input "588.82"
click at [432, 271] on div "Campaign Budget Edit Budget X $ 588.82 USD Update spend limits proportionally C…" at bounding box center [378, 206] width 184 height 142
click at [435, 260] on span "Save" at bounding box center [430, 259] width 58 height 15
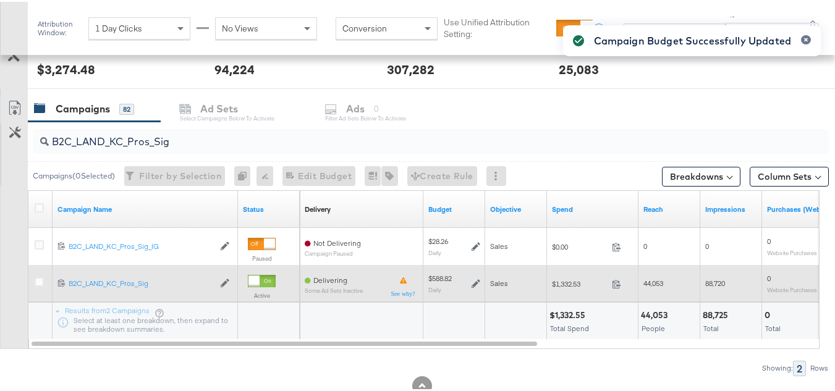
click at [45, 276] on div at bounding box center [41, 282] width 13 height 12
click at [44, 278] on div at bounding box center [41, 282] width 13 height 12
click at [42, 279] on icon at bounding box center [39, 280] width 9 height 9
click at [0, 0] on input "checkbox" at bounding box center [0, 0] width 0 height 0
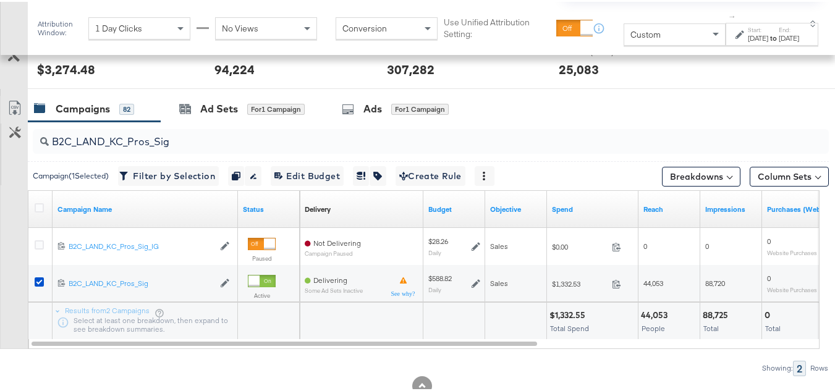
click at [201, 129] on input "B2C_LAND_KC_Pros_Sig" at bounding box center [404, 135] width 710 height 24
click at [207, 99] on div "Ad Sets for 1 Campaign" at bounding box center [242, 107] width 163 height 27
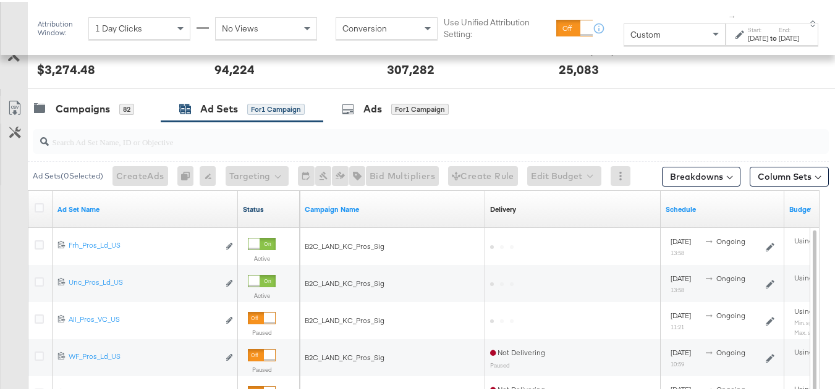
click at [256, 210] on link "Status" at bounding box center [269, 208] width 52 height 10
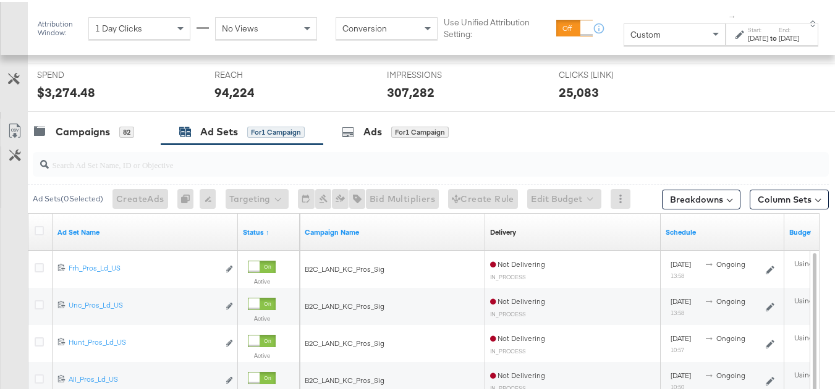
scroll to position [399, 0]
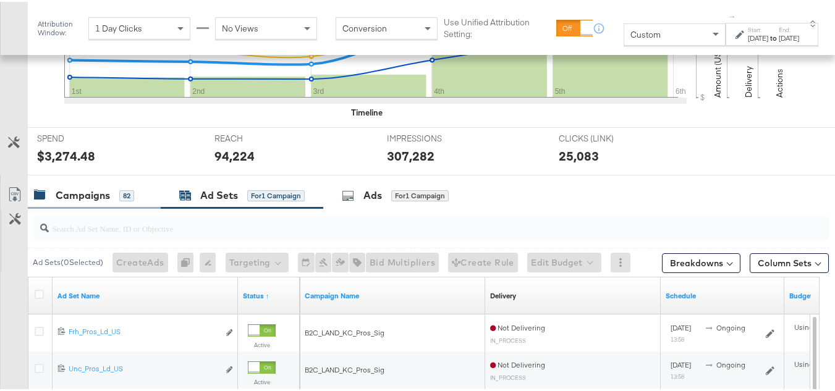
click at [88, 192] on div "Campaigns" at bounding box center [83, 194] width 54 height 14
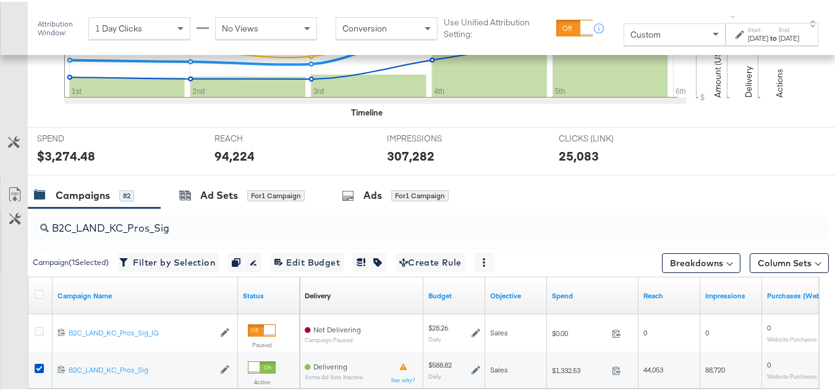
click at [37, 287] on div at bounding box center [41, 294] width 23 height 22
click at [39, 292] on icon at bounding box center [39, 292] width 9 height 9
click at [0, 0] on input "checkbox" at bounding box center [0, 0] width 0 height 0
click at [39, 292] on icon at bounding box center [39, 292] width 9 height 9
click at [0, 0] on input "checkbox" at bounding box center [0, 0] width 0 height 0
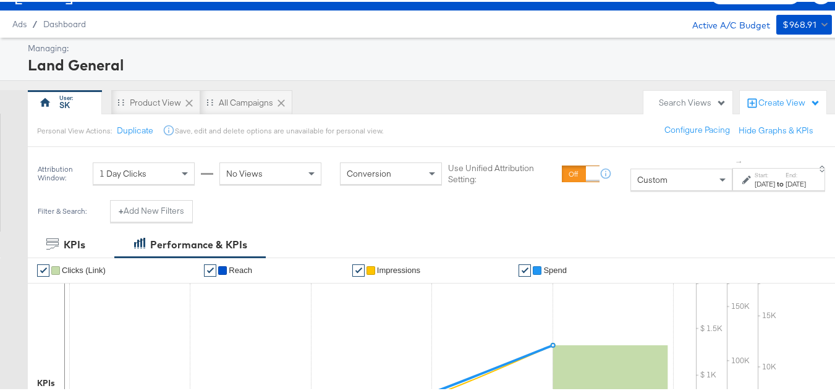
scroll to position [0, 0]
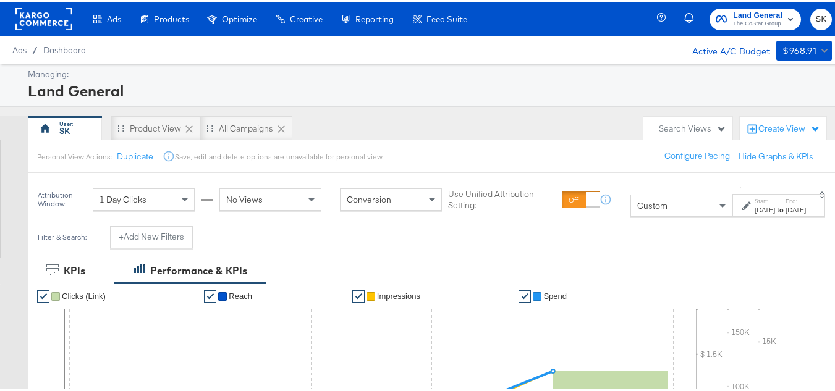
click at [52, 25] on rect at bounding box center [43, 17] width 57 height 22
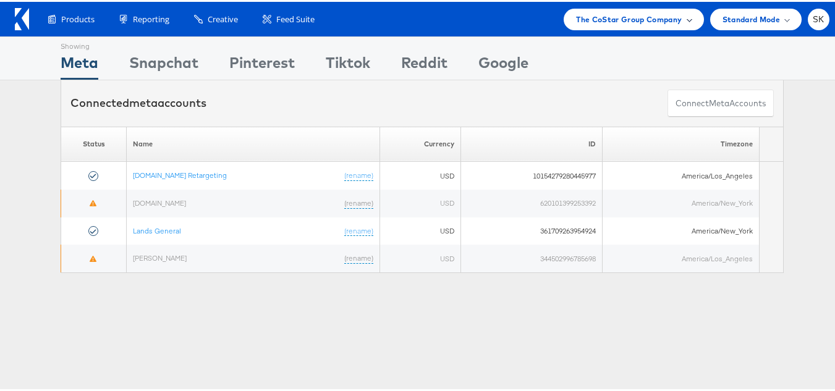
click at [607, 16] on span "The CoStar Group Company" at bounding box center [629, 17] width 106 height 13
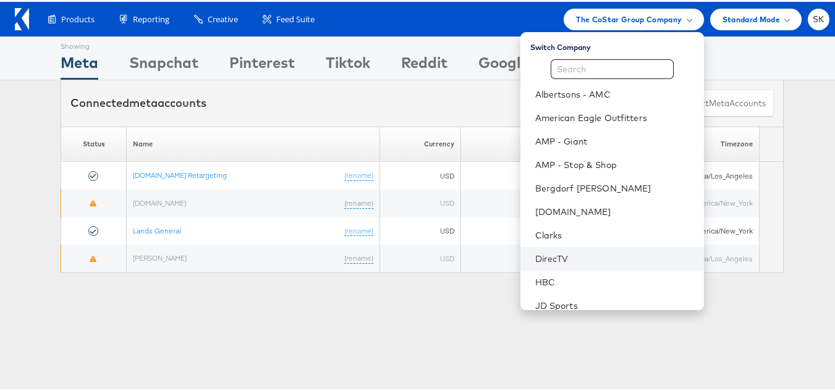
click at [544, 258] on link "DirecTV" at bounding box center [614, 257] width 159 height 12
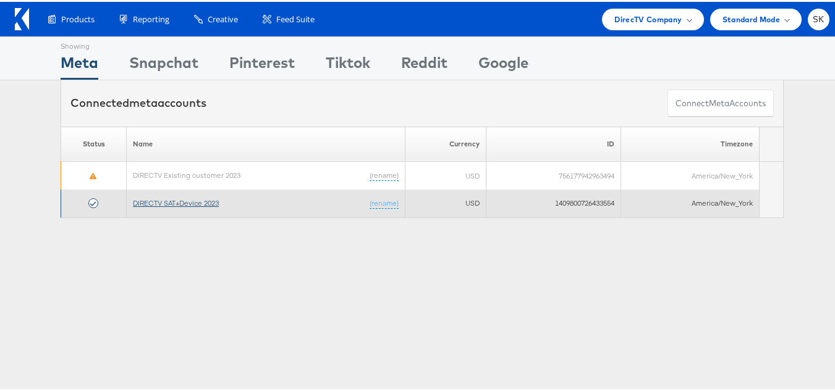
click at [172, 205] on link "DIRECTV SAT+Device 2023" at bounding box center [176, 201] width 86 height 9
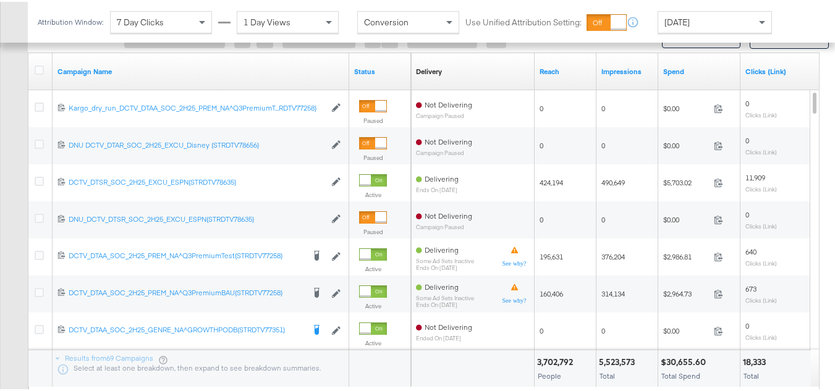
scroll to position [495, 0]
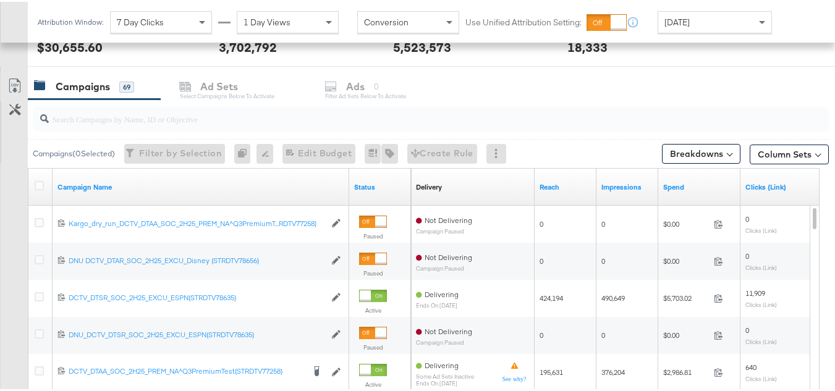
click at [109, 115] on input "search" at bounding box center [404, 112] width 710 height 24
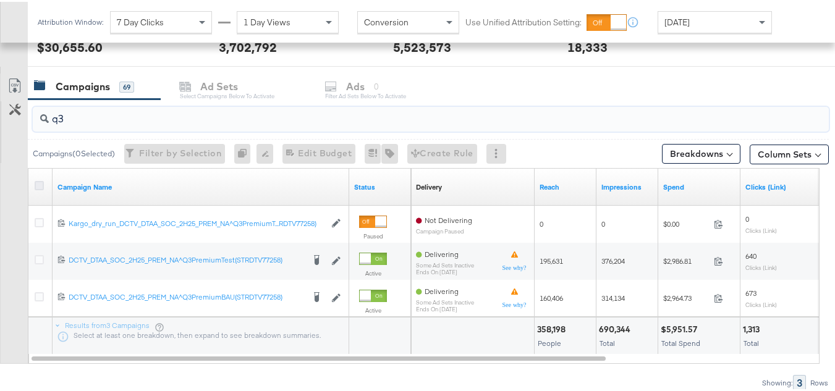
type input "q3"
click at [41, 179] on icon at bounding box center [39, 183] width 9 height 9
click at [0, 0] on input "checkbox" at bounding box center [0, 0] width 0 height 0
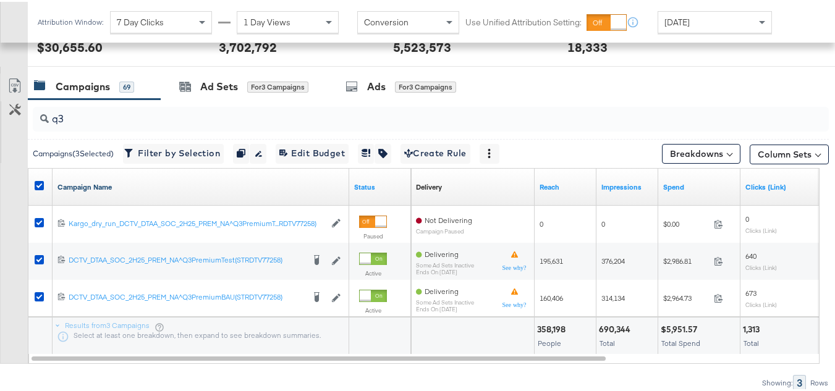
click at [108, 182] on link "Campaign Name" at bounding box center [201, 186] width 287 height 10
click at [113, 182] on link "Campaign Name ↓" at bounding box center [201, 186] width 287 height 10
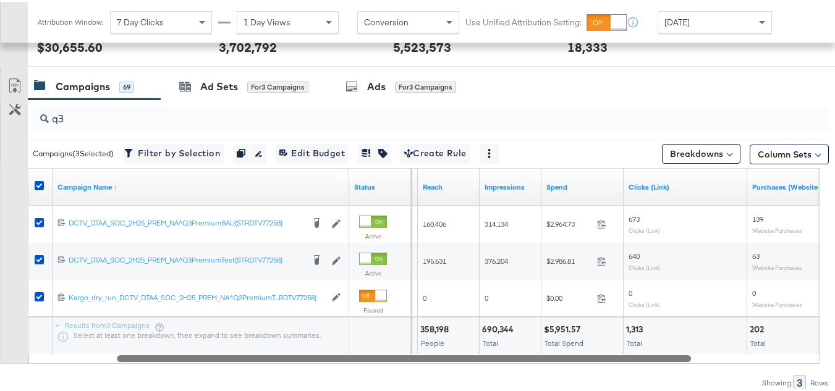
drag, startPoint x: 293, startPoint y: 359, endPoint x: 377, endPoint y: 367, distance: 83.8
click at [377, 367] on div "q3 Campaigns ( 3 Selected) Filter by Selection Filter 3 campaigns Duplicate 3 c…" at bounding box center [414, 243] width 829 height 291
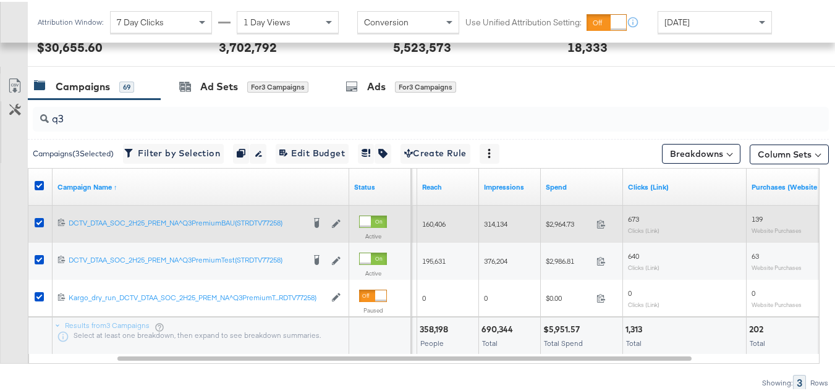
click at [566, 229] on div "$2,964.73 2964.73" at bounding box center [582, 222] width 82 height 19
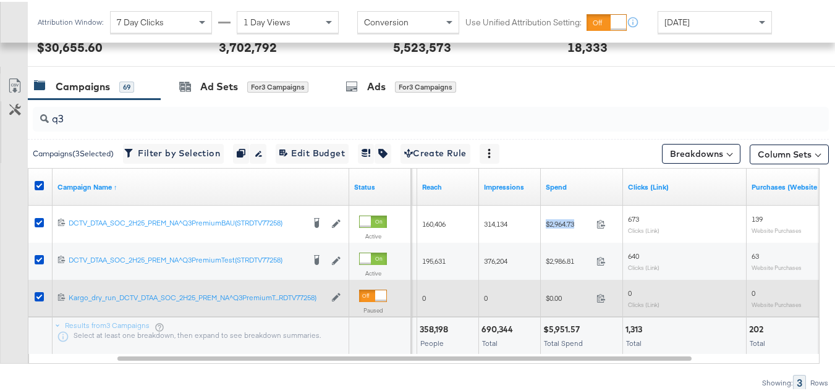
copy div "$2,964.73"
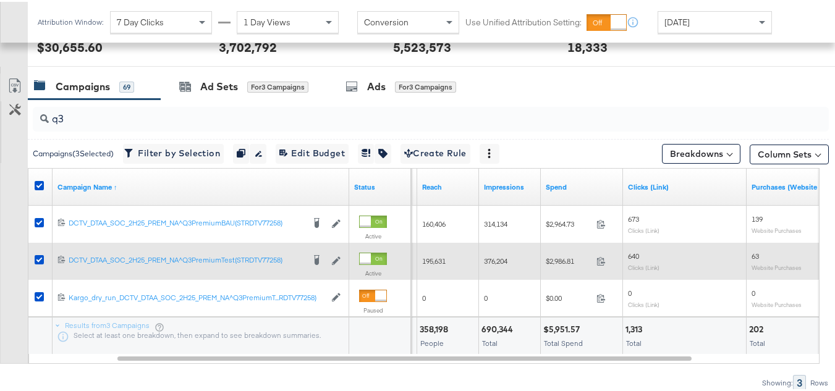
click at [563, 260] on span "$2,986.81" at bounding box center [569, 259] width 46 height 9
copy span "2,986.81"
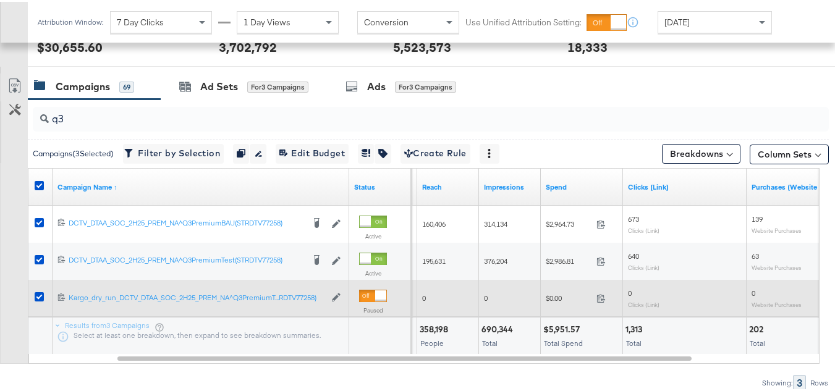
click at [540, 292] on div "0" at bounding box center [510, 297] width 62 height 20
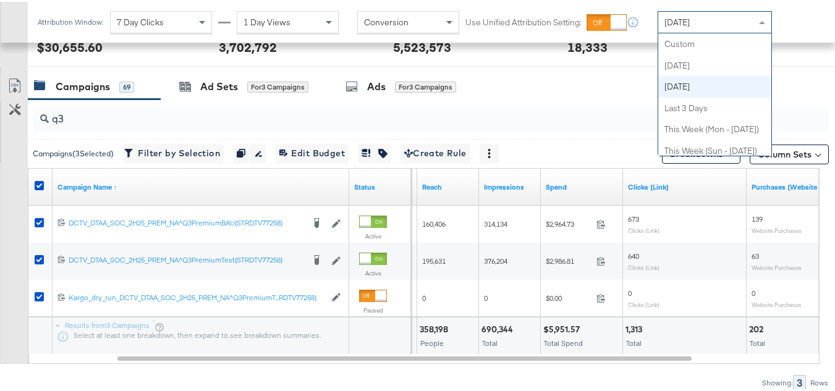
click at [688, 27] on div "Yesterday" at bounding box center [714, 20] width 113 height 21
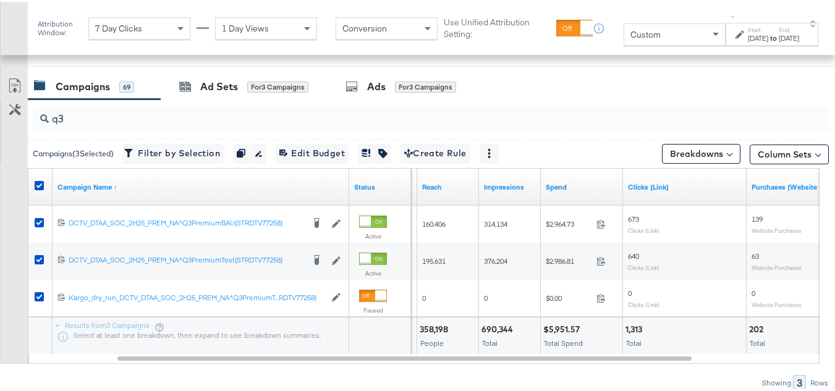
click at [748, 37] on div "Oct 6th 2025" at bounding box center [758, 37] width 20 height 10
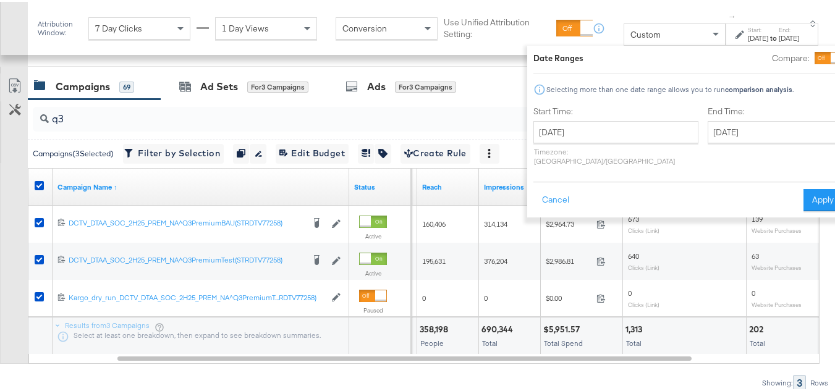
click at [582, 117] on div "Start Time: October 6th 2025 ‹ October 2025 › Su Mo Tu We Th Fr Sa 28 29 30 1 2…" at bounding box center [616, 137] width 165 height 66
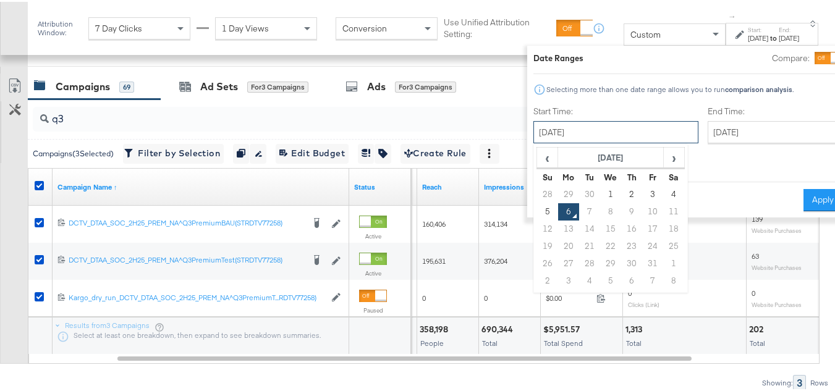
click at [580, 126] on input "October 6th 2025" at bounding box center [616, 130] width 165 height 22
click at [579, 151] on th "October 2025" at bounding box center [611, 156] width 106 height 21
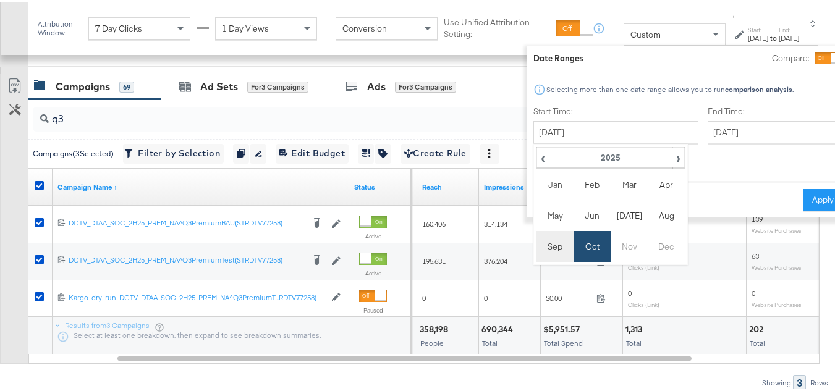
click at [537, 249] on td "Sep" at bounding box center [555, 244] width 37 height 31
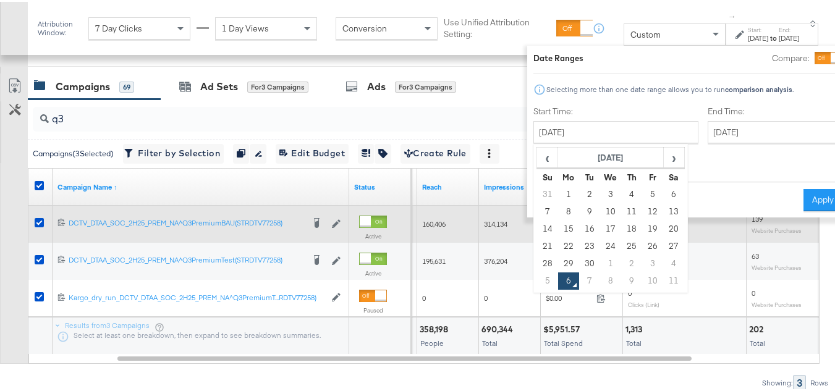
click at [621, 228] on td "18" at bounding box center [631, 227] width 21 height 17
type input "September 18th 2025"
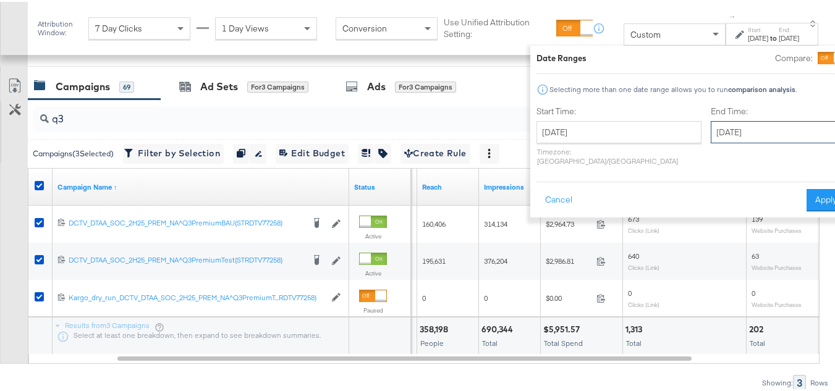
click at [711, 133] on input "October 6th 2025" at bounding box center [776, 130] width 130 height 22
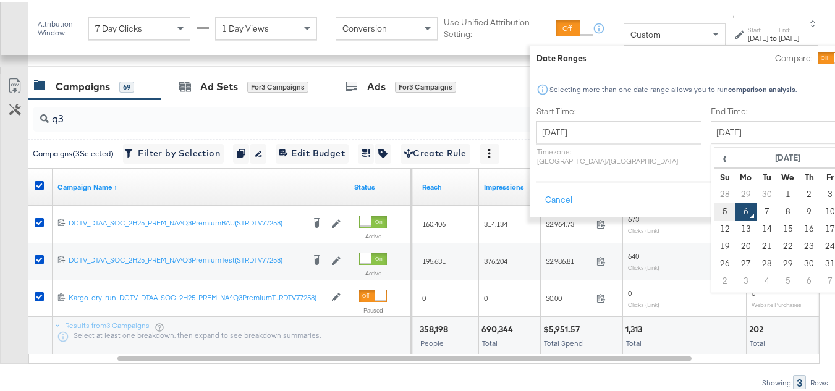
click at [715, 207] on td "5" at bounding box center [725, 210] width 21 height 17
type input "October 5th 2025"
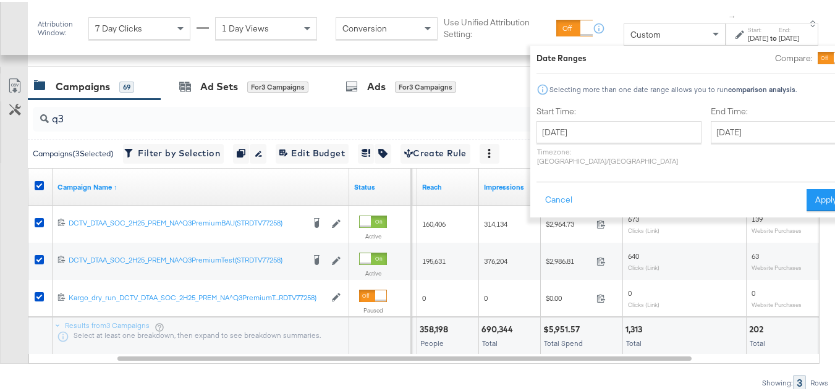
click at [765, 193] on div "Cancel Apply" at bounding box center [691, 194] width 309 height 30
click at [807, 193] on button "Apply" at bounding box center [826, 198] width 39 height 22
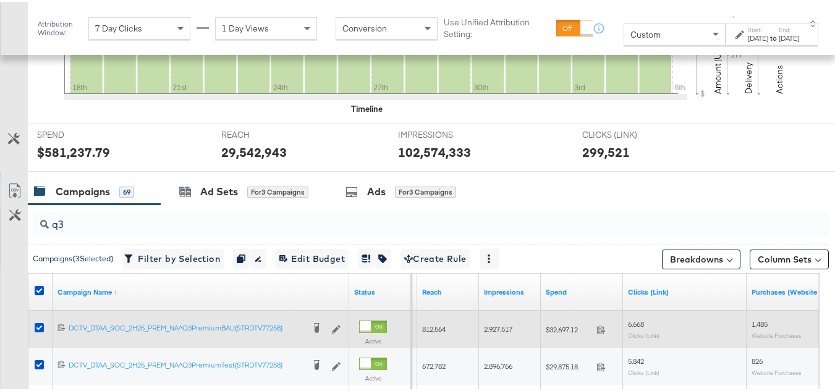
scroll to position [508, 0]
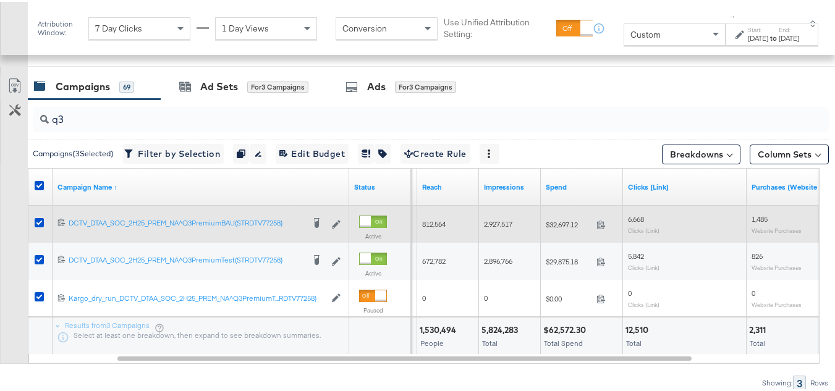
click at [578, 224] on span "$32,697.12" at bounding box center [569, 222] width 46 height 9
copy div "$32,697.12"
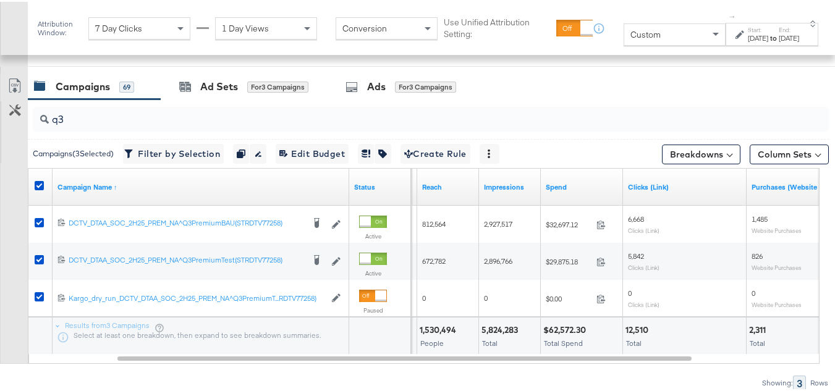
click at [762, 94] on div "Campaigns 69 Ad Sets for 3 Campaigns Ads for 3 Campaigns" at bounding box center [436, 85] width 817 height 27
click at [748, 35] on div "Sep 18th 2025" at bounding box center [758, 37] width 20 height 10
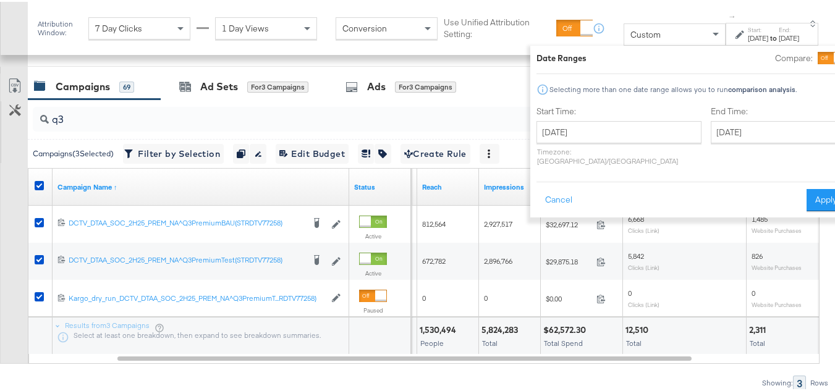
click at [567, 114] on label "Start Time:" at bounding box center [619, 110] width 165 height 12
click at [565, 119] on input "September 18th 2025" at bounding box center [619, 130] width 165 height 22
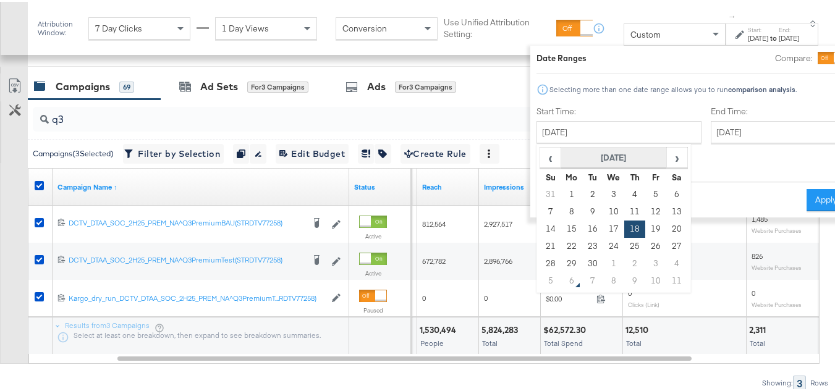
click at [582, 150] on th "September 2025" at bounding box center [614, 156] width 106 height 21
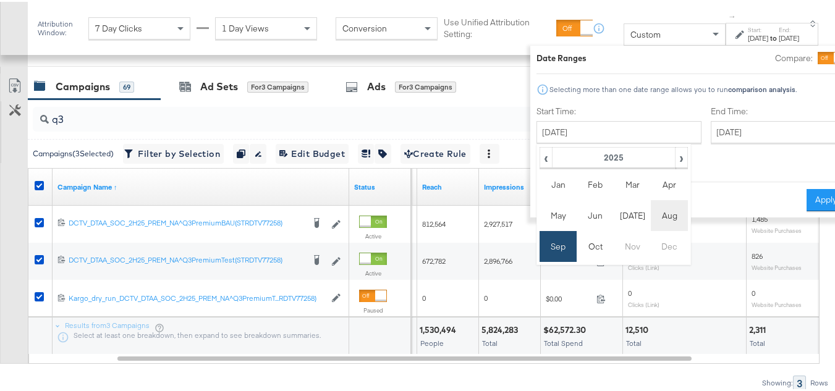
click at [651, 220] on td "Aug" at bounding box center [669, 213] width 37 height 31
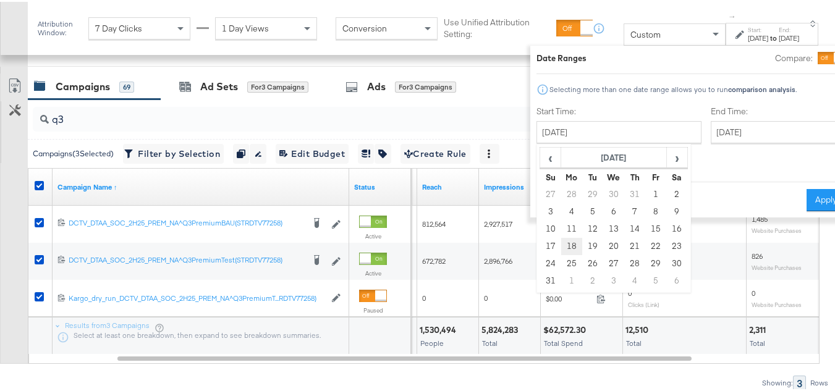
click at [561, 242] on td "18" at bounding box center [571, 244] width 21 height 17
type input "August 18th 2025"
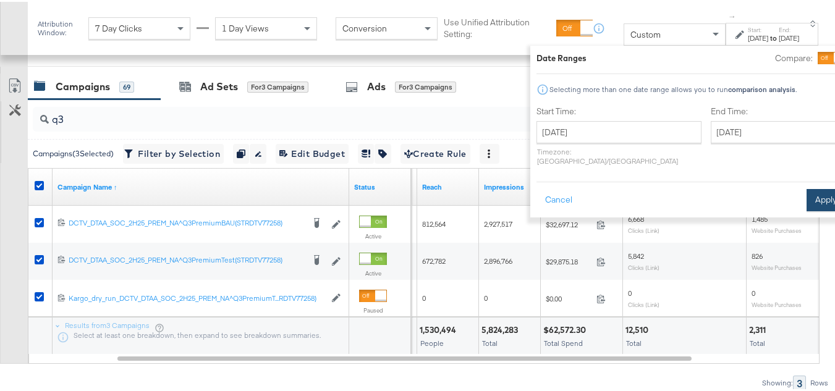
click at [807, 195] on button "Apply" at bounding box center [826, 198] width 39 height 22
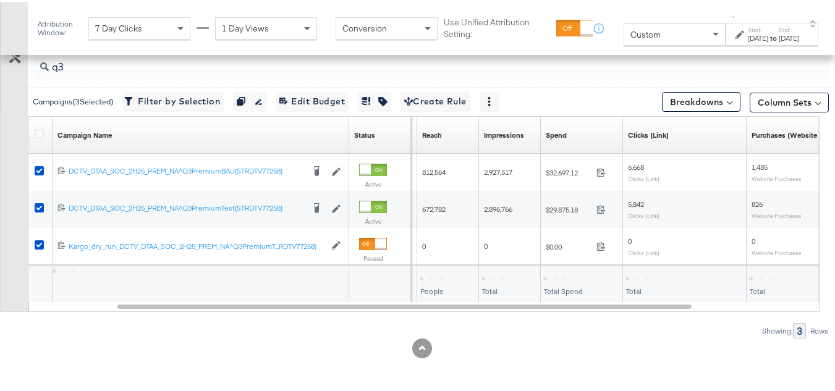
scroll to position [403, 0]
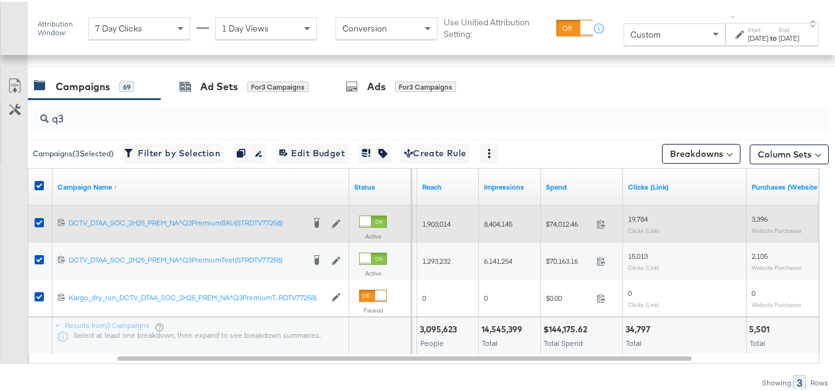
click at [557, 216] on div "$74,012.46 74012.46" at bounding box center [582, 222] width 82 height 19
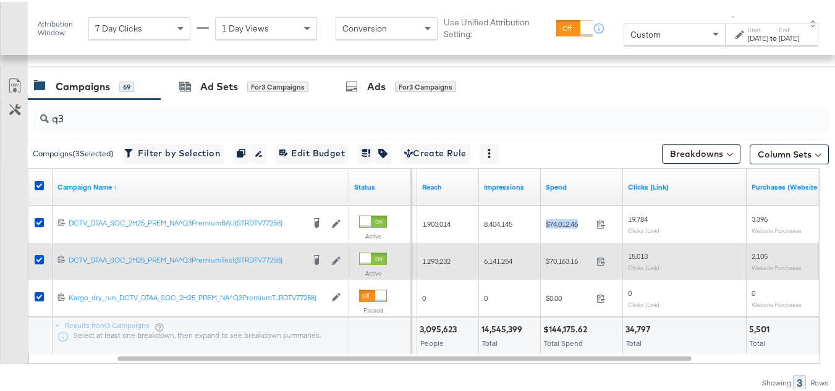
copy div "$74,012.46"
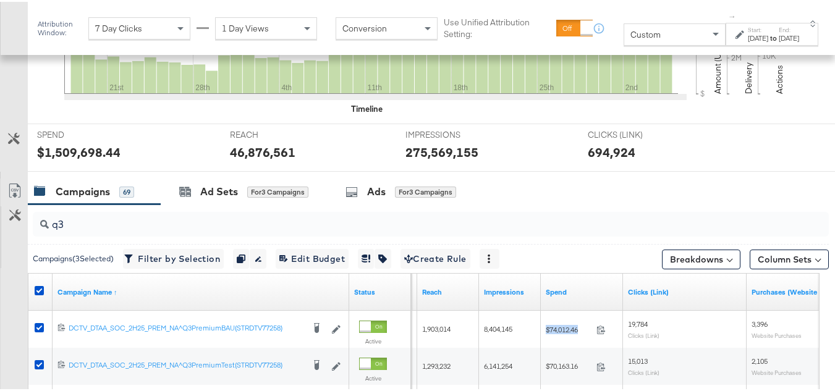
scroll to position [508, 0]
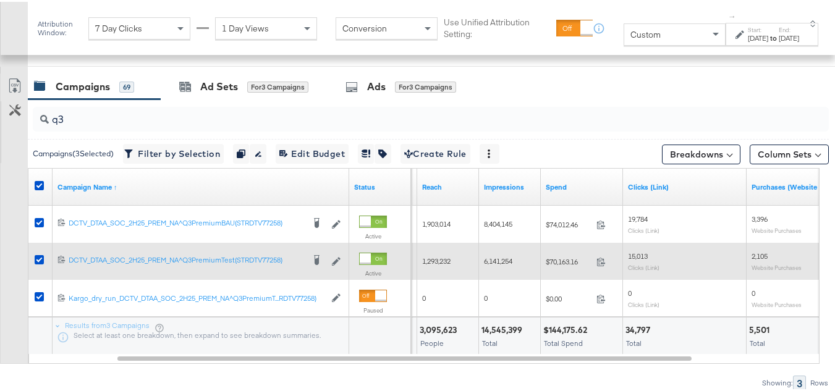
click at [557, 257] on span "$70,163.16" at bounding box center [569, 259] width 46 height 9
click at [566, 263] on span "$70,163.16" at bounding box center [569, 259] width 46 height 9
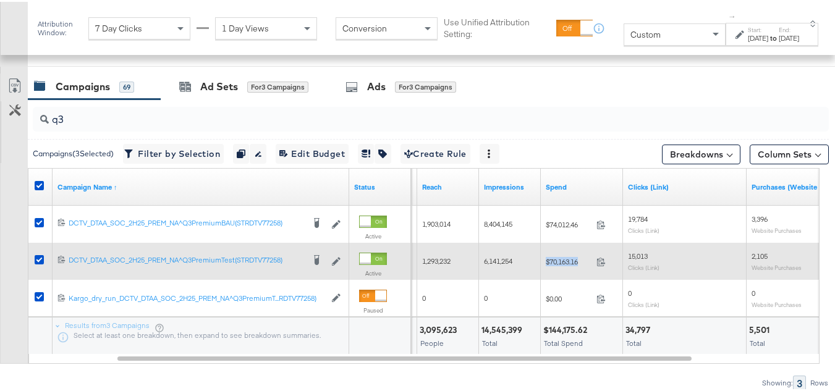
click at [564, 268] on div "$70,163.16 70163.16" at bounding box center [582, 259] width 82 height 19
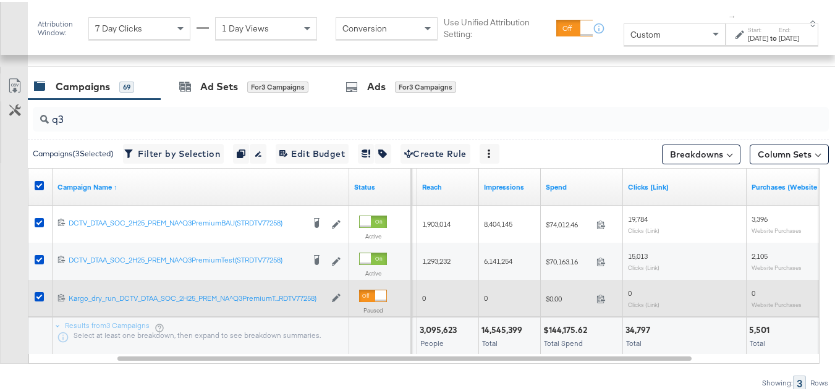
click at [561, 313] on div "$0.00 0" at bounding box center [582, 296] width 82 height 37
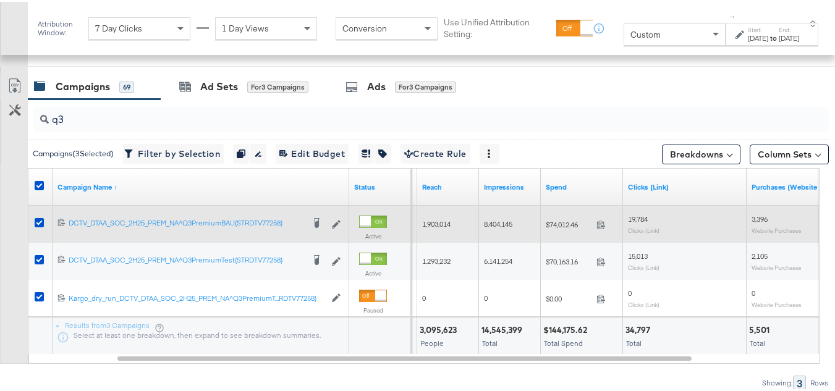
click at [440, 219] on span "1,903,014" at bounding box center [436, 222] width 28 height 9
copy span "1,903,014"
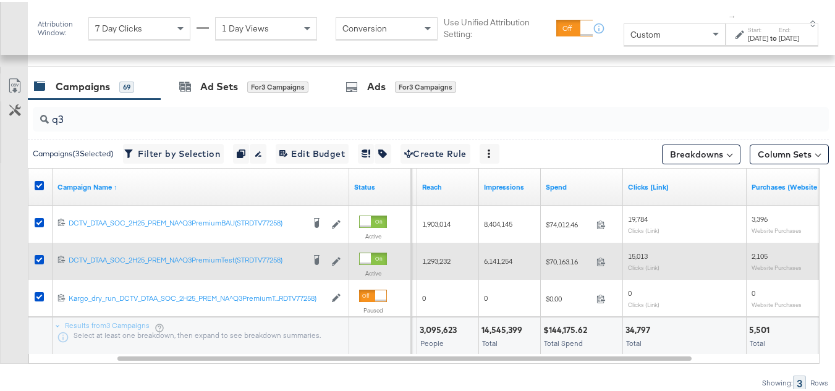
click at [438, 252] on div "1,293,232" at bounding box center [448, 260] width 62 height 20
copy span "1,293,232"
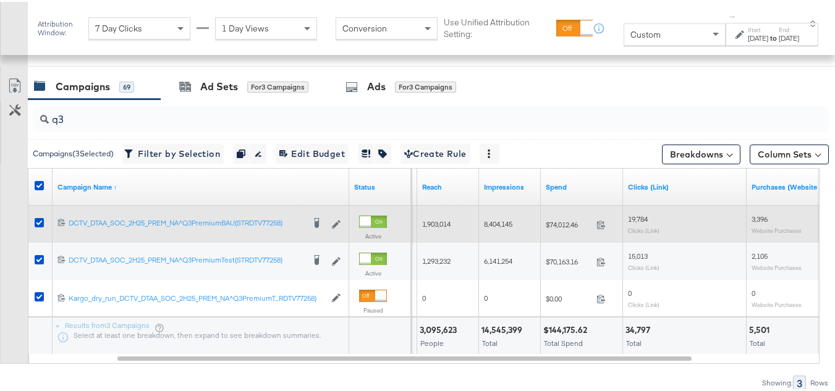
click at [491, 219] on span "8,404,145" at bounding box center [498, 222] width 28 height 9
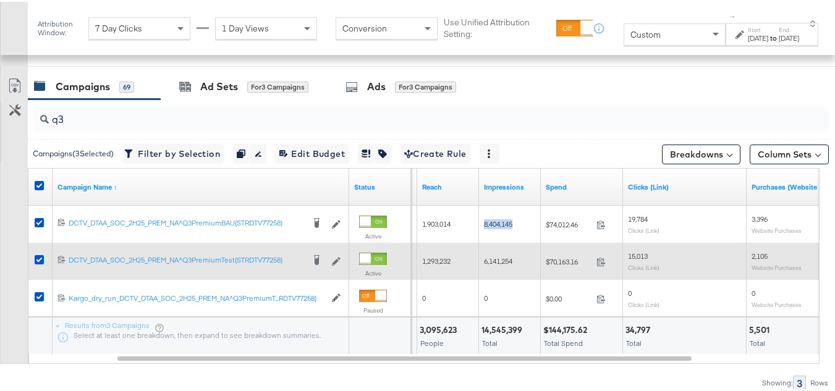
copy span "8,404,145"
click at [505, 262] on span "6,141,254" at bounding box center [498, 259] width 28 height 9
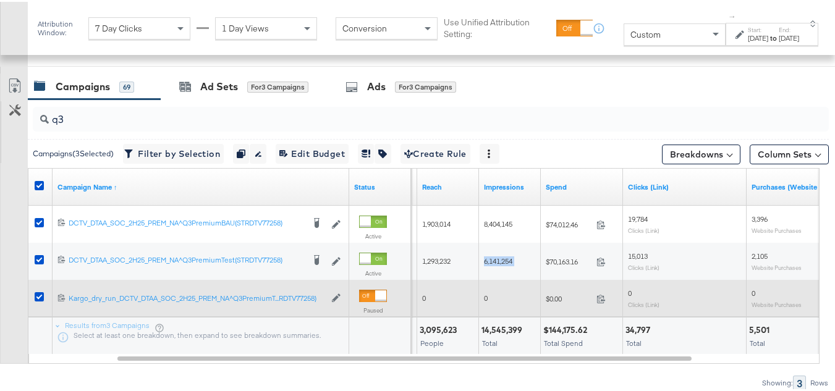
copy span "6,141,254"
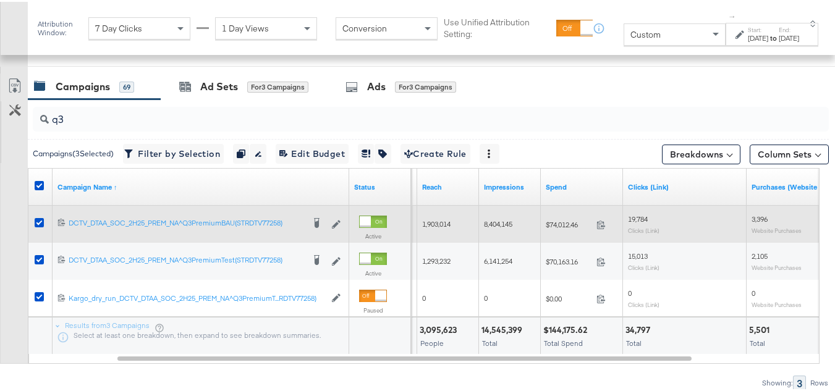
click at [637, 218] on span "19,784" at bounding box center [638, 217] width 20 height 9
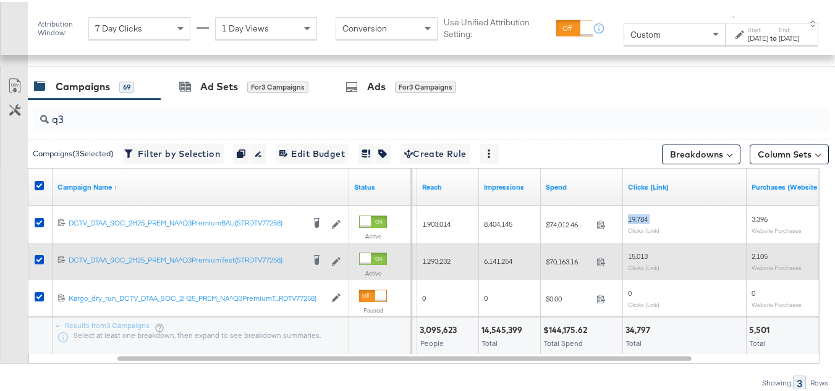
copy span "19,784"
click at [644, 253] on span "15,013" at bounding box center [638, 254] width 20 height 9
copy span "15,013"
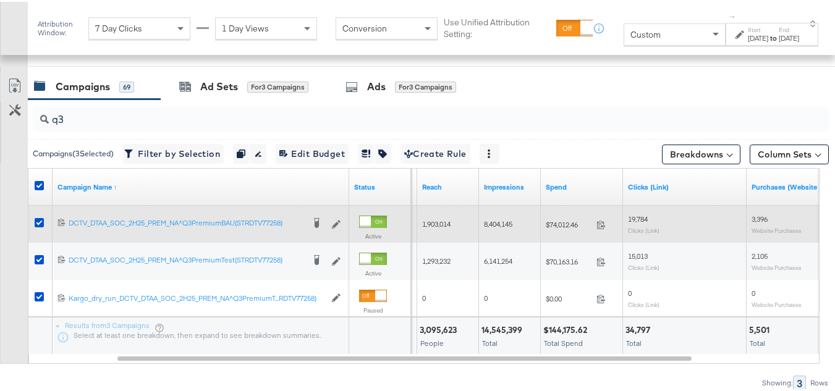
click at [763, 221] on span "3,396" at bounding box center [760, 217] width 16 height 9
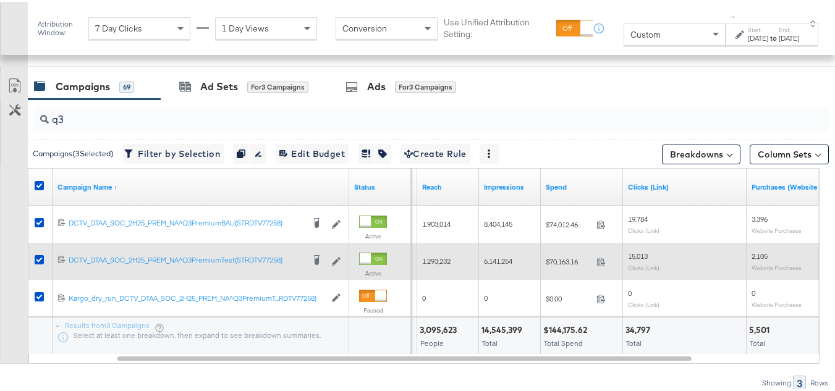
click at [759, 252] on span "2,105" at bounding box center [760, 254] width 16 height 9
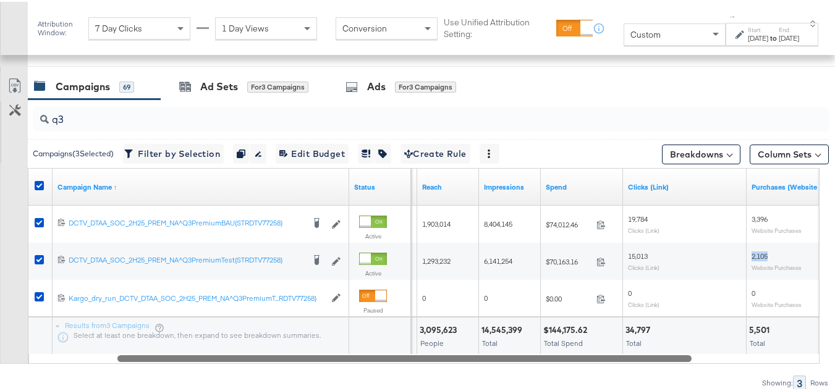
click at [414, 354] on div at bounding box center [404, 356] width 574 height 11
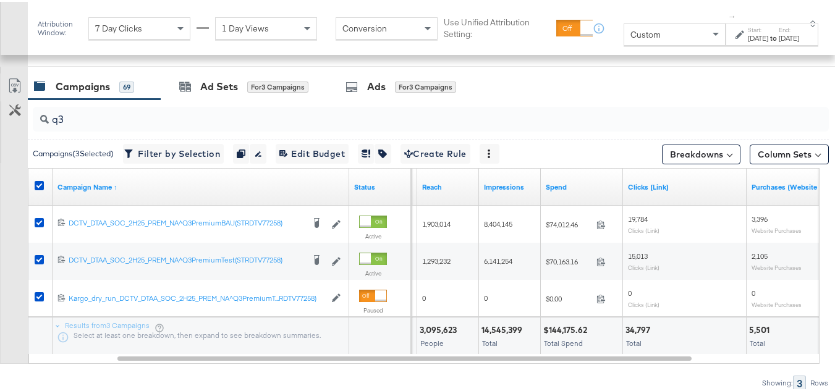
click at [632, 28] on div "Custom" at bounding box center [674, 32] width 101 height 21
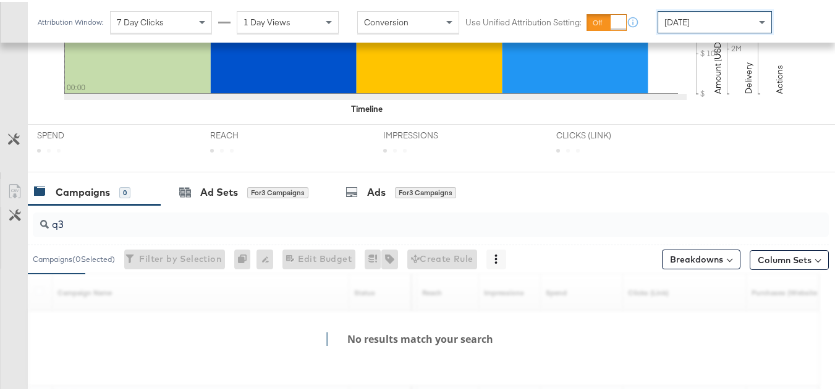
scroll to position [495, 0]
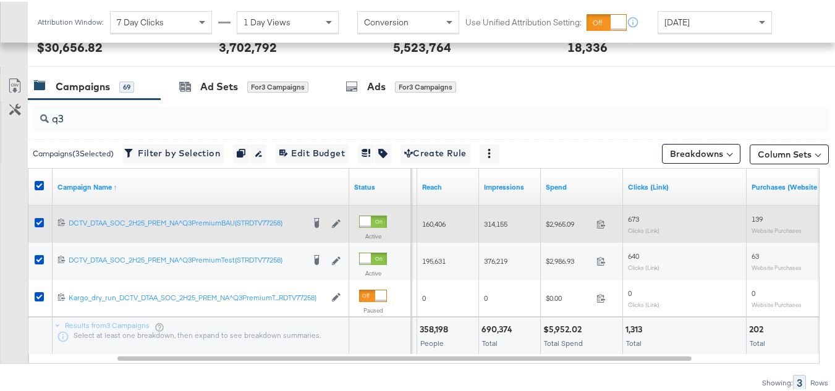
click at [570, 217] on div "$2,965.09 2965.09" at bounding box center [582, 222] width 82 height 19
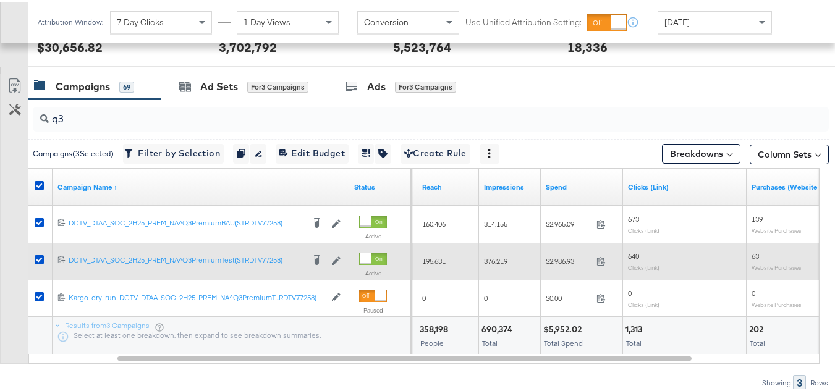
click at [548, 257] on span "$2,986.93" at bounding box center [569, 259] width 46 height 9
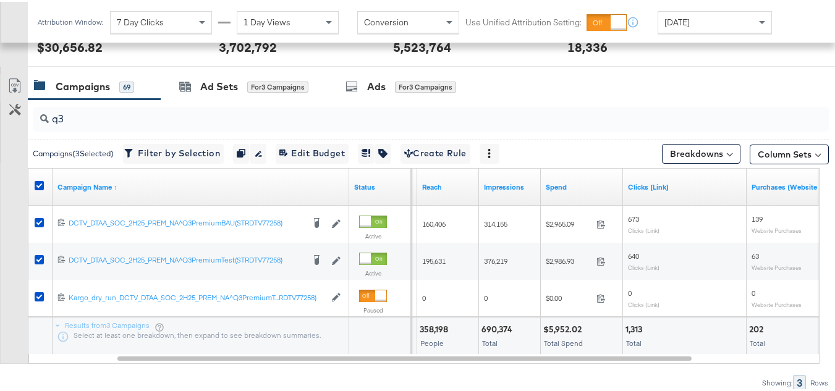
click at [610, 335] on div "$5,952.02 Total Spend" at bounding box center [582, 334] width 82 height 37
click at [38, 179] on icon at bounding box center [39, 183] width 9 height 9
click at [0, 0] on input "checkbox" at bounding box center [0, 0] width 0 height 0
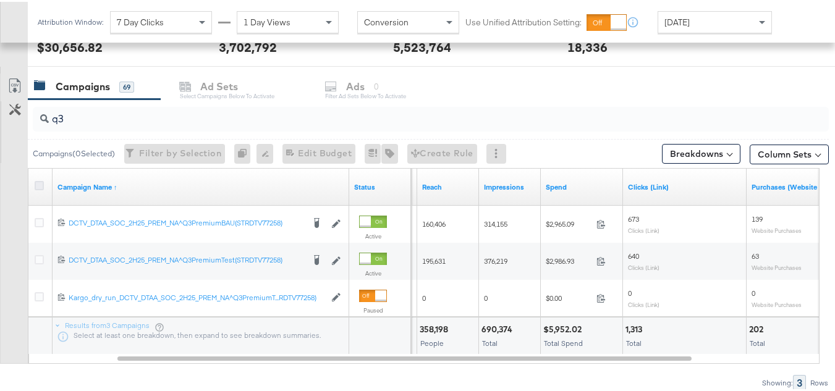
click at [41, 179] on icon at bounding box center [39, 183] width 9 height 9
click at [0, 0] on input "checkbox" at bounding box center [0, 0] width 0 height 0
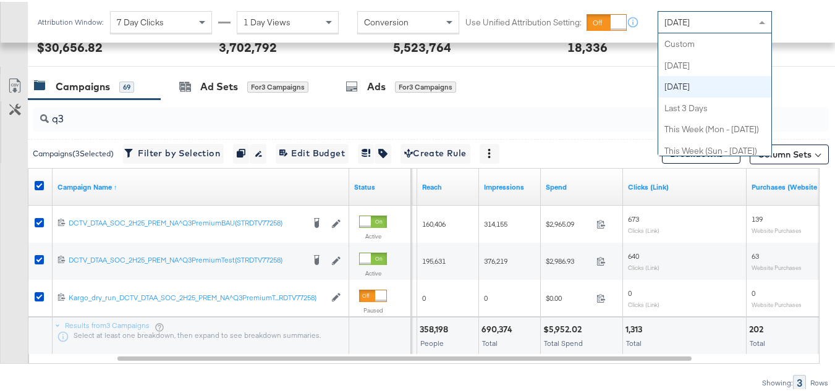
click at [722, 25] on div "Yesterday" at bounding box center [714, 20] width 113 height 21
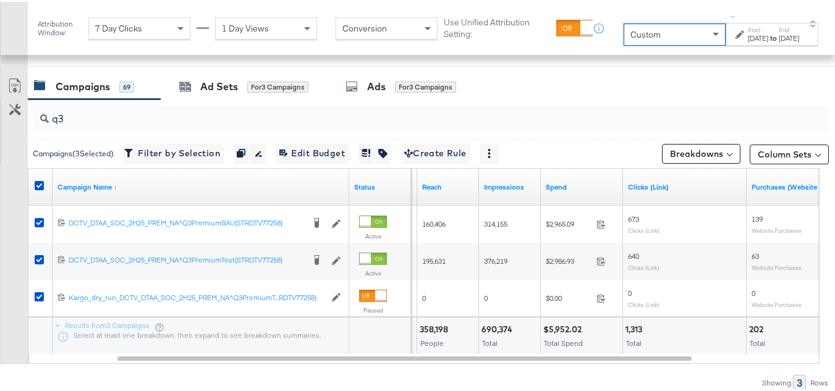
click at [748, 40] on div "Oct 6th 2025" at bounding box center [758, 37] width 20 height 10
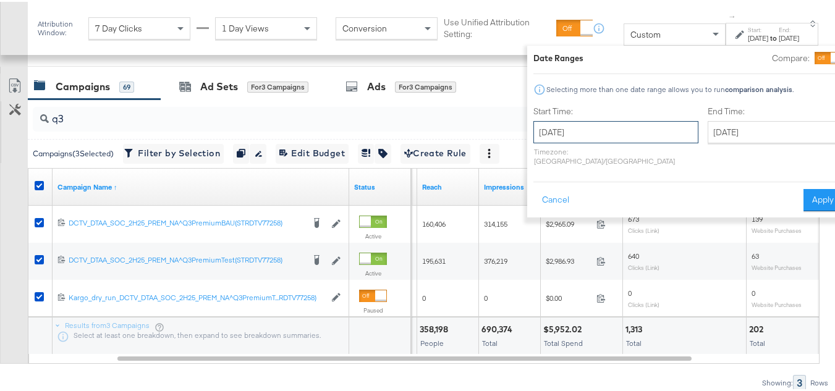
click at [611, 122] on input "October 6th 2025" at bounding box center [616, 130] width 165 height 22
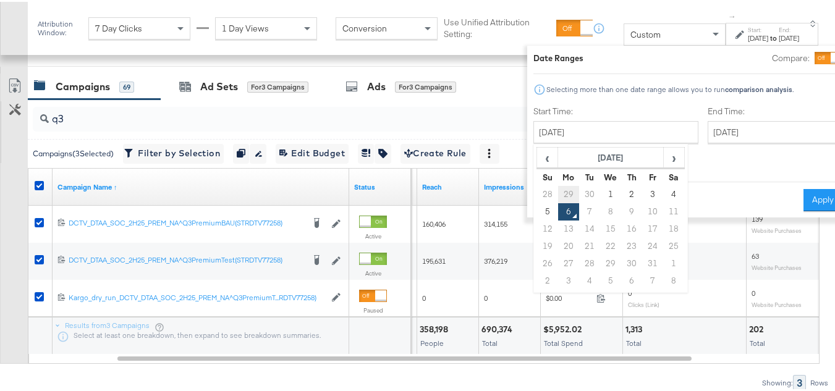
click at [558, 192] on td "29" at bounding box center [568, 192] width 21 height 17
type input "September 29th 2025"
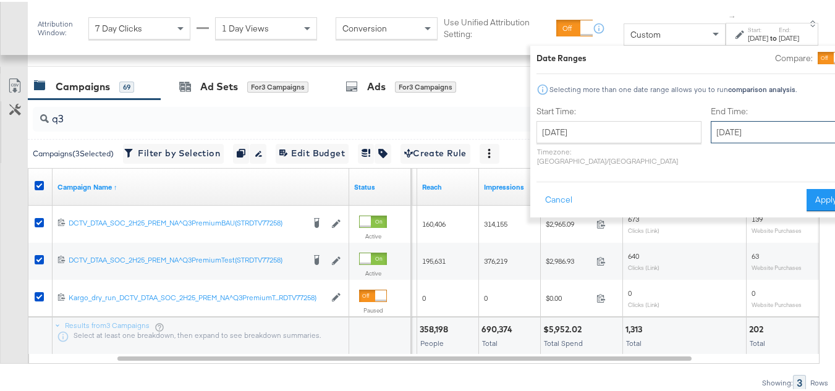
click at [711, 127] on input "October 6th 2025" at bounding box center [776, 130] width 130 height 22
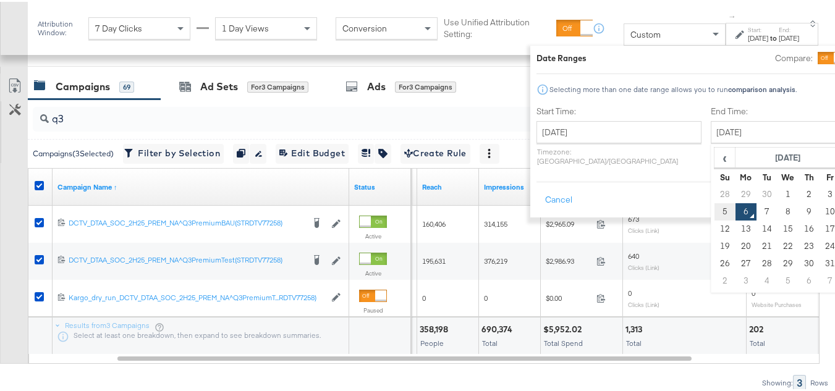
click at [715, 210] on td "5" at bounding box center [725, 210] width 21 height 17
type input "October 5th 2025"
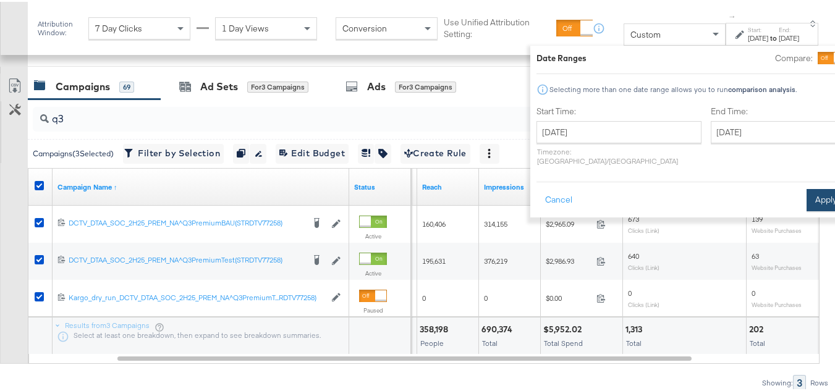
click at [812, 195] on button "Apply" at bounding box center [826, 198] width 39 height 22
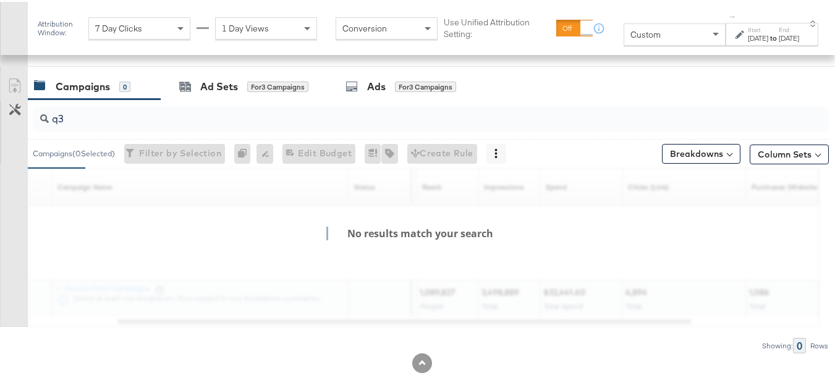
scroll to position [508, 0]
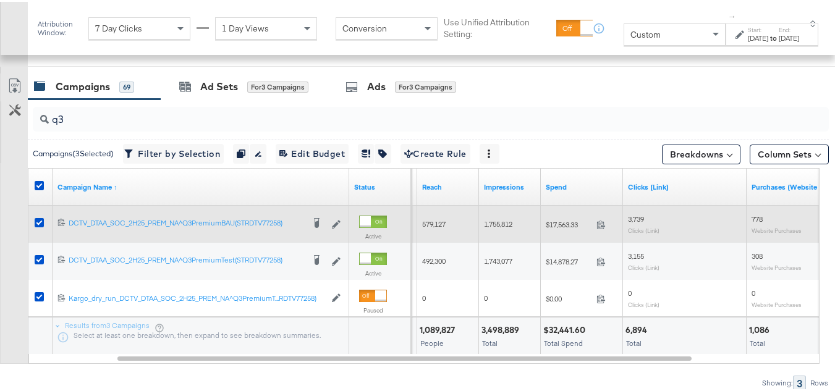
click at [560, 212] on div "$17,563.33 17563.33" at bounding box center [582, 222] width 82 height 37
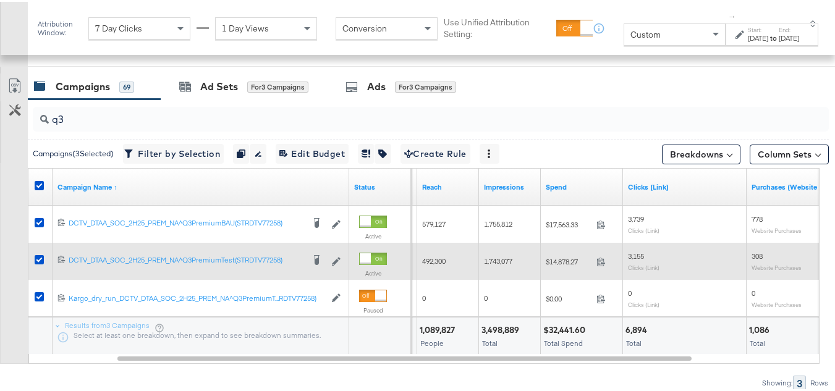
click at [552, 257] on span "$14,878.27" at bounding box center [569, 259] width 46 height 9
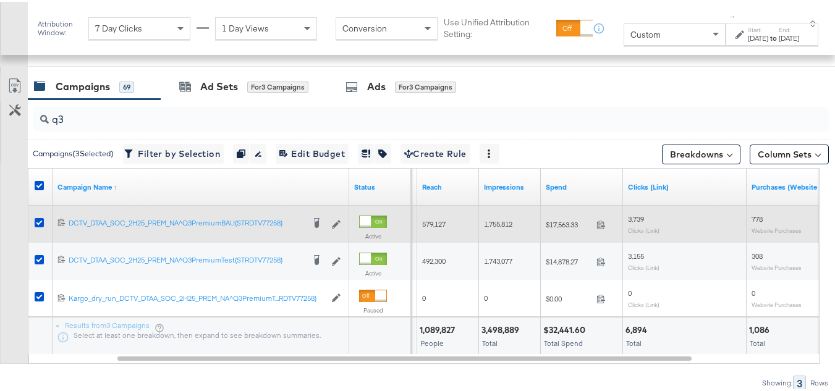
click at [498, 216] on div "1,755,812" at bounding box center [510, 223] width 62 height 20
click at [437, 223] on span "579,127" at bounding box center [433, 222] width 23 height 9
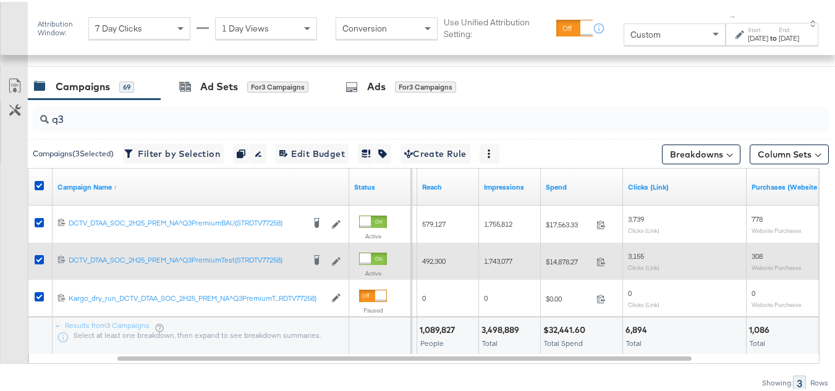
click at [443, 258] on span "492,300" at bounding box center [433, 259] width 23 height 9
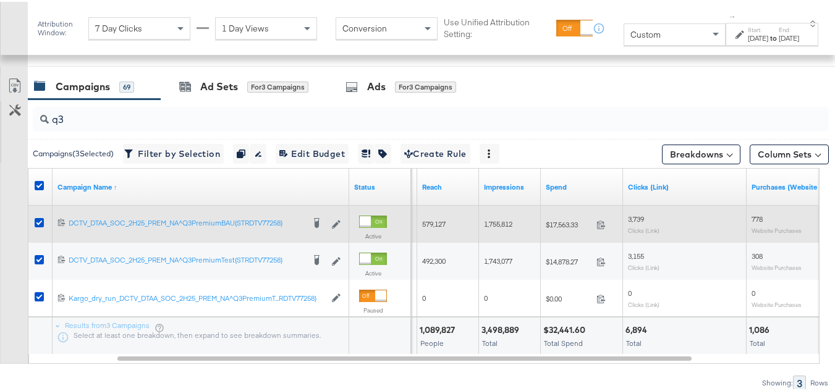
click at [489, 224] on span "1,755,812" at bounding box center [498, 222] width 28 height 9
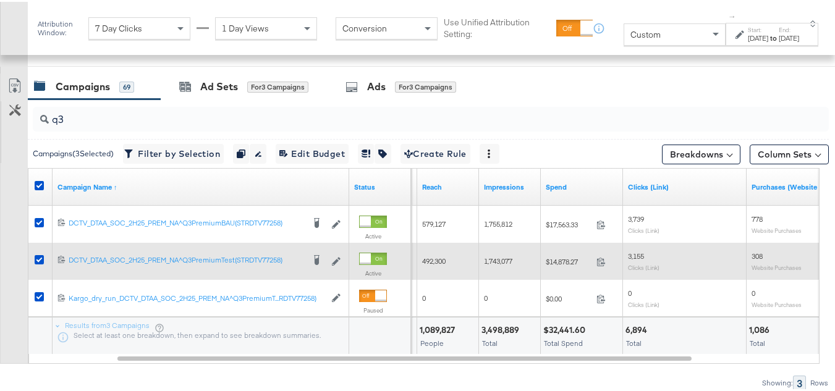
click at [494, 257] on span "1,743,077" at bounding box center [498, 259] width 28 height 9
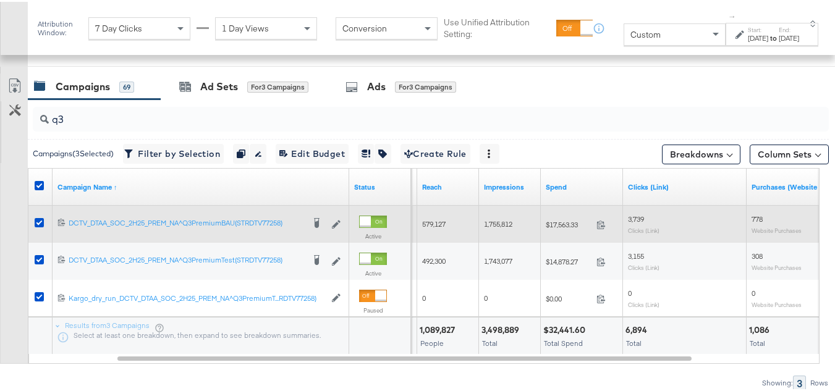
click at [636, 221] on span "3,739" at bounding box center [636, 217] width 16 height 9
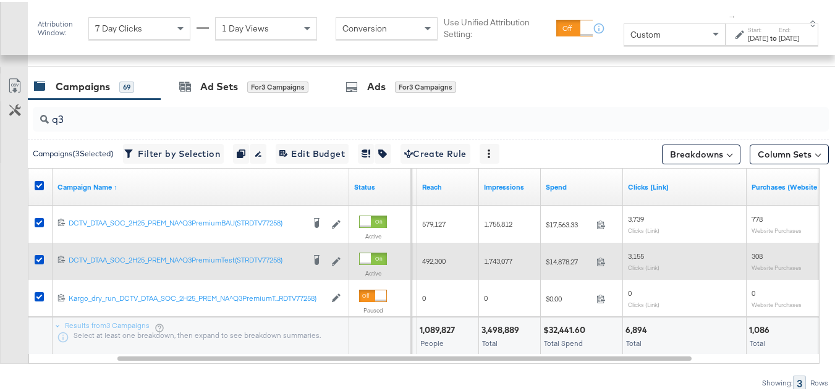
click at [635, 254] on span "3,155" at bounding box center [636, 254] width 16 height 9
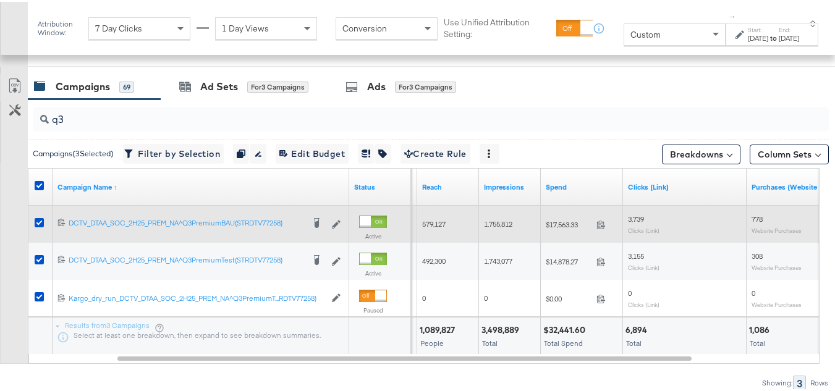
click at [744, 215] on div "3,739 Clicks (Link)" at bounding box center [685, 222] width 124 height 29
click at [756, 218] on span "778" at bounding box center [757, 217] width 11 height 9
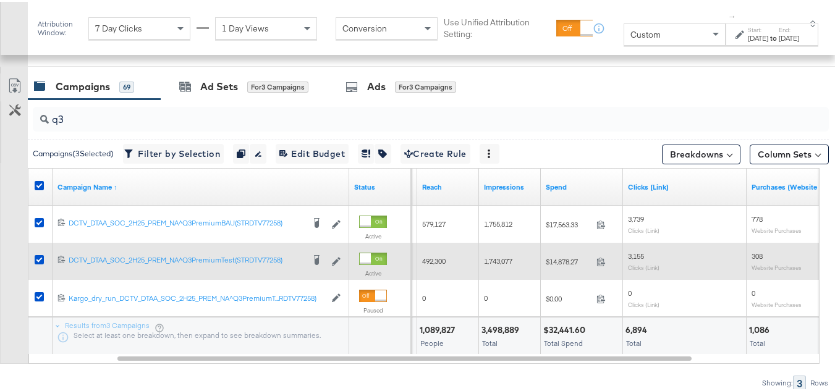
click at [761, 252] on span "308" at bounding box center [757, 254] width 11 height 9
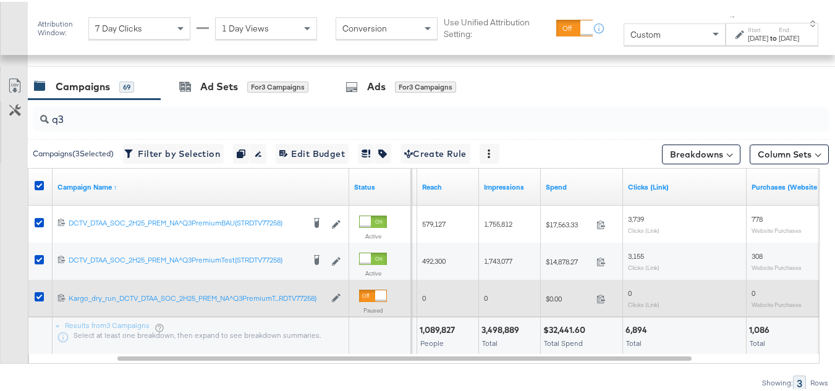
click at [777, 310] on div "0 Website Purchases" at bounding box center [809, 296] width 124 height 29
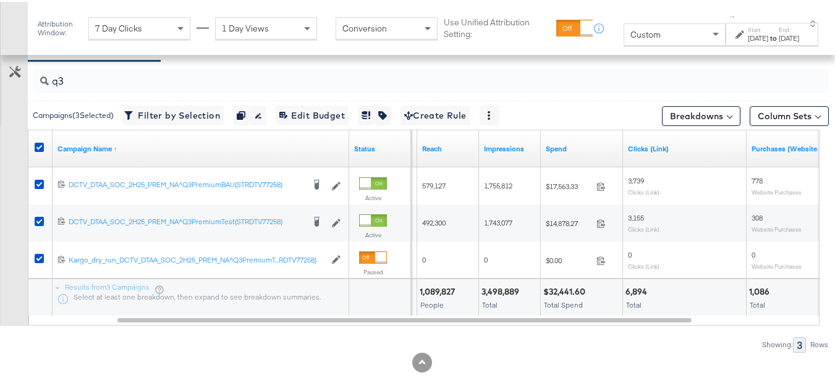
scroll to position [0, 0]
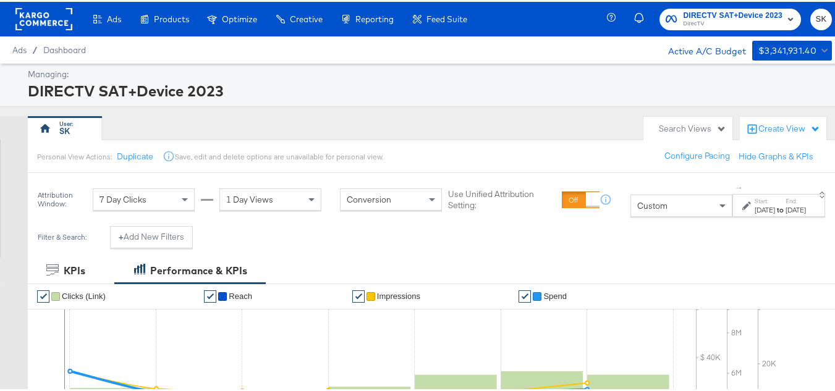
click at [42, 20] on rect at bounding box center [43, 17] width 57 height 22
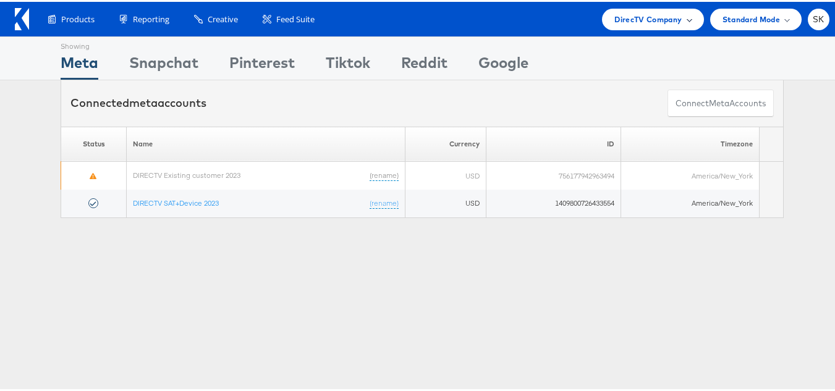
click at [642, 24] on div "DirecTV Company" at bounding box center [652, 18] width 101 height 22
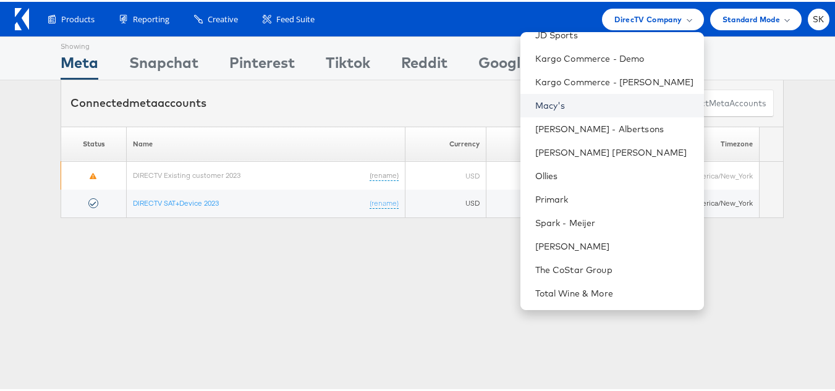
click at [547, 106] on link "Macy's" at bounding box center [614, 104] width 159 height 12
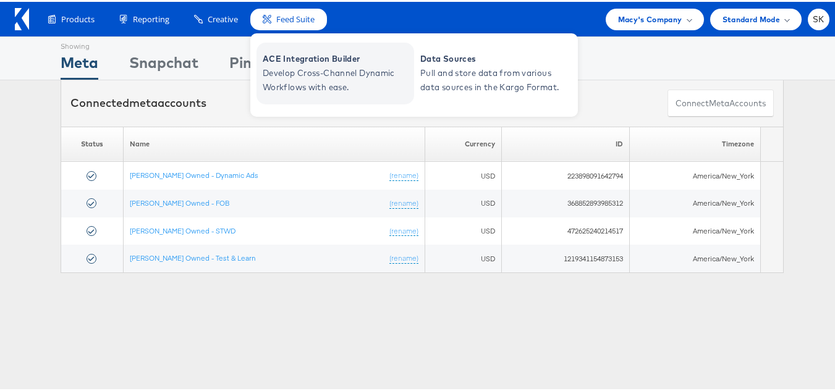
click at [273, 60] on span "ACE Integration Builder" at bounding box center [337, 57] width 148 height 14
